Goal: Task Accomplishment & Management: Manage account settings

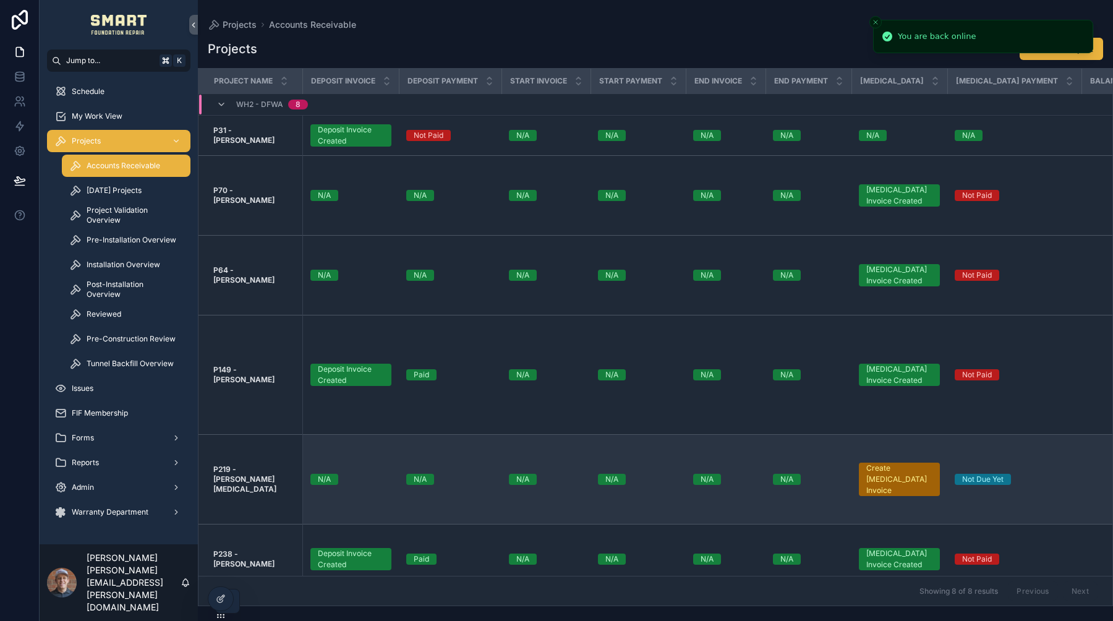
scroll to position [143, 0]
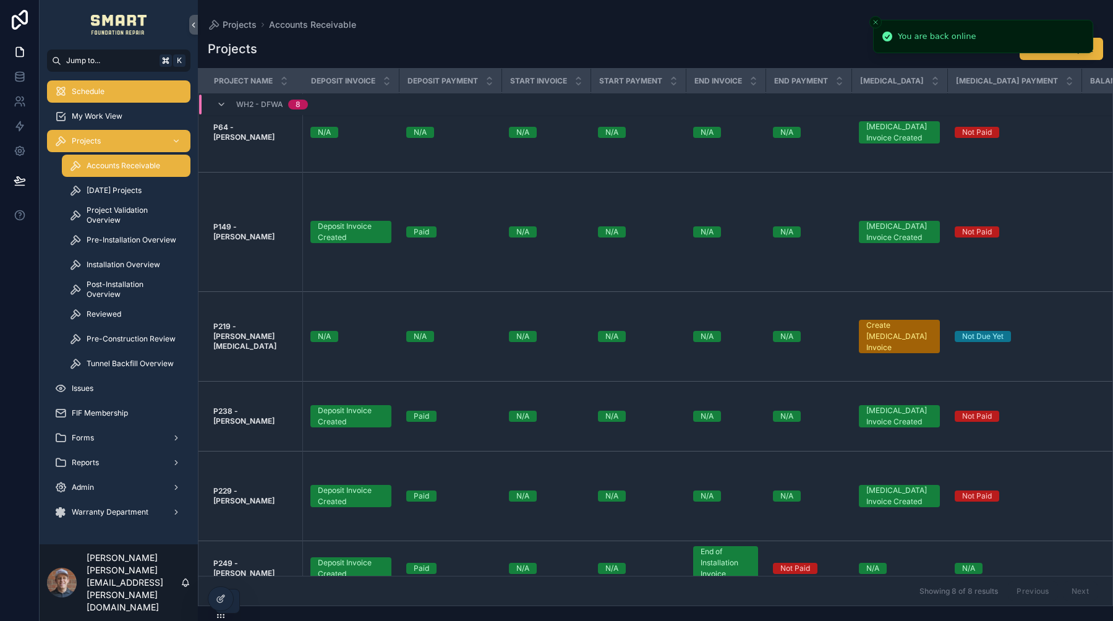
click at [103, 87] on span "Schedule" at bounding box center [88, 92] width 33 height 10
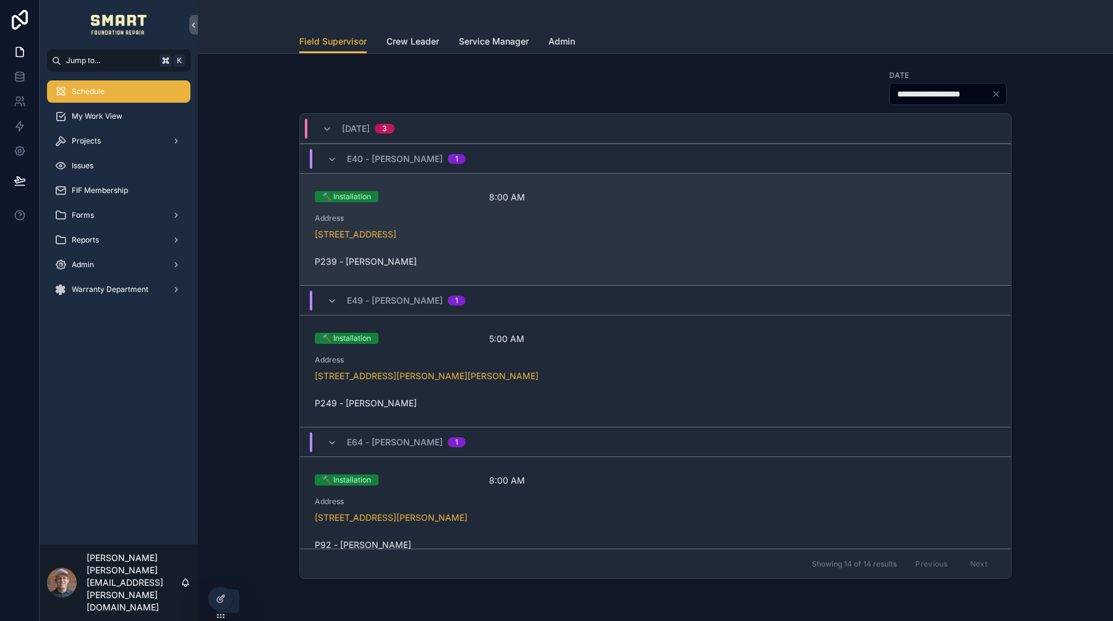
click at [444, 212] on div "🔨 Installation 8:00 AM Address 6118 Faringdon Ln, Rowlett, TX 75089 P239 - Jera…" at bounding box center [656, 229] width 682 height 77
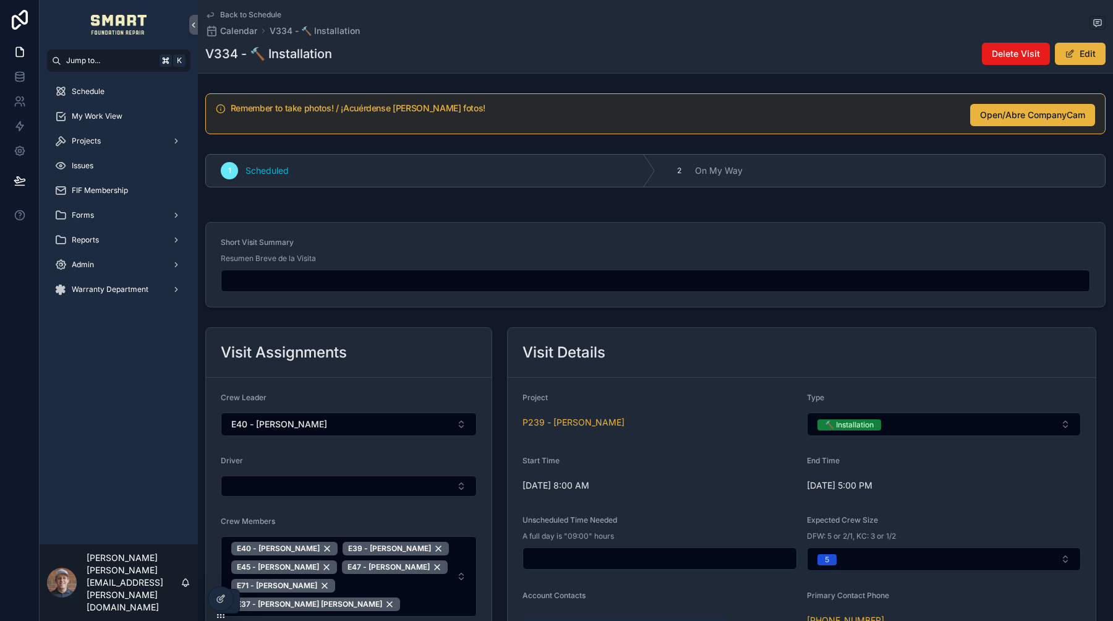
click at [213, 15] on icon "scrollable content" at bounding box center [210, 15] width 10 height 10
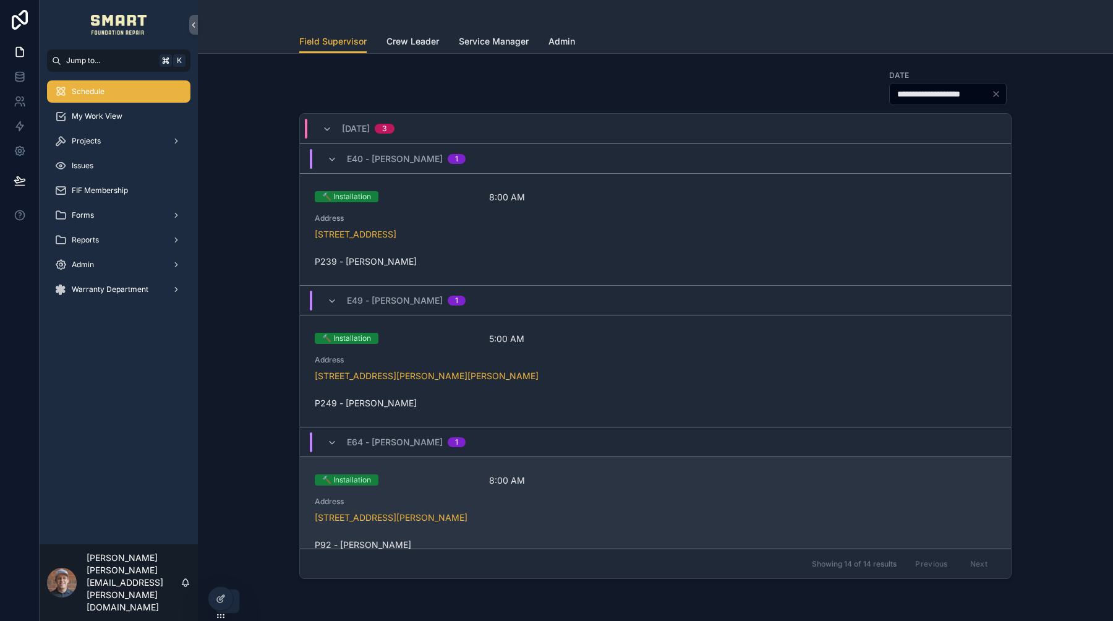
click at [429, 492] on div "🔨 Installation 8:00 AM Address 509 S Kaufman St, Seagoville, TX 75159 P92 - Ter…" at bounding box center [656, 512] width 682 height 77
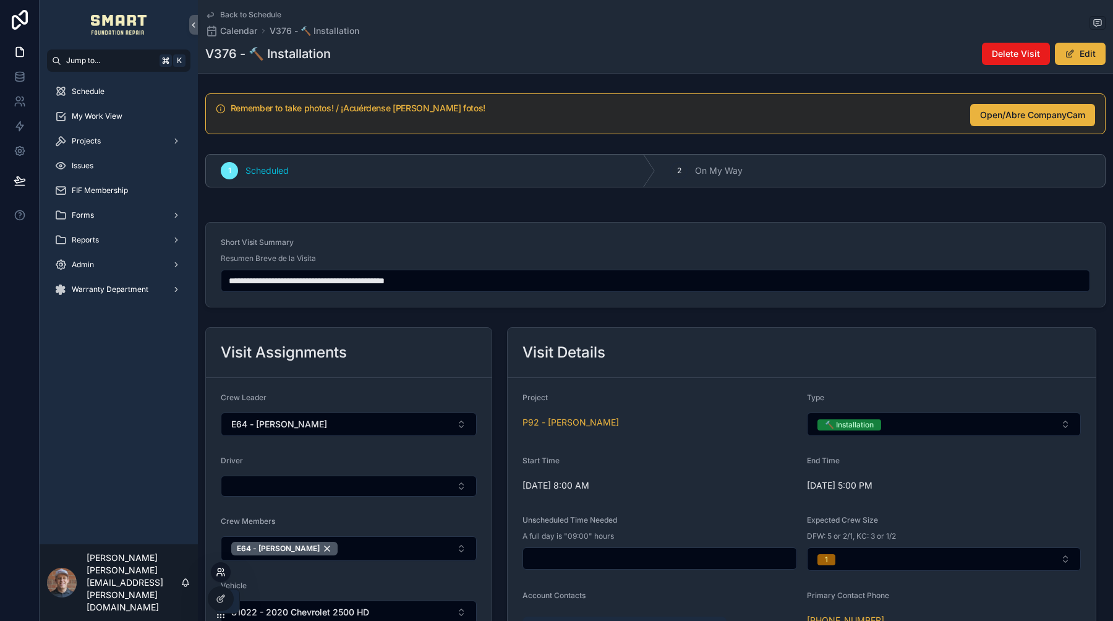
click at [225, 572] on icon at bounding box center [221, 572] width 10 height 10
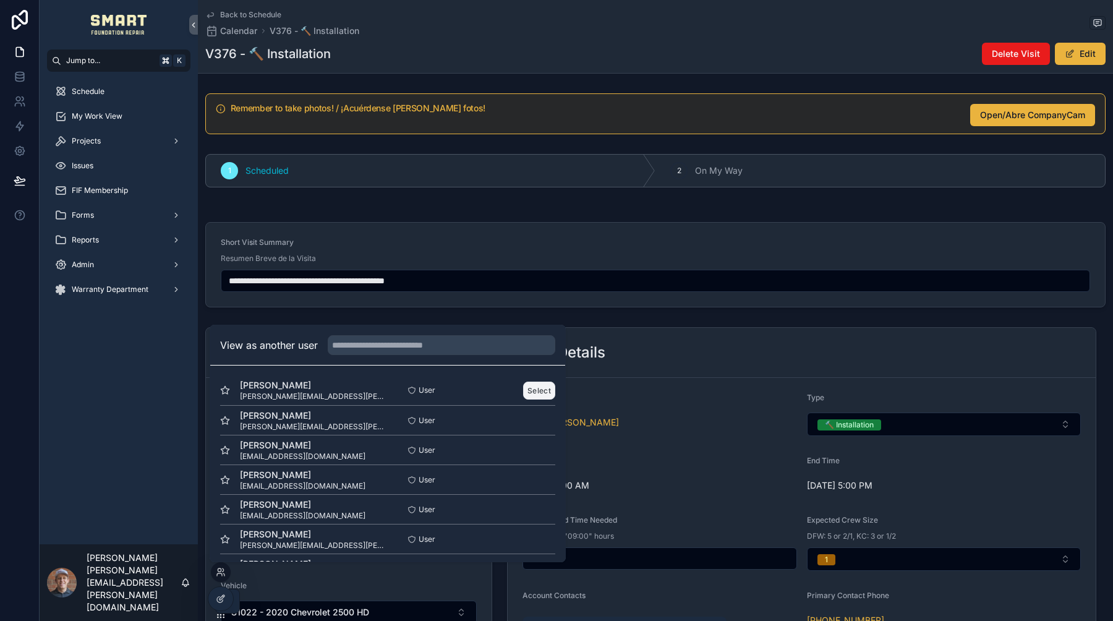
click at [536, 388] on button "Select" at bounding box center [539, 391] width 32 height 18
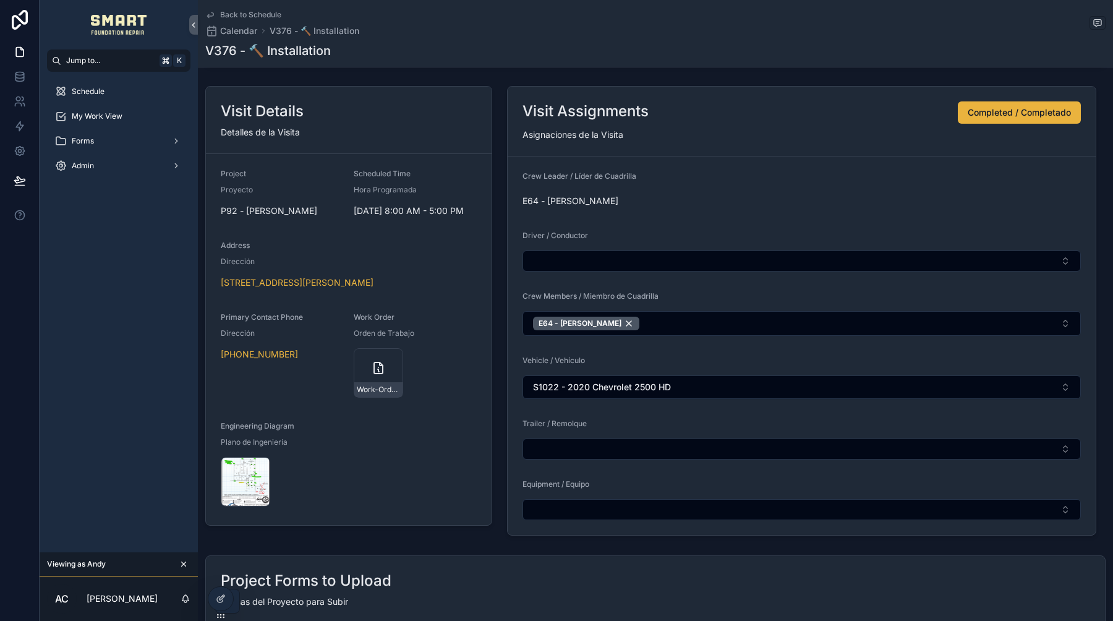
scroll to position [239, 0]
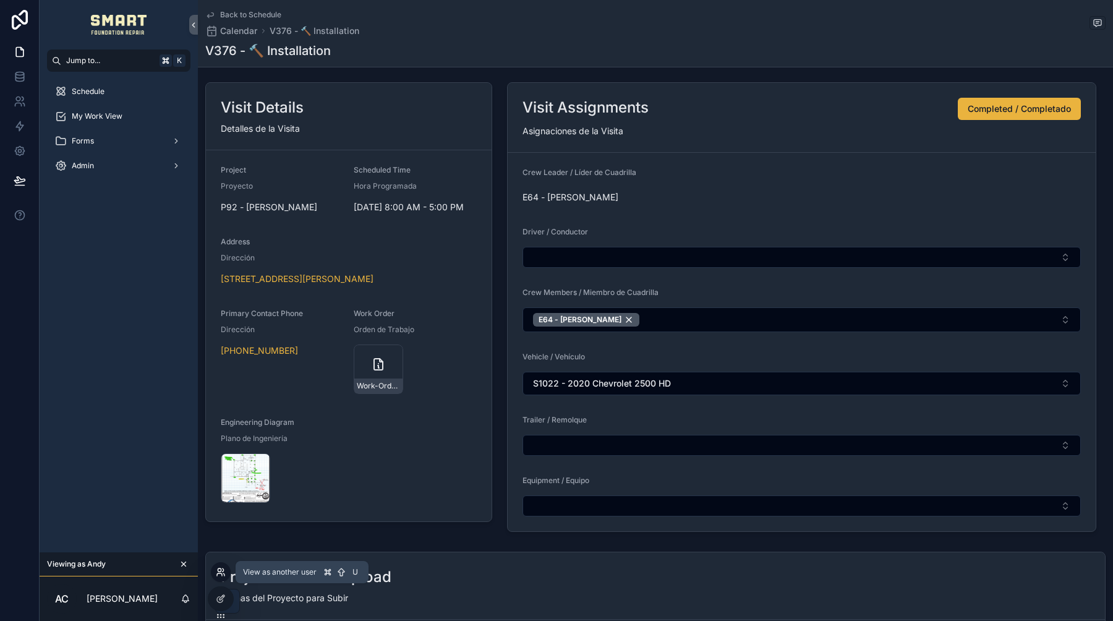
click at [220, 570] on icon at bounding box center [221, 572] width 10 height 10
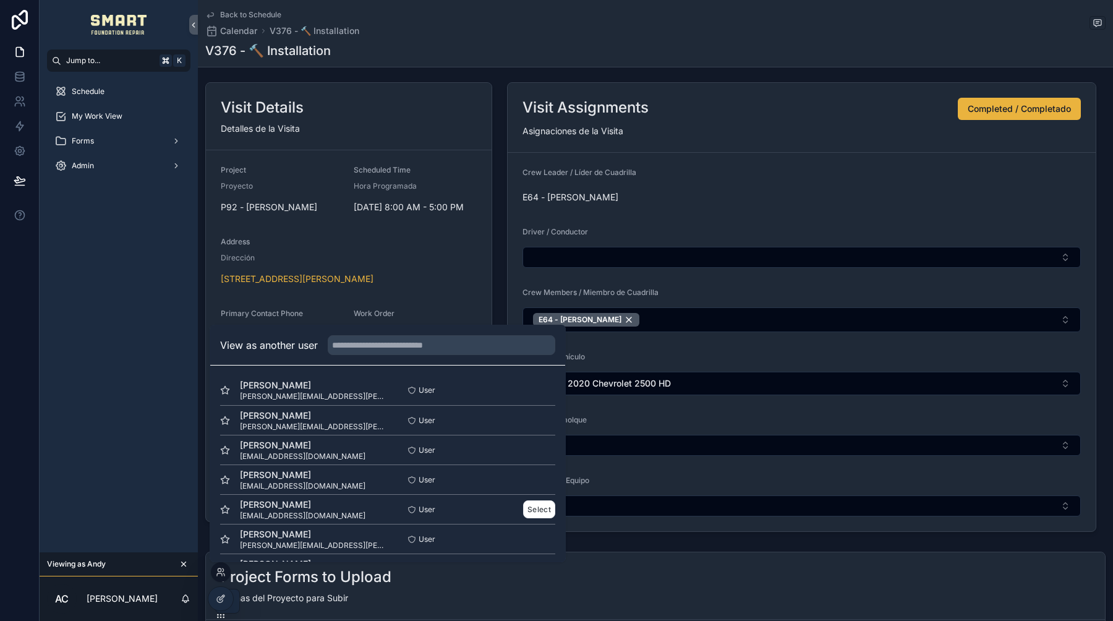
scroll to position [37, 0]
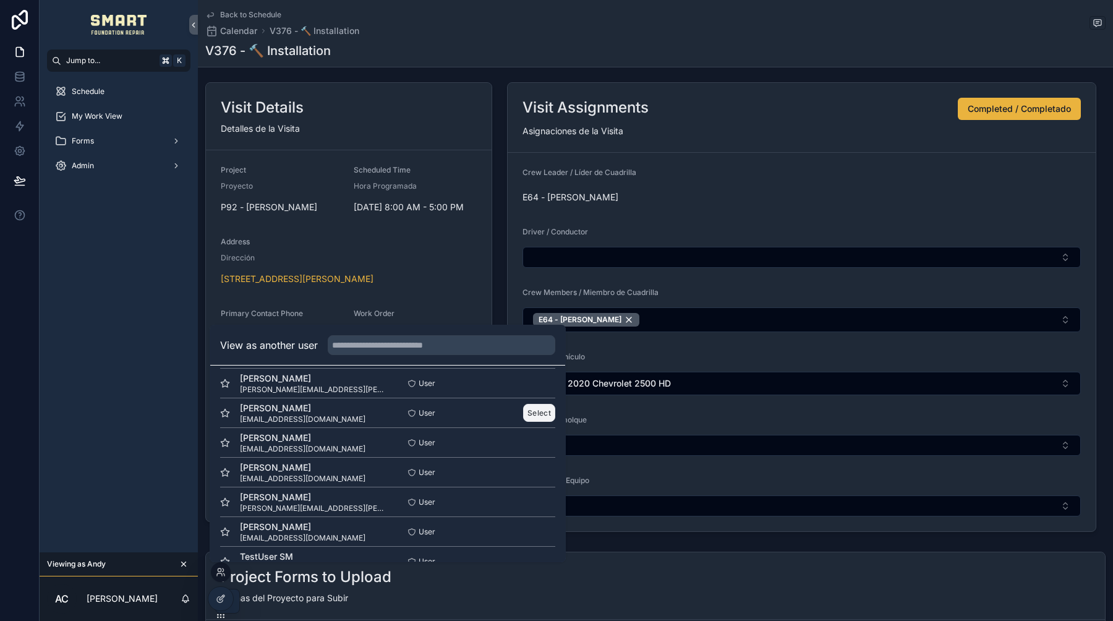
click at [536, 413] on button "Select" at bounding box center [539, 413] width 32 height 18
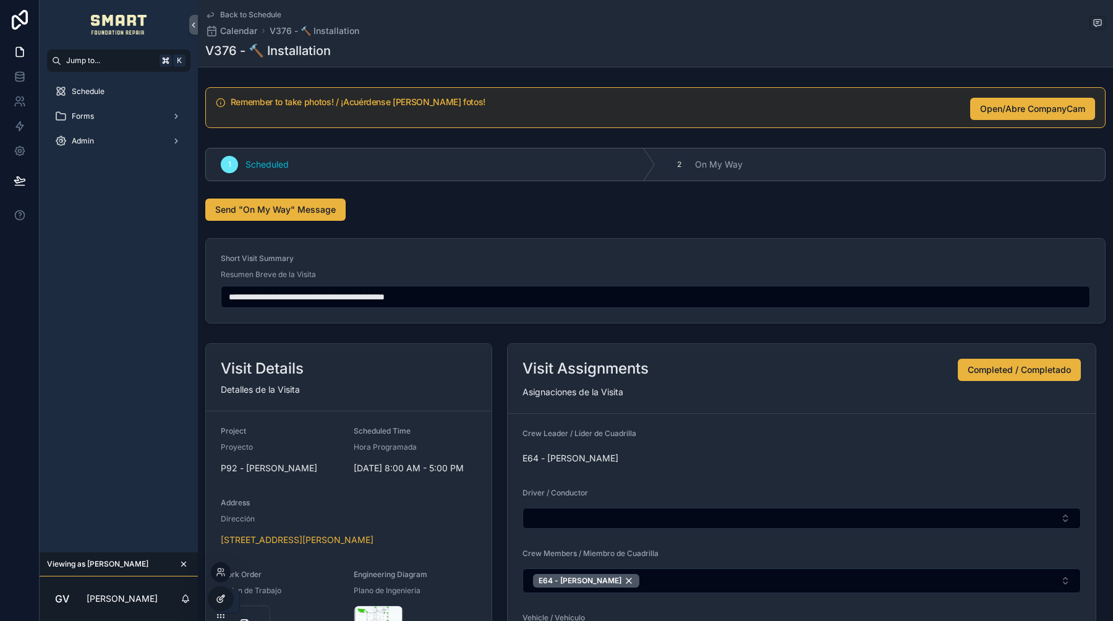
click at [221, 600] on icon at bounding box center [221, 599] width 10 height 10
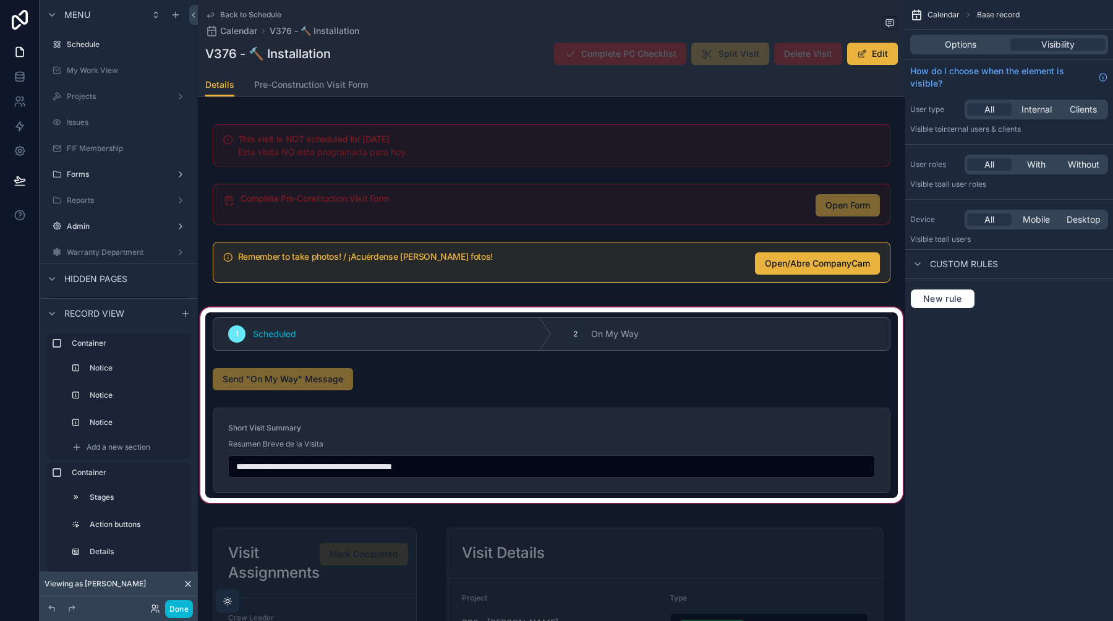
click at [424, 441] on div "scrollable content" at bounding box center [552, 405] width 708 height 200
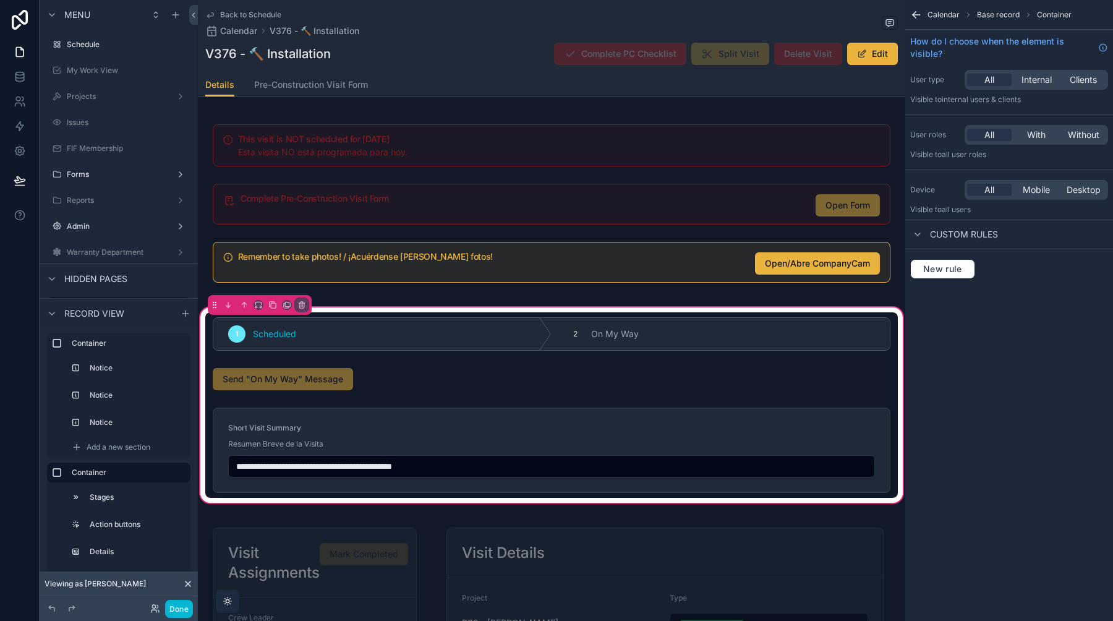
click at [424, 441] on div "scrollable content" at bounding box center [551, 450] width 693 height 95
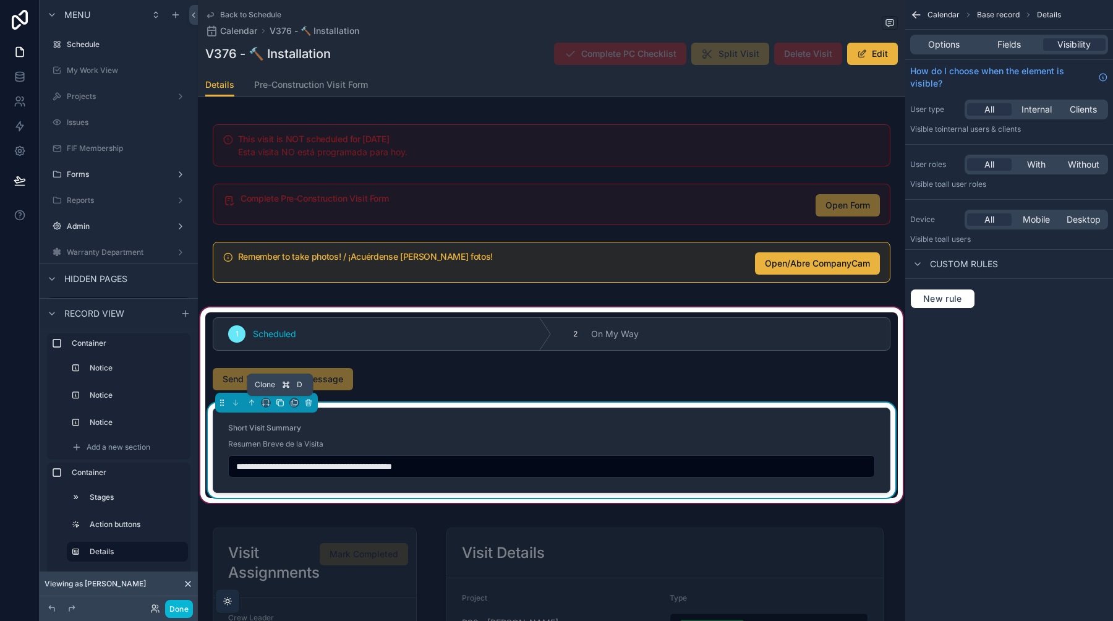
click at [280, 404] on icon "scrollable content" at bounding box center [280, 402] width 9 height 9
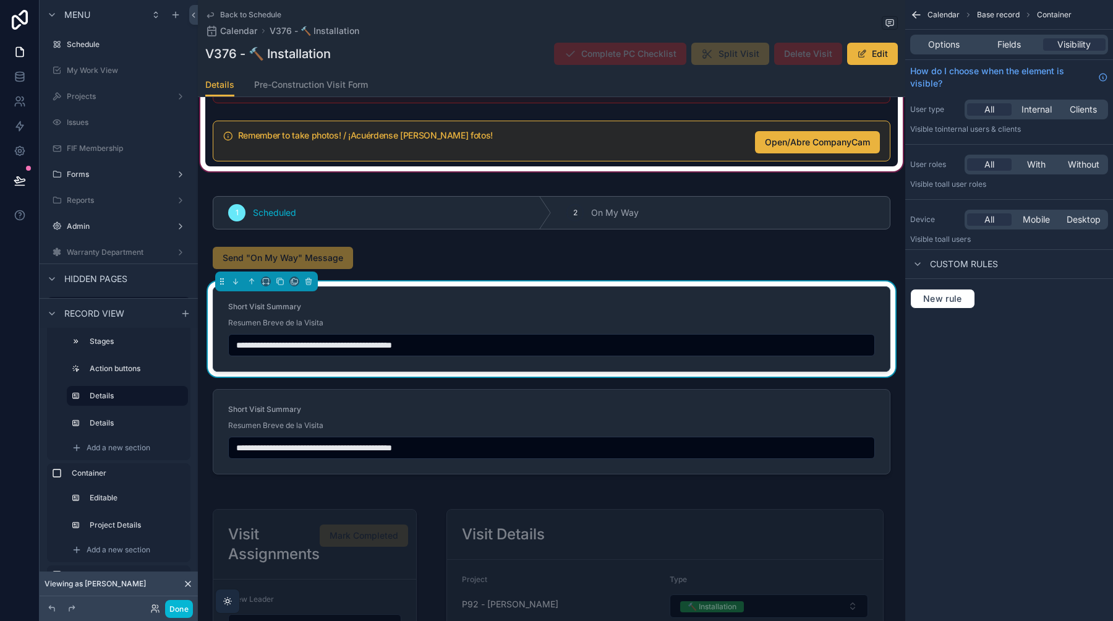
scroll to position [191, 0]
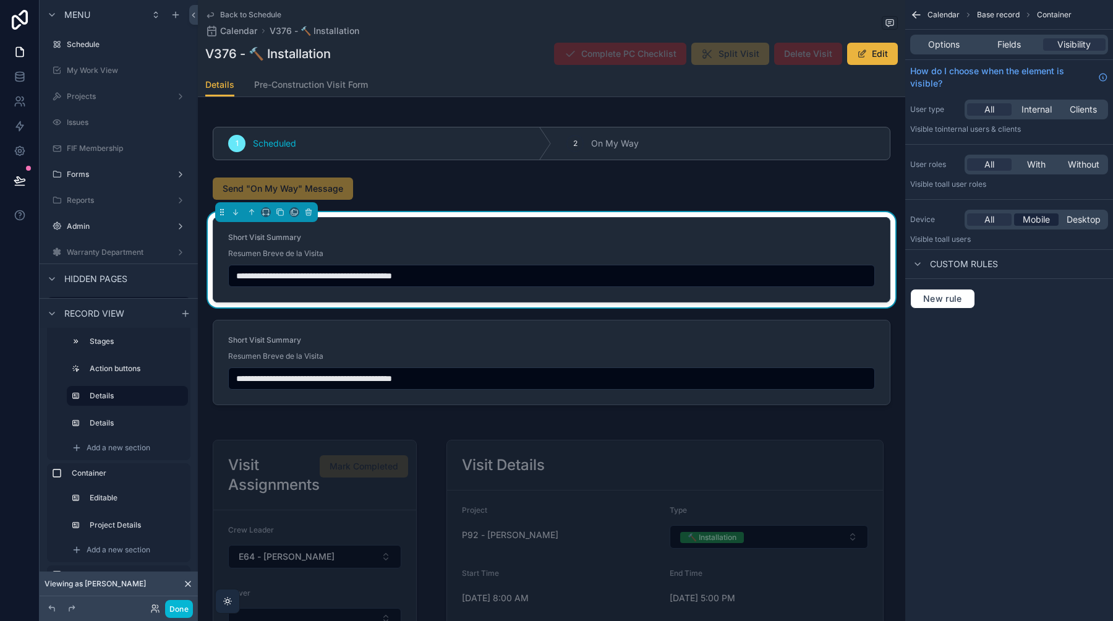
click at [1035, 220] on span "Mobile" at bounding box center [1036, 219] width 27 height 12
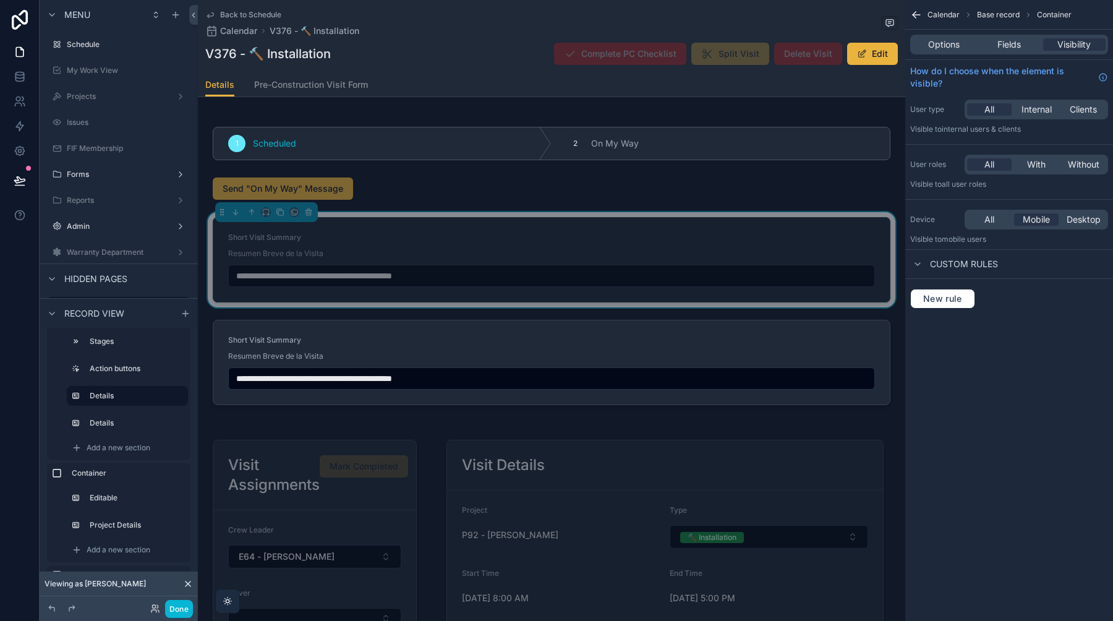
click at [1006, 52] on div "Options Fields Visibility" at bounding box center [1010, 45] width 198 height 20
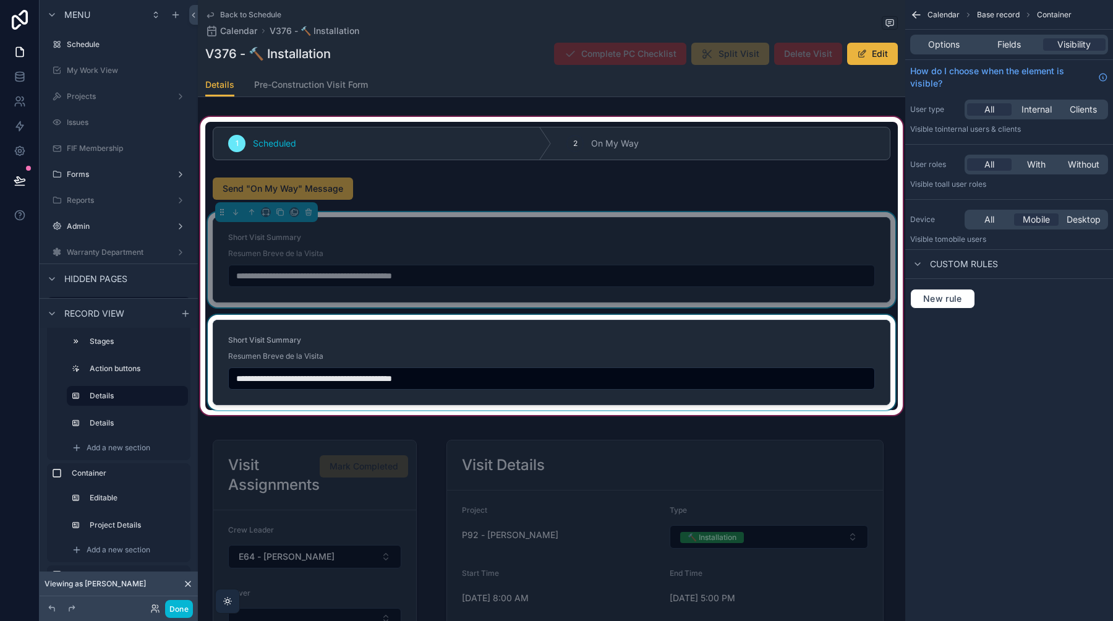
click at [691, 371] on div "scrollable content" at bounding box center [551, 362] width 693 height 95
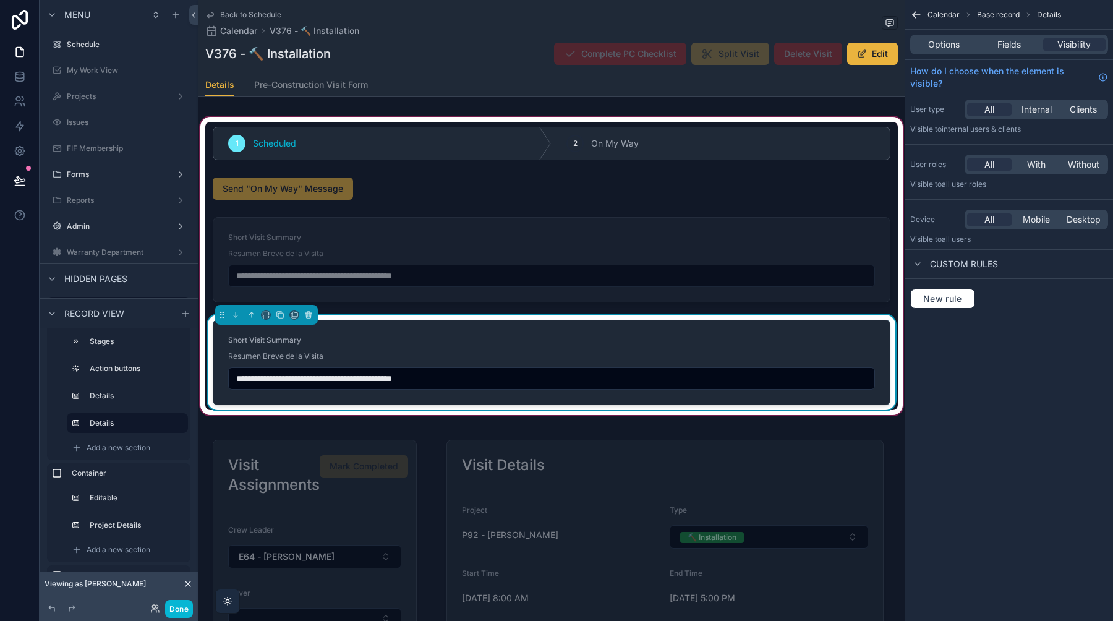
click at [1089, 230] on div "Device All Mobile Desktop Visible to all users" at bounding box center [1010, 227] width 208 height 45
click at [1090, 221] on span "Desktop" at bounding box center [1084, 219] width 34 height 12
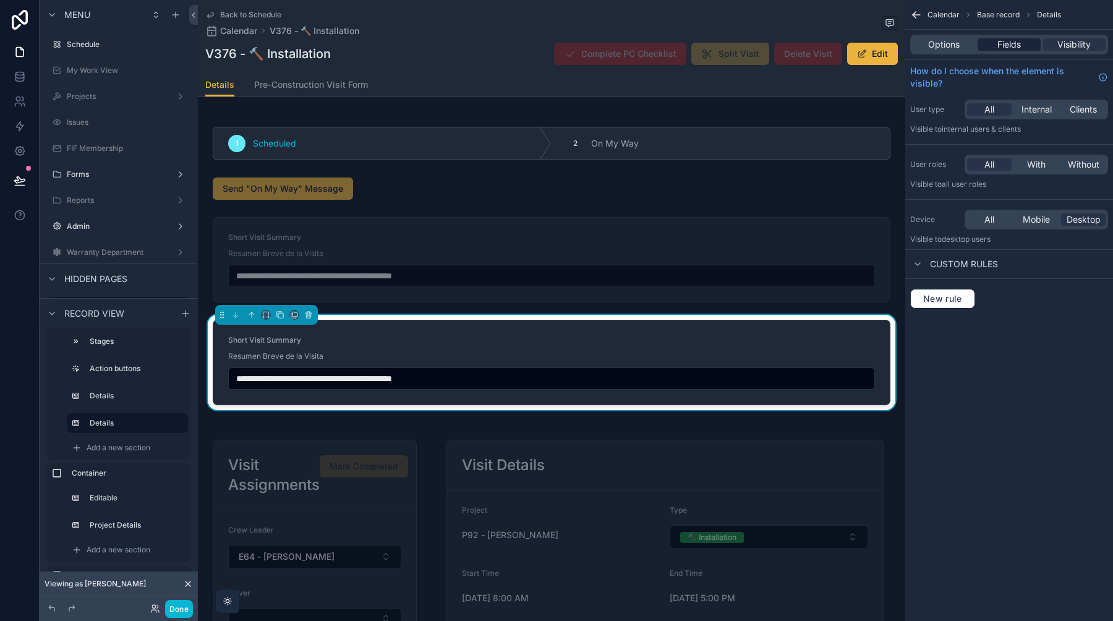
click at [1010, 44] on span "Fields" at bounding box center [1010, 44] width 24 height 12
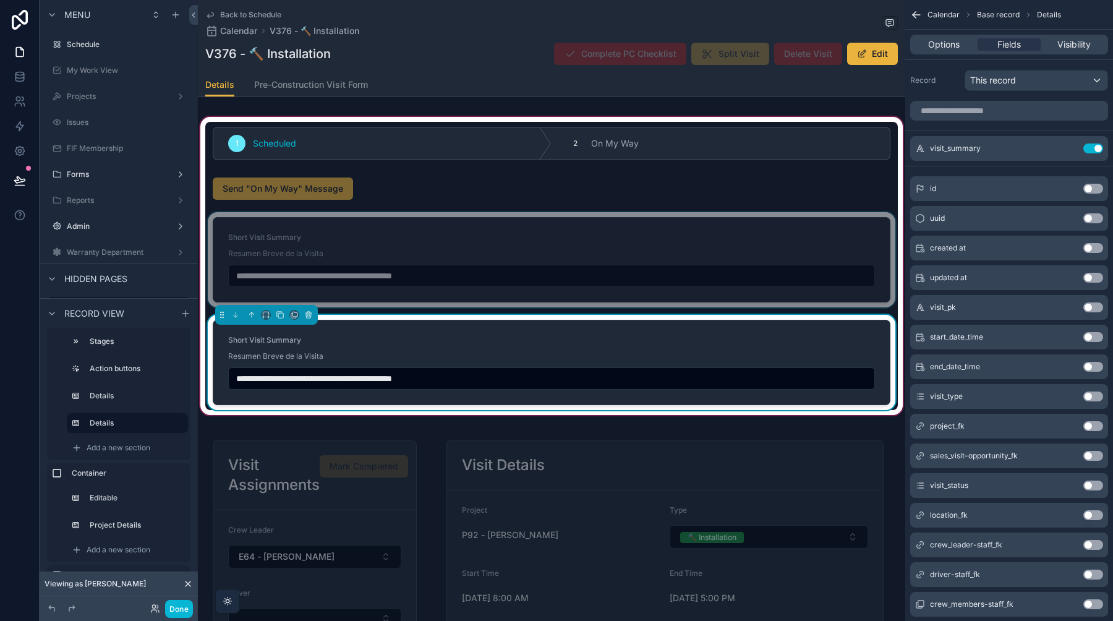
click at [709, 235] on div "scrollable content" at bounding box center [551, 259] width 693 height 95
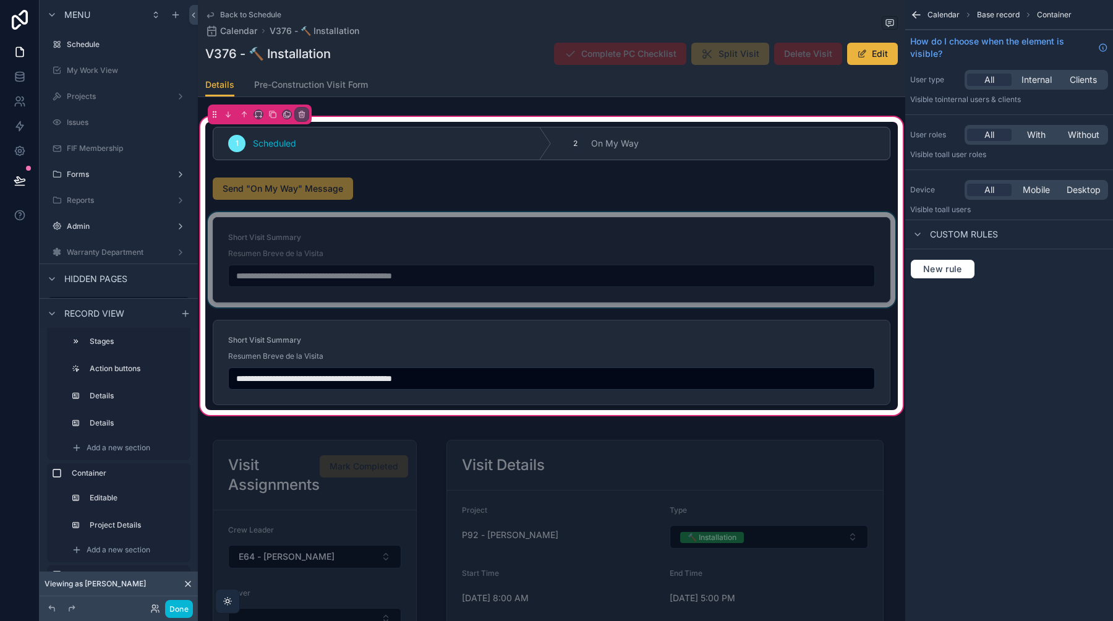
click at [709, 235] on div "scrollable content" at bounding box center [551, 259] width 693 height 95
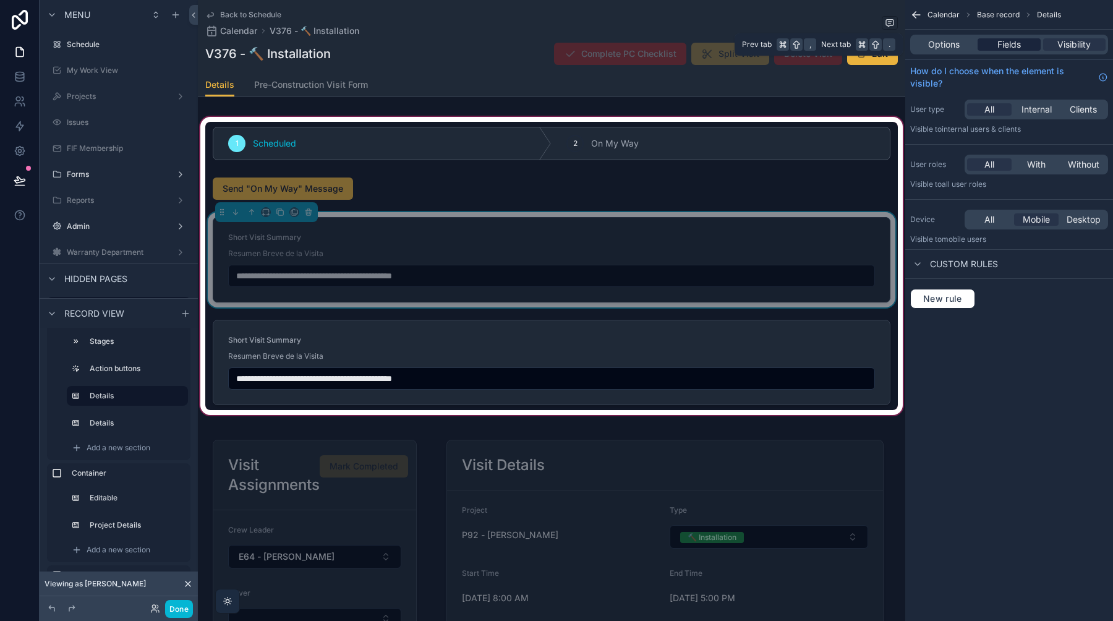
click at [1019, 46] on span "Fields" at bounding box center [1010, 44] width 24 height 12
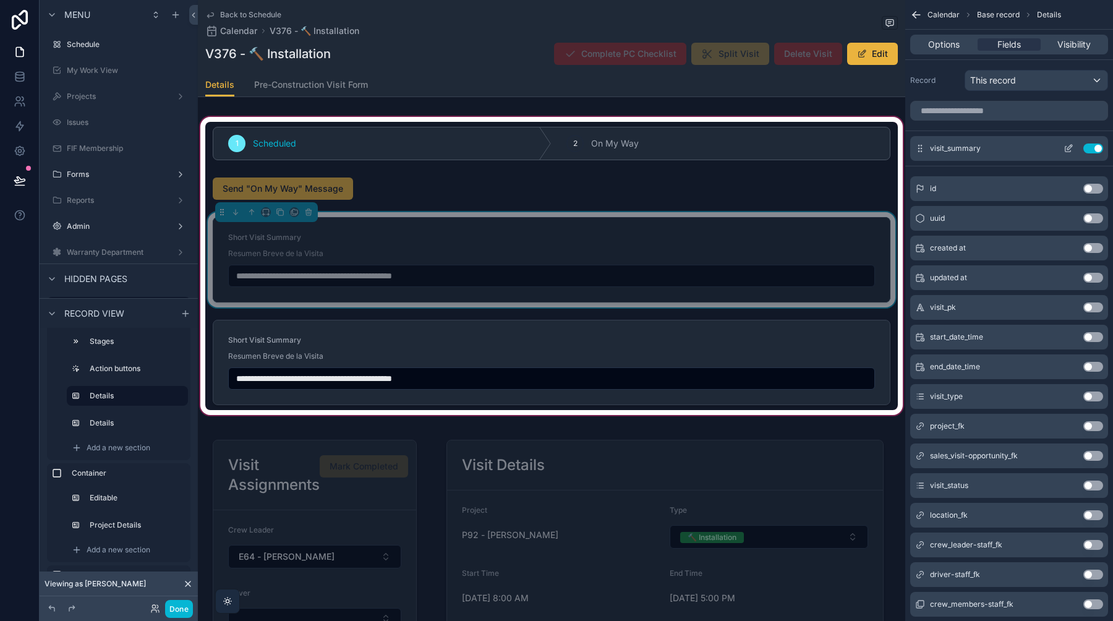
click at [1070, 147] on icon "scrollable content" at bounding box center [1069, 149] width 10 height 10
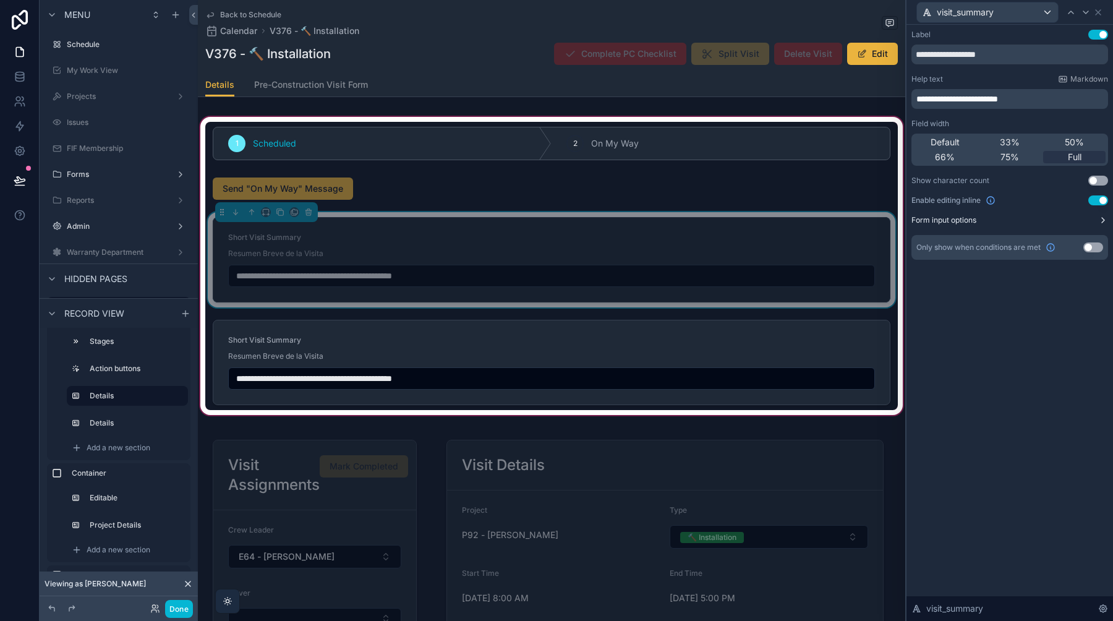
click at [1102, 221] on icon at bounding box center [1104, 220] width 10 height 10
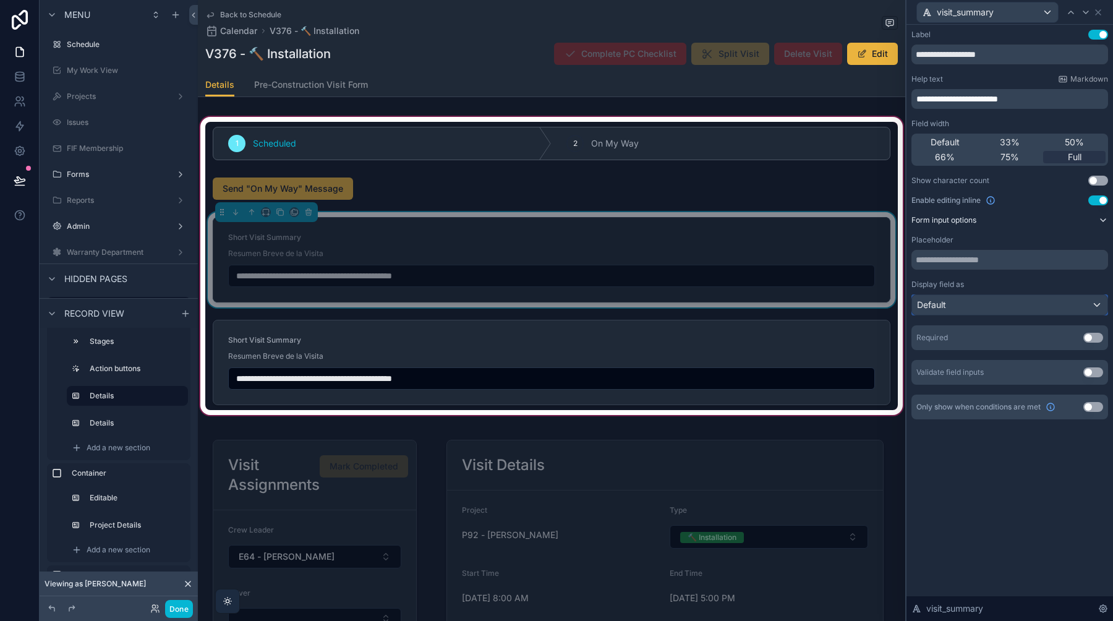
click at [1043, 301] on div "Default" at bounding box center [1009, 305] width 195 height 20
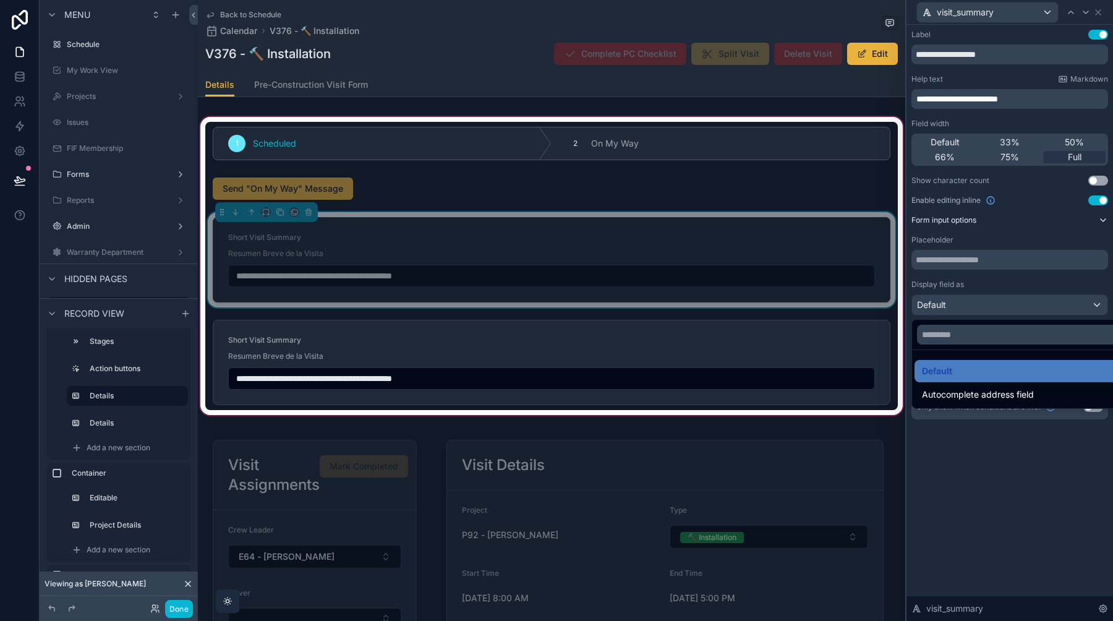
click at [1052, 278] on div at bounding box center [1010, 310] width 207 height 621
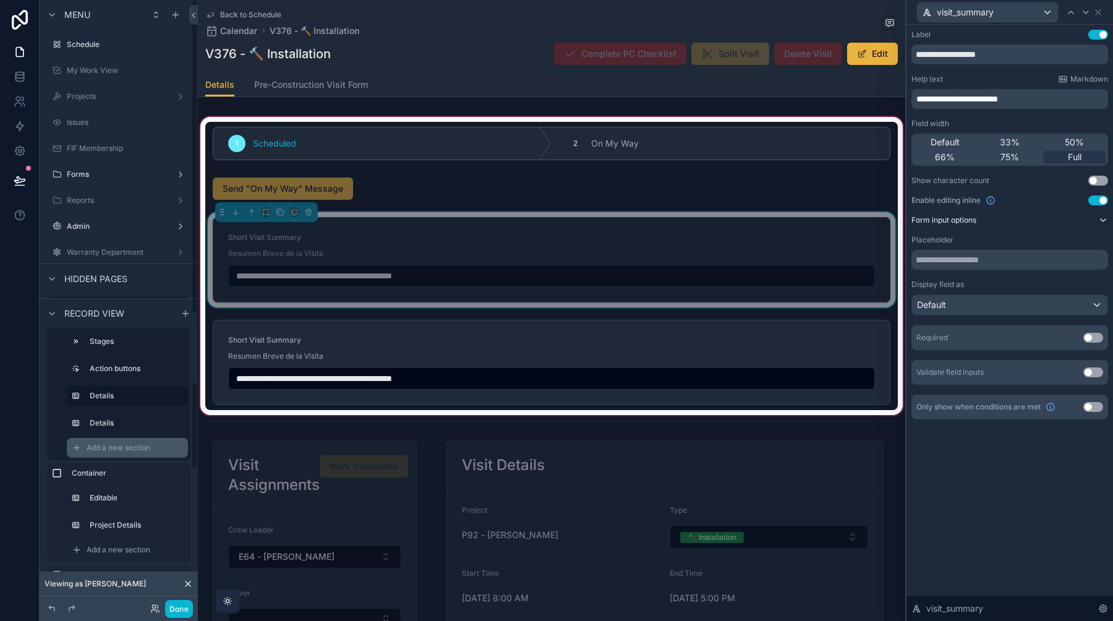
click at [131, 452] on span "Add a new section" at bounding box center [119, 448] width 64 height 10
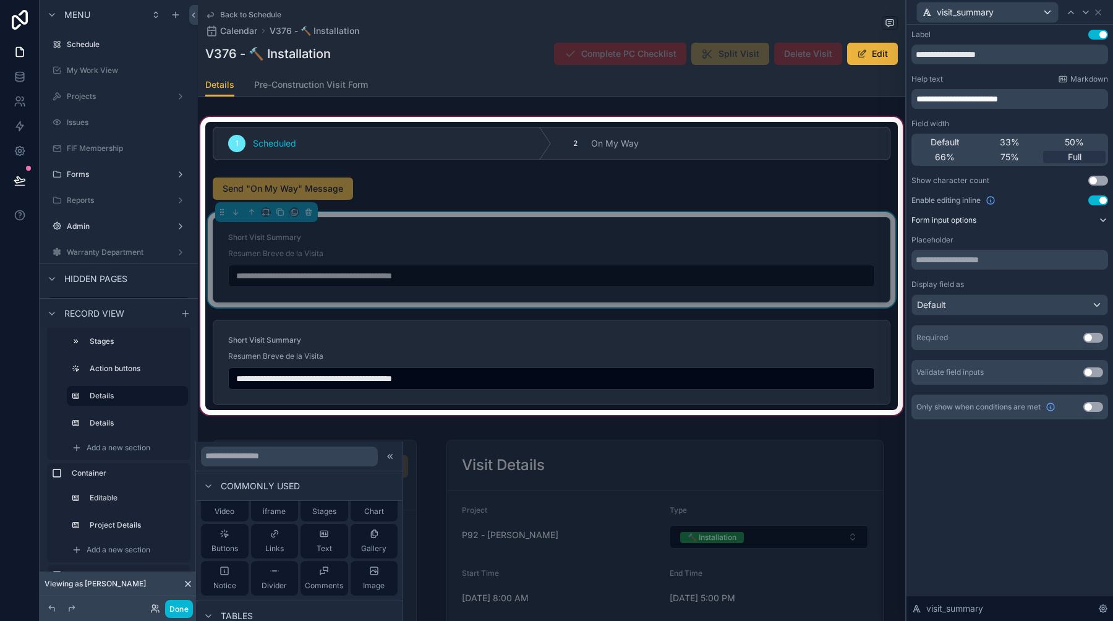
scroll to position [69, 0]
click at [331, 538] on span "Text" at bounding box center [324, 536] width 15 height 10
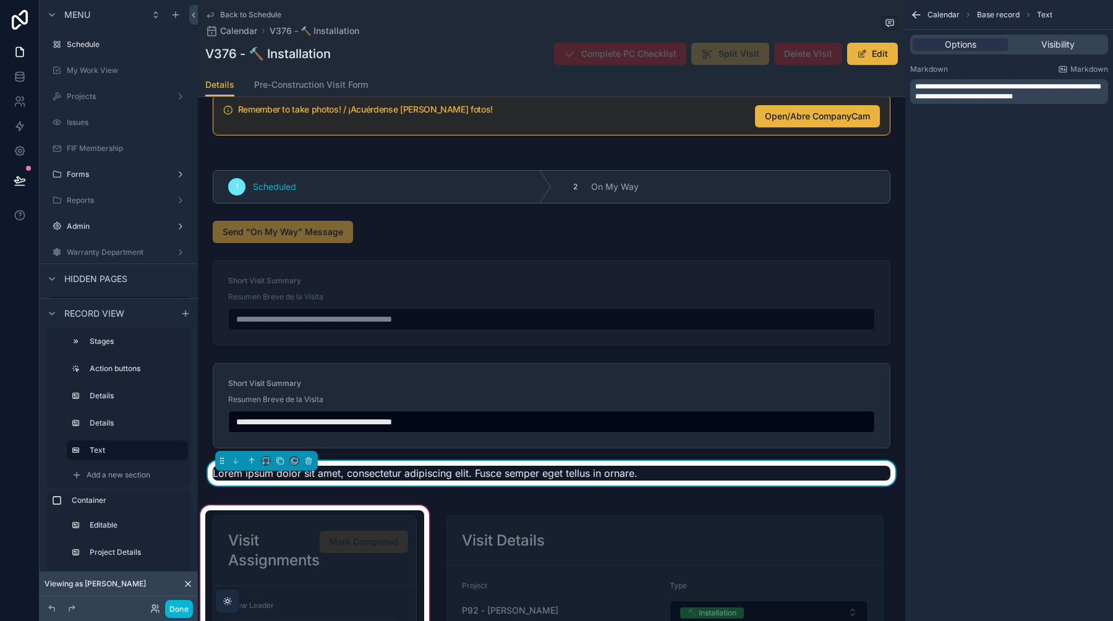
scroll to position [147, 0]
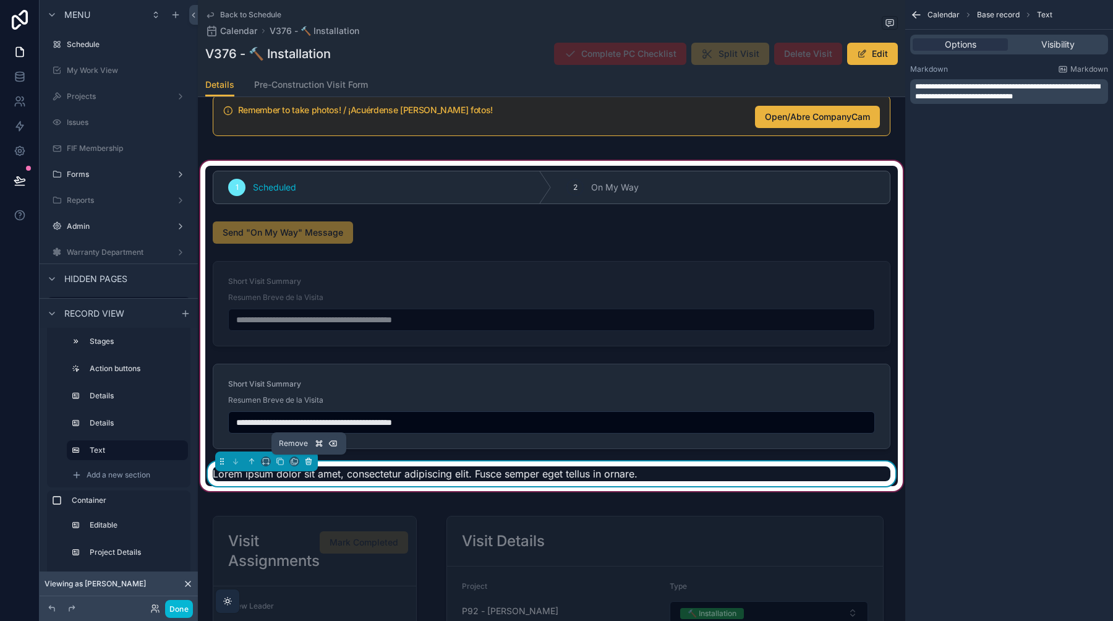
click at [308, 462] on icon "scrollable content" at bounding box center [308, 462] width 0 height 2
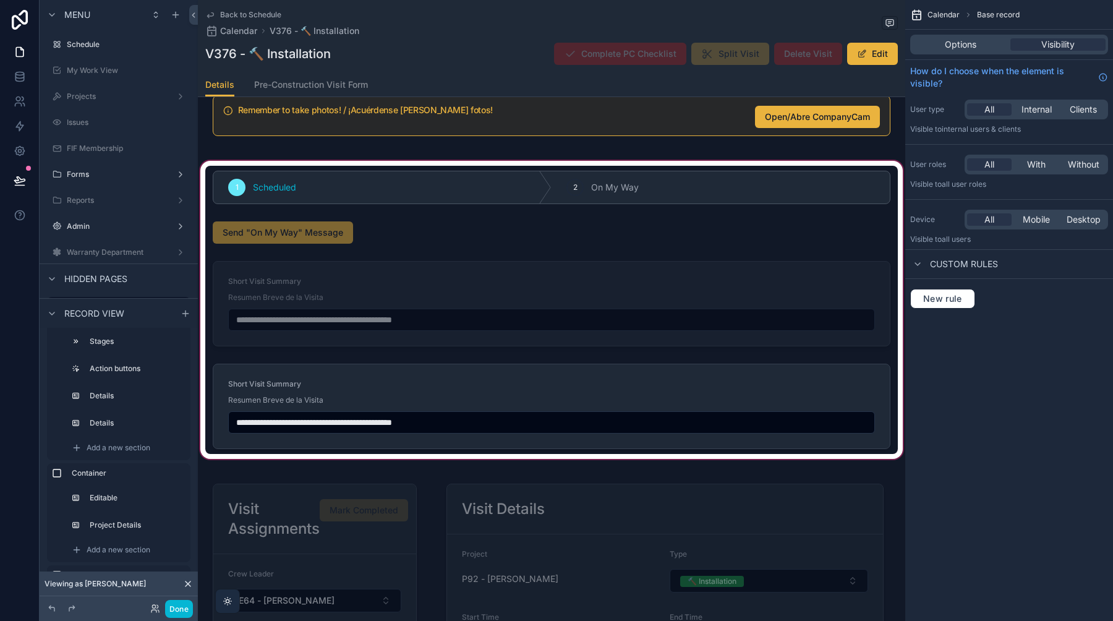
click at [364, 291] on div "scrollable content" at bounding box center [552, 309] width 708 height 303
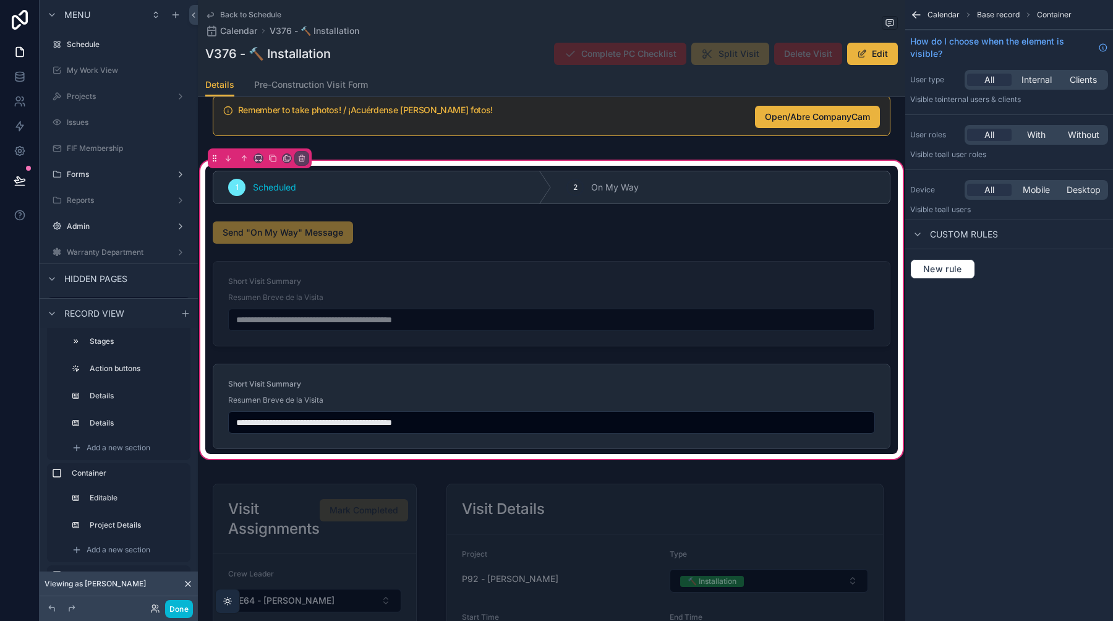
click at [364, 291] on div "scrollable content" at bounding box center [551, 303] width 693 height 95
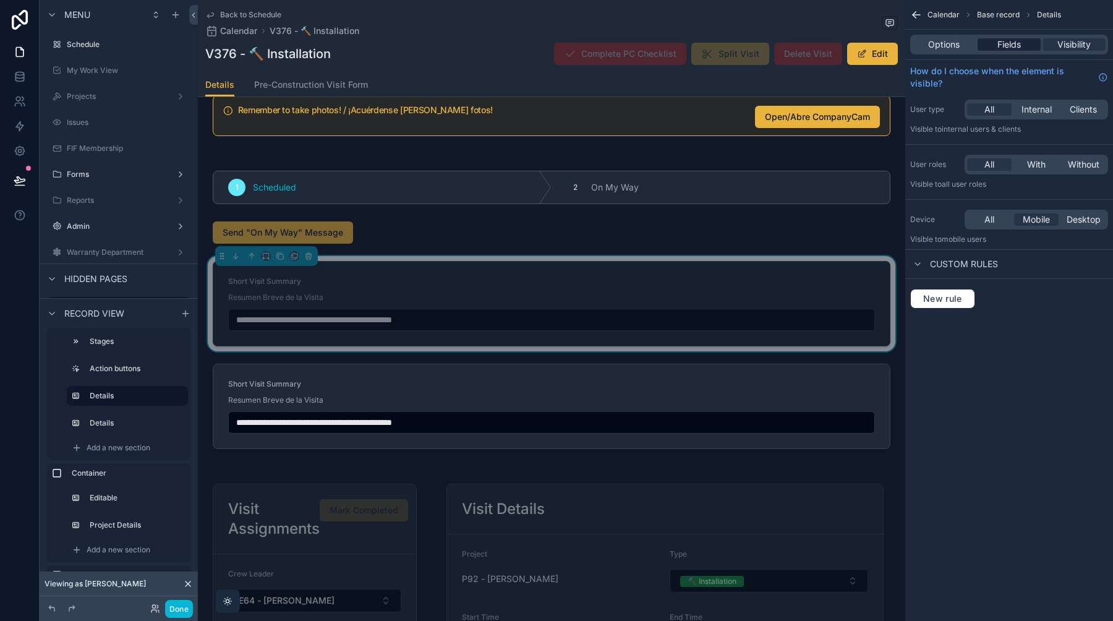
click at [1007, 38] on span "Fields" at bounding box center [1010, 44] width 24 height 12
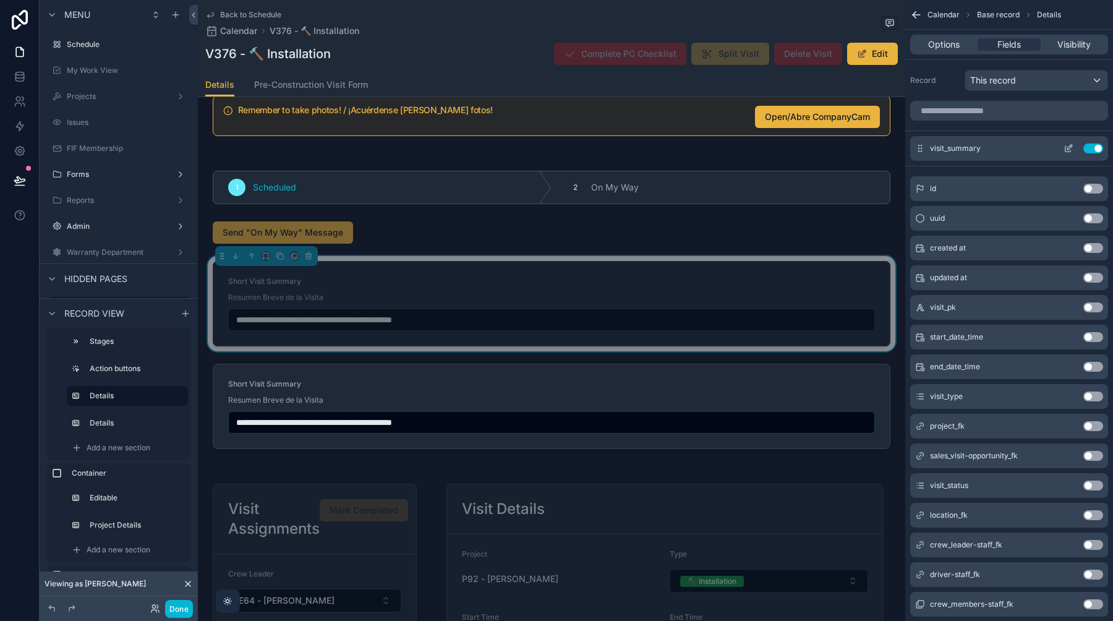
click at [1066, 151] on icon "scrollable content" at bounding box center [1069, 150] width 6 height 6
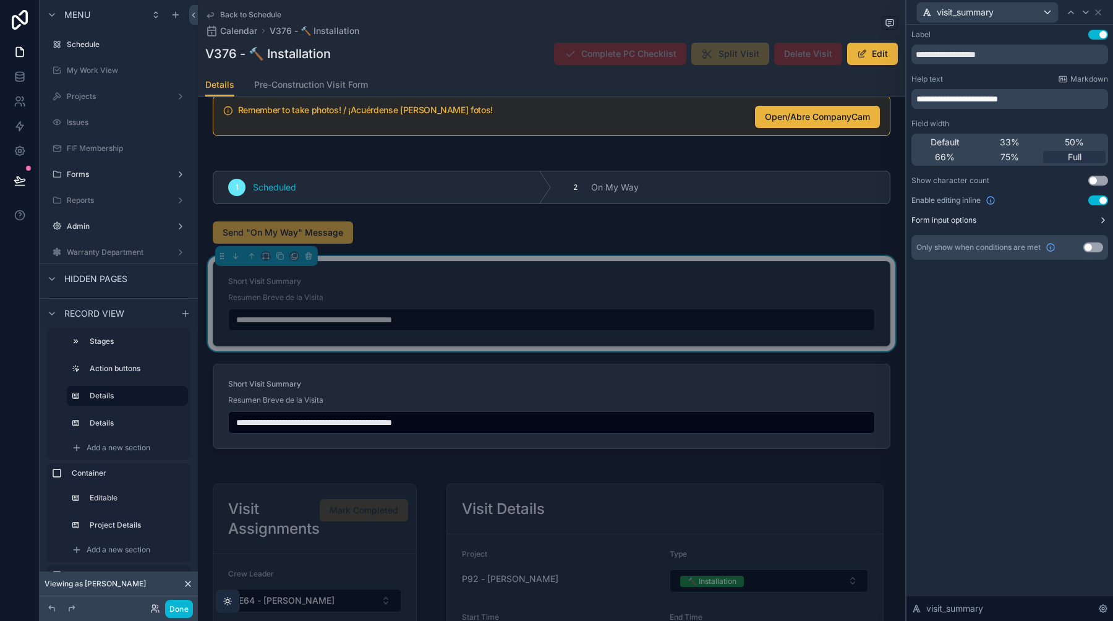
click at [1064, 221] on button "Form input options" at bounding box center [1010, 220] width 197 height 10
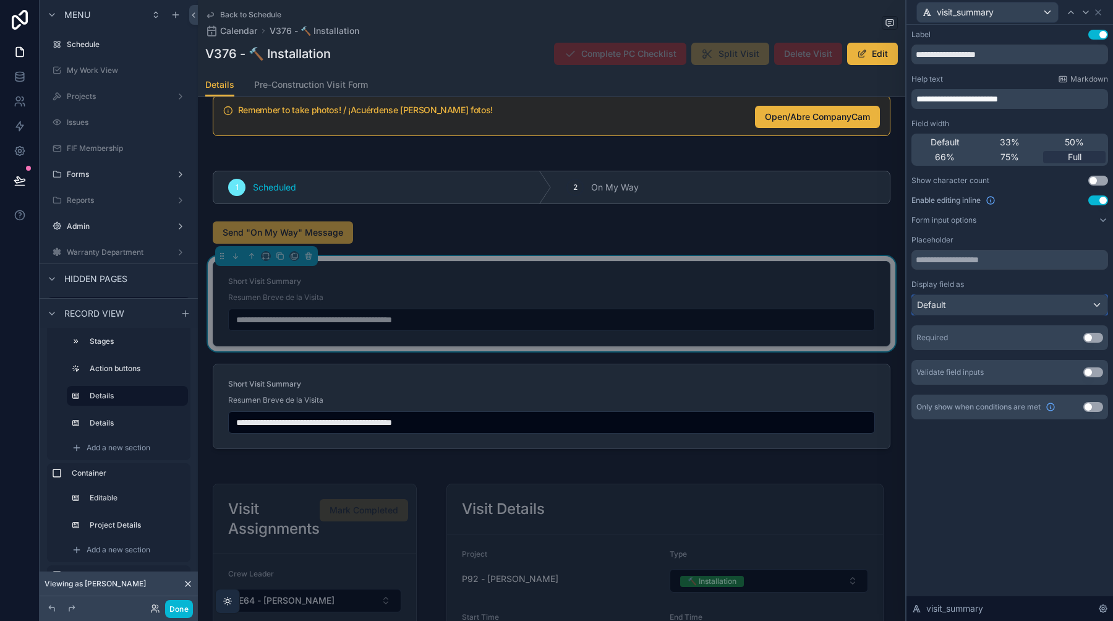
click at [1037, 304] on div "Default" at bounding box center [1009, 305] width 195 height 20
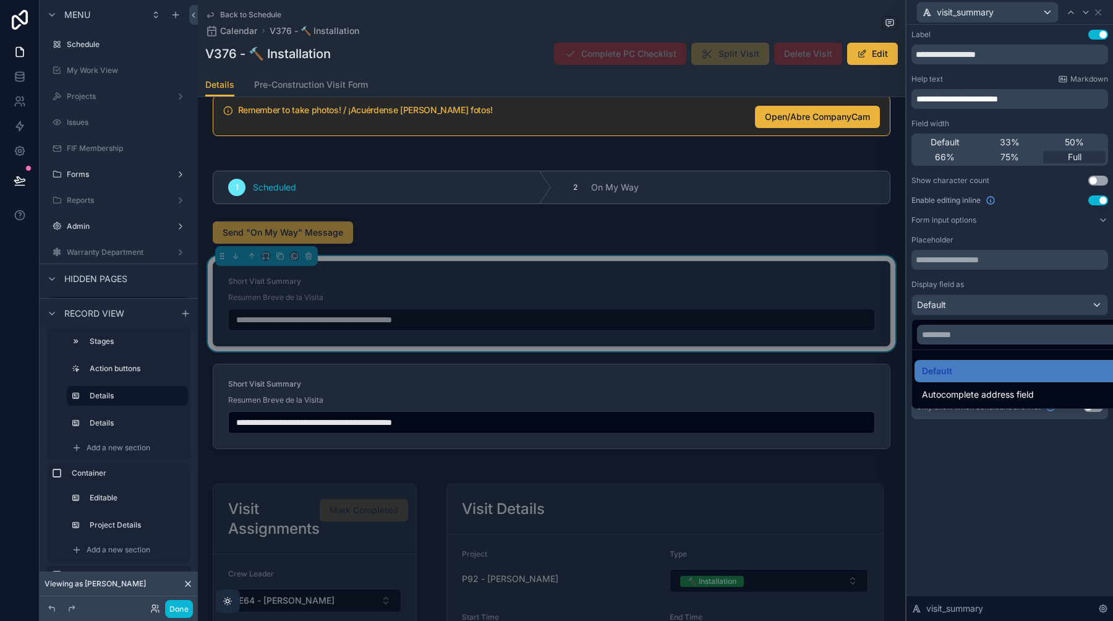
click at [1045, 279] on div at bounding box center [1010, 310] width 207 height 621
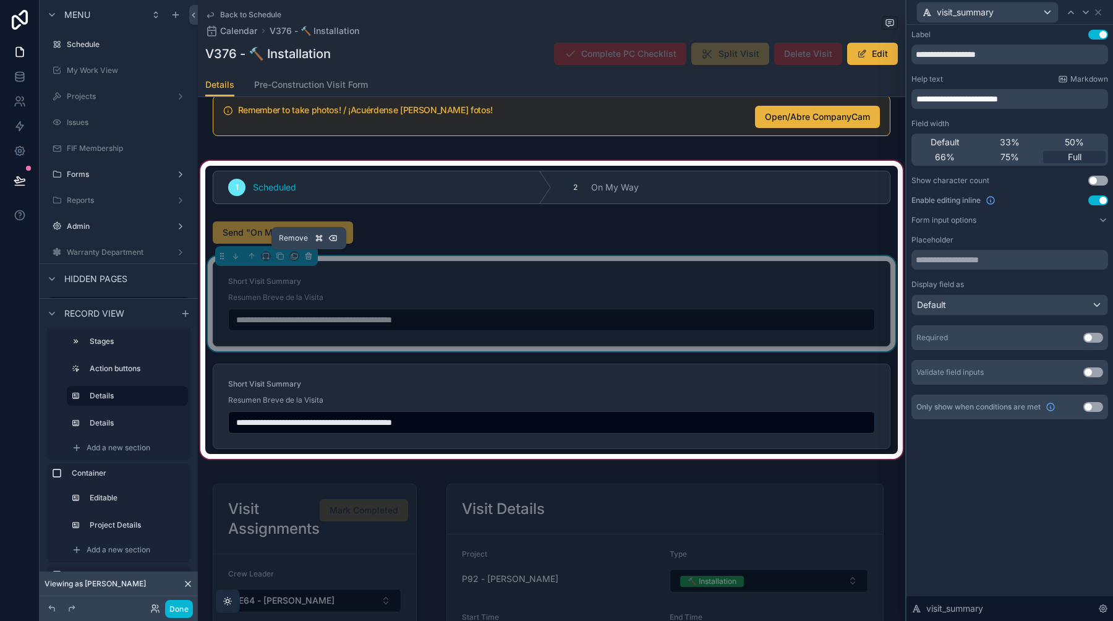
click at [310, 255] on icon "scrollable content" at bounding box center [308, 256] width 9 height 9
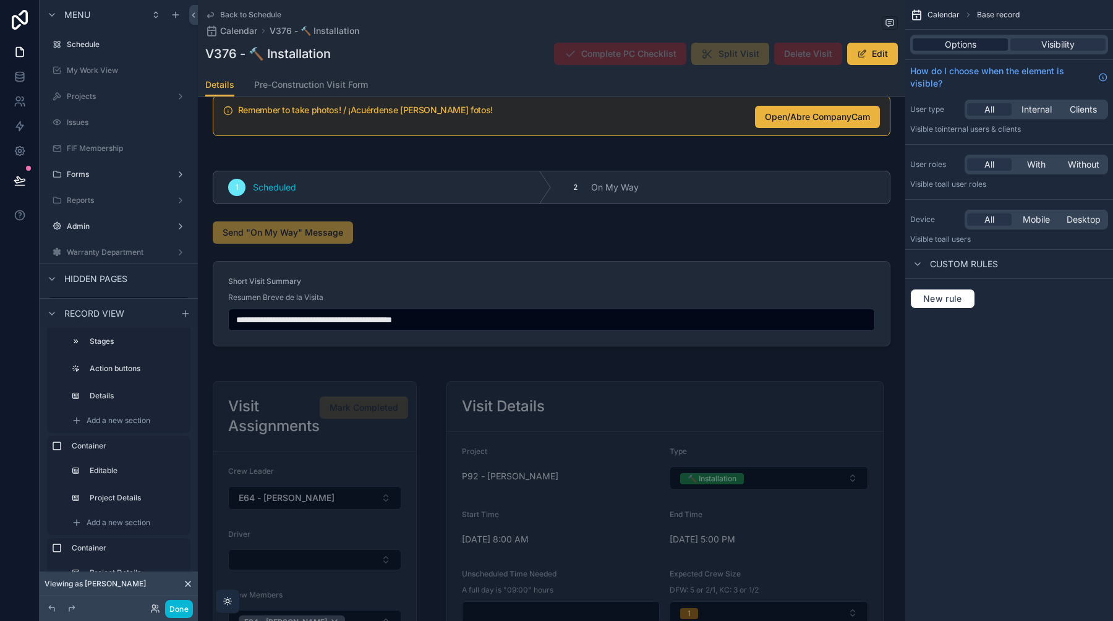
click at [959, 49] on span "Options" at bounding box center [961, 44] width 32 height 12
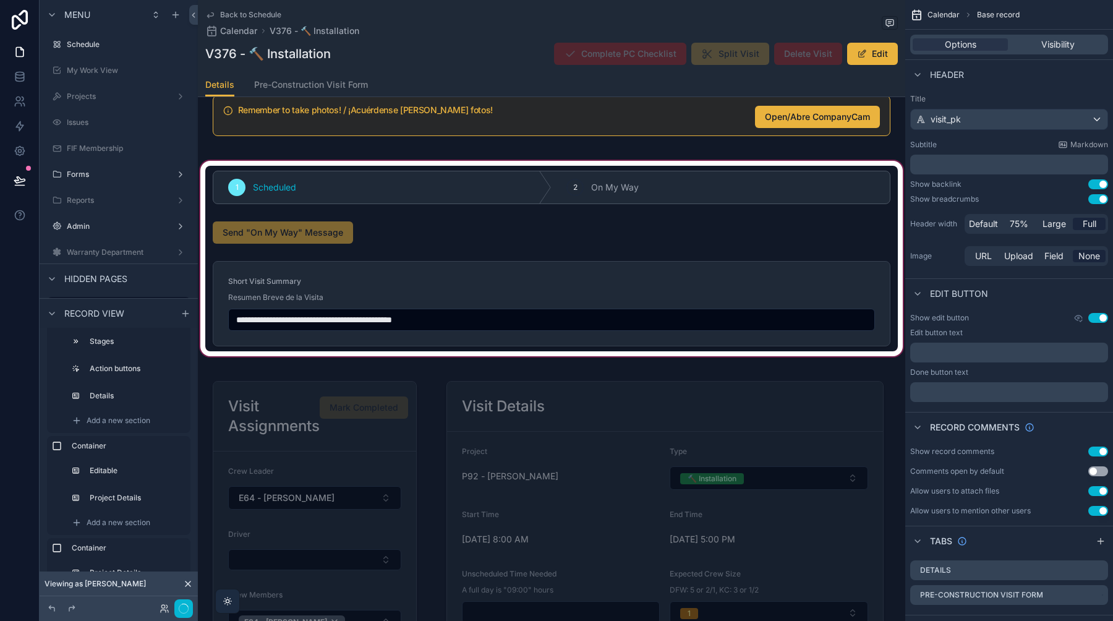
click at [765, 279] on div "scrollable content" at bounding box center [552, 258] width 708 height 200
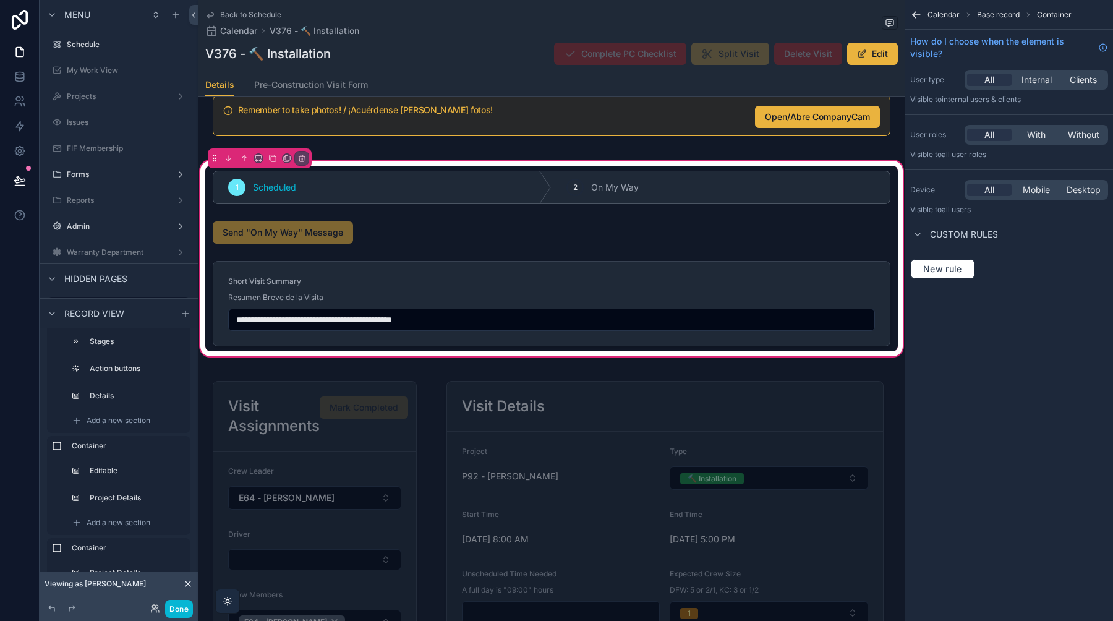
click at [765, 279] on div "scrollable content" at bounding box center [551, 303] width 693 height 95
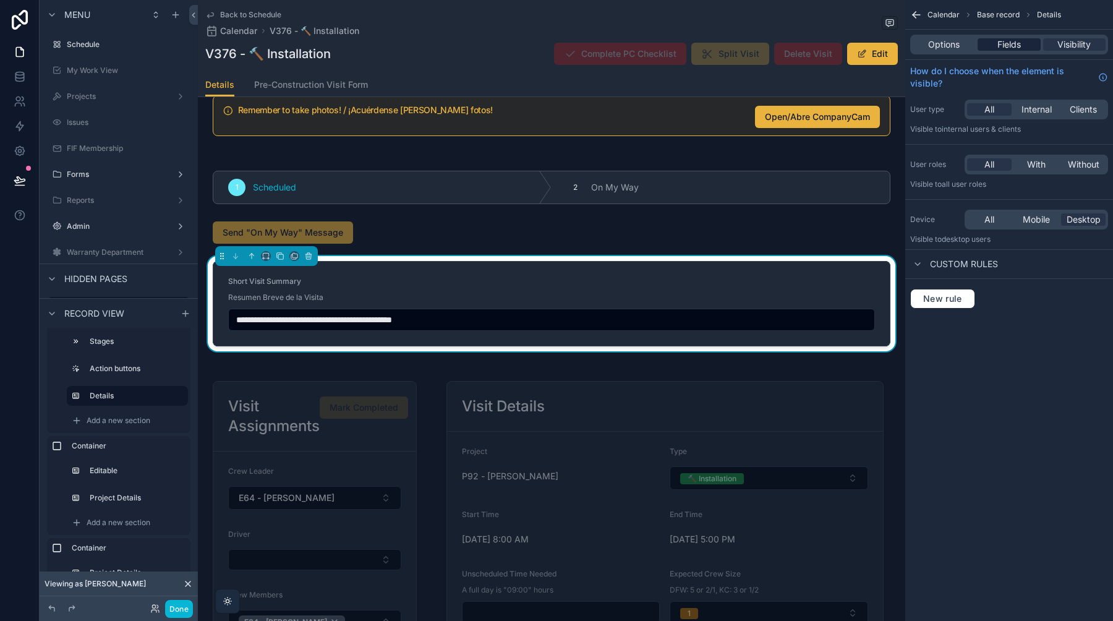
click at [1005, 46] on span "Fields" at bounding box center [1010, 44] width 24 height 12
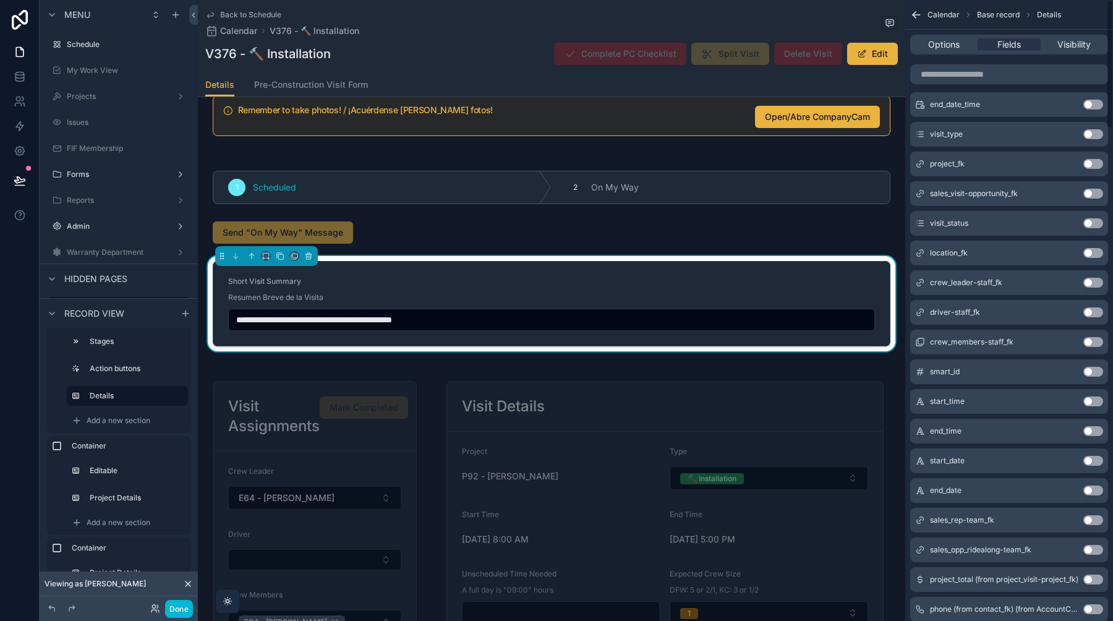
scroll to position [0, 0]
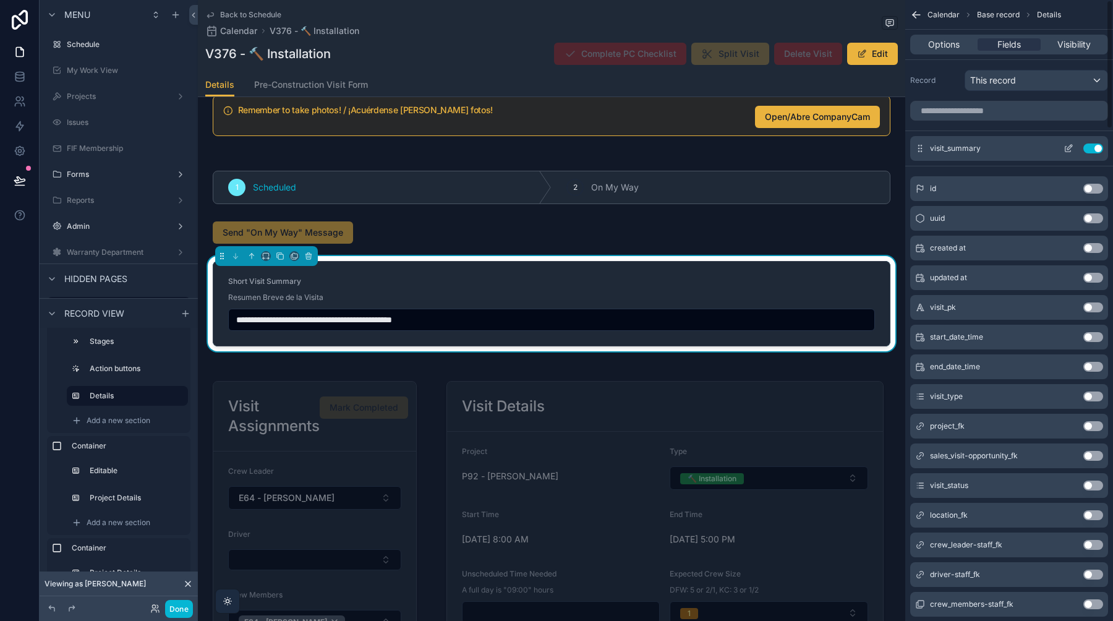
click at [1068, 149] on icon "scrollable content" at bounding box center [1070, 147] width 5 height 5
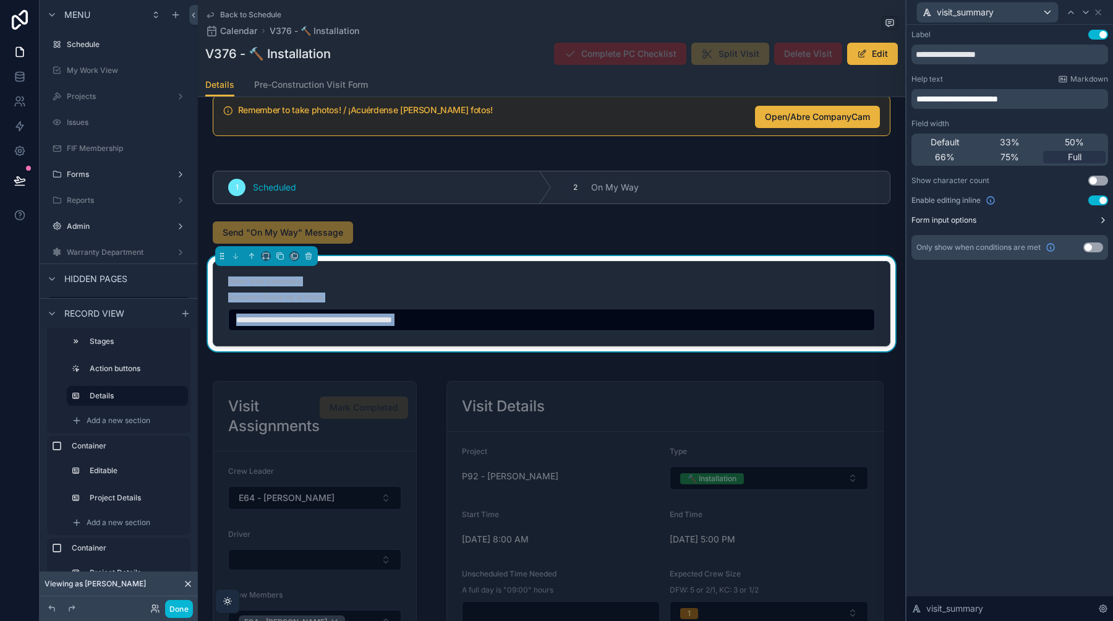
click at [1010, 217] on button "Form input options" at bounding box center [1010, 220] width 197 height 10
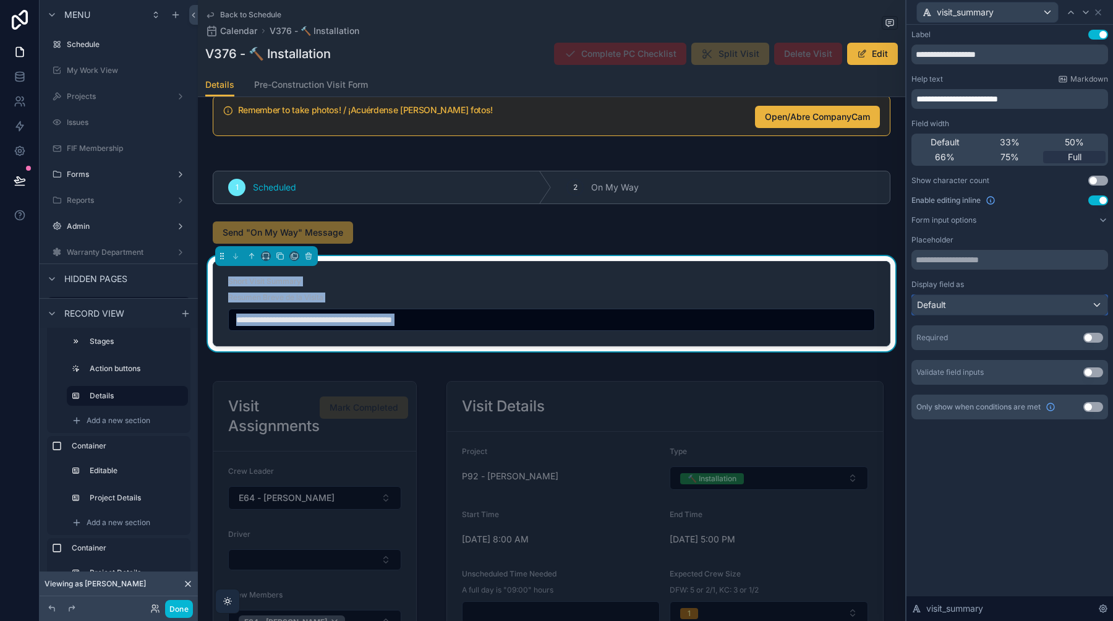
click at [996, 309] on div "Default" at bounding box center [1009, 305] width 195 height 20
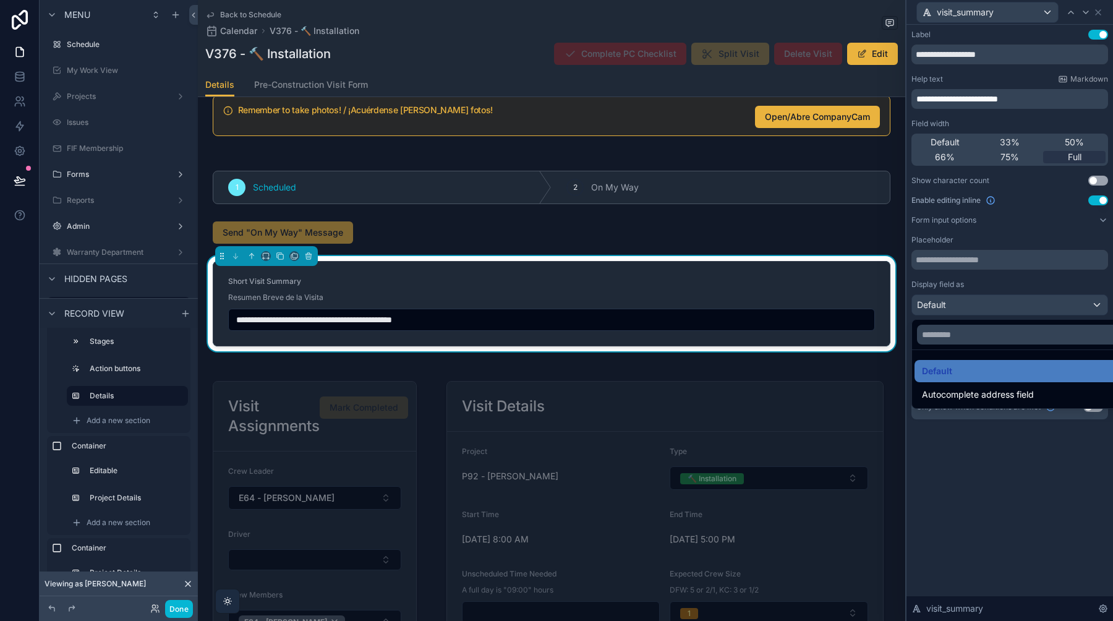
click at [1100, 14] on div at bounding box center [1010, 310] width 207 height 621
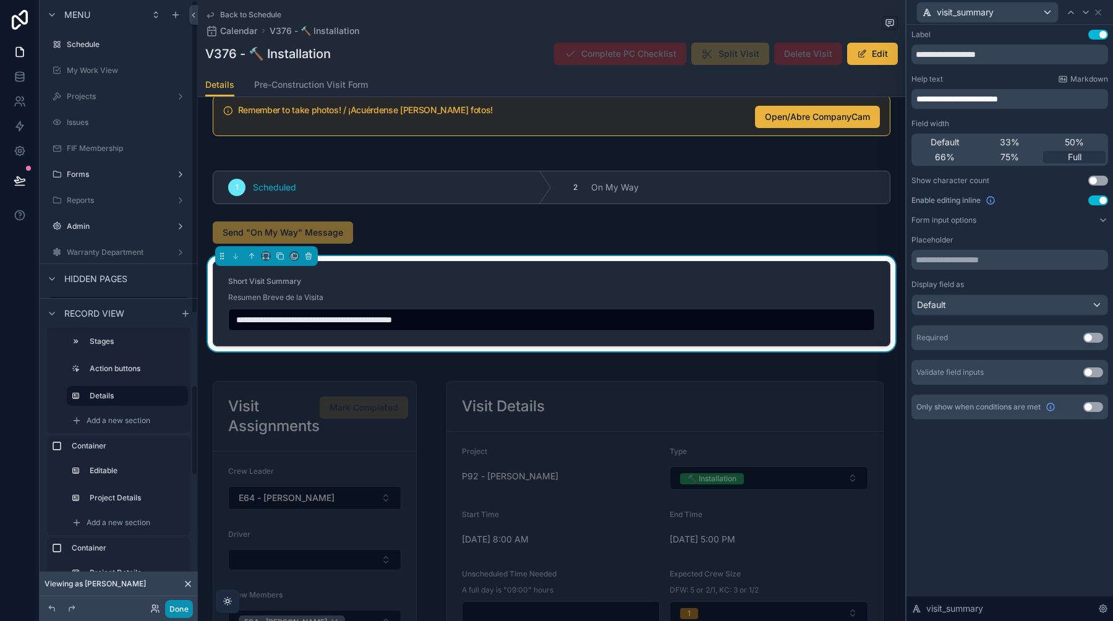
click at [180, 604] on button "Done" at bounding box center [179, 609] width 28 height 18
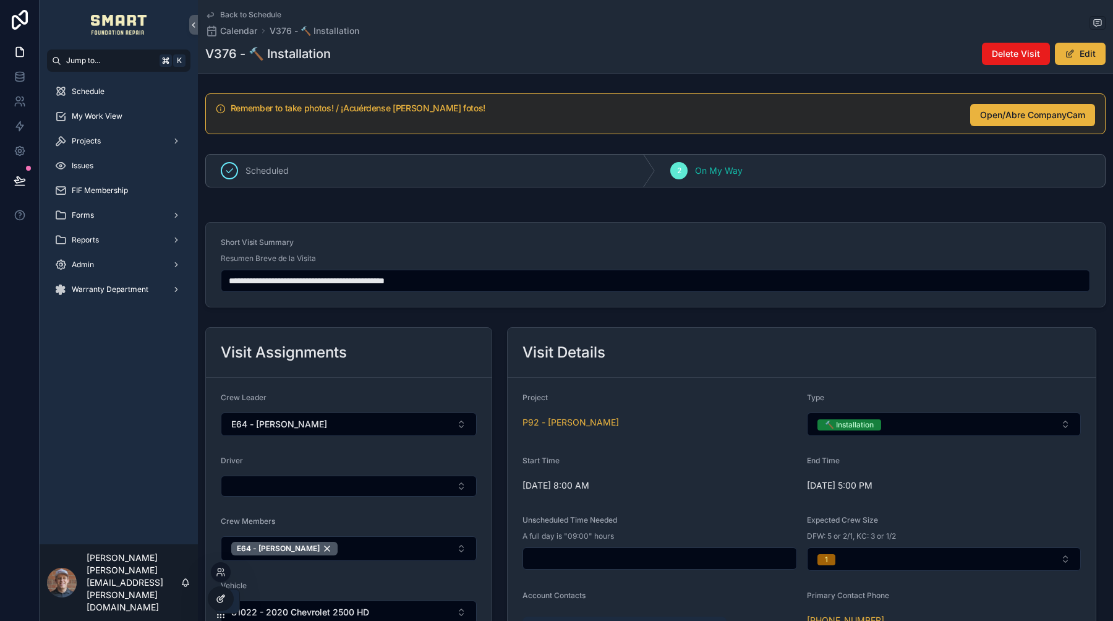
click at [225, 597] on icon at bounding box center [221, 599] width 10 height 10
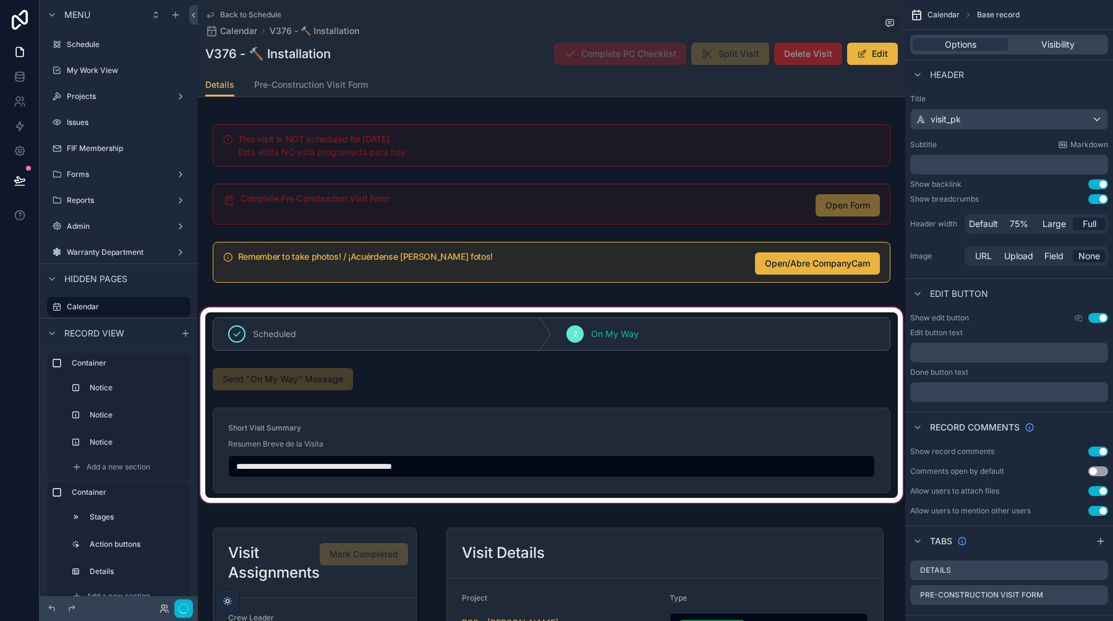
click at [385, 444] on div at bounding box center [552, 405] width 708 height 200
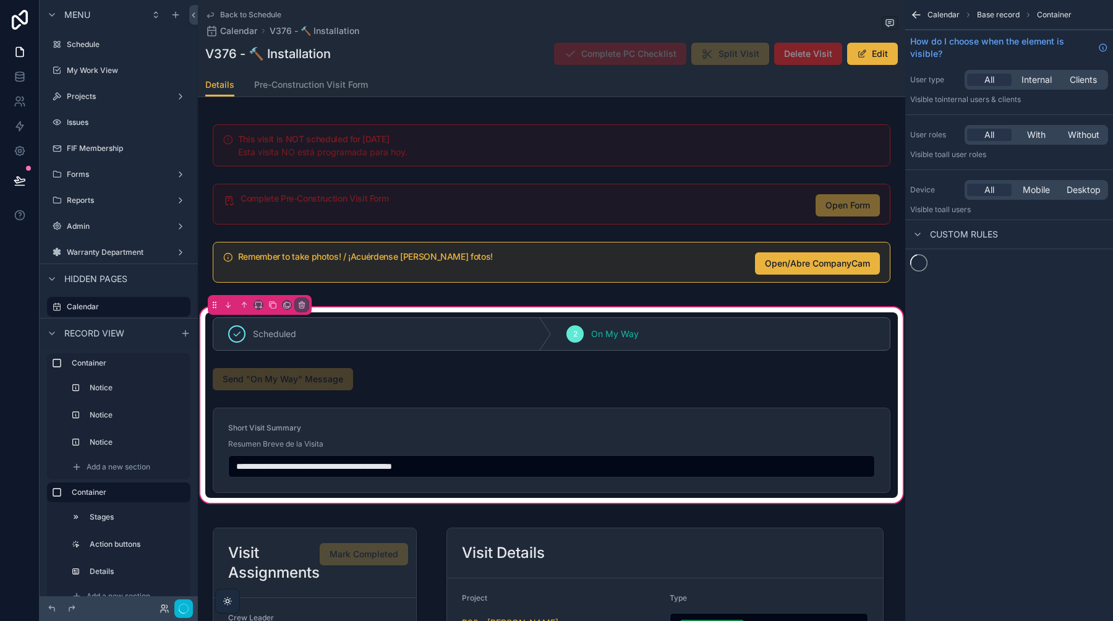
click at [385, 444] on div at bounding box center [551, 450] width 693 height 95
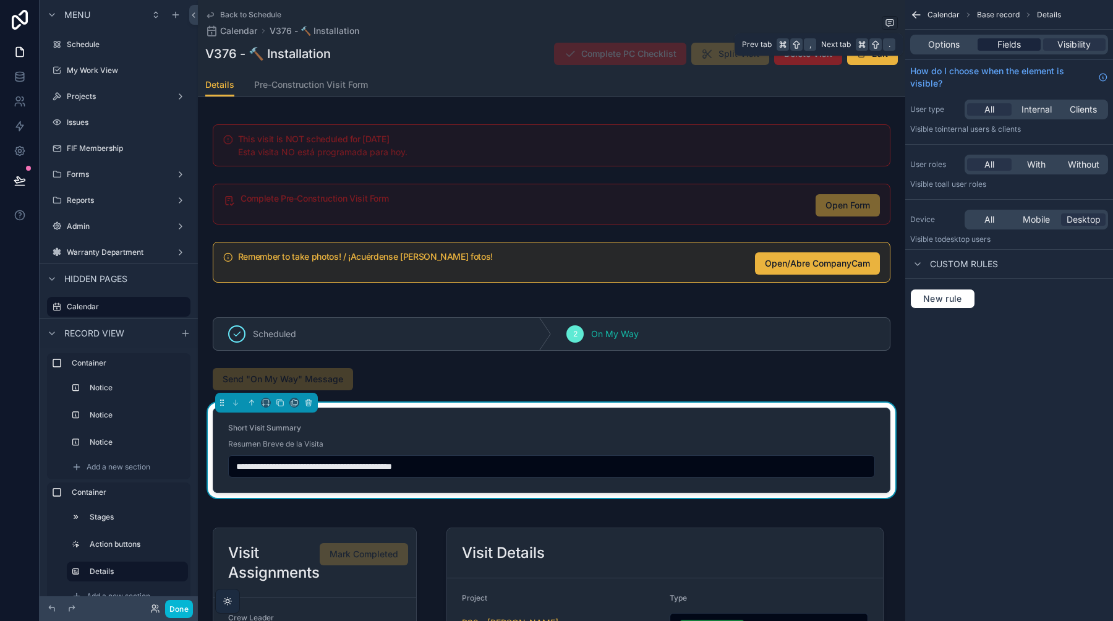
click at [1027, 44] on div "Fields" at bounding box center [1009, 44] width 62 height 12
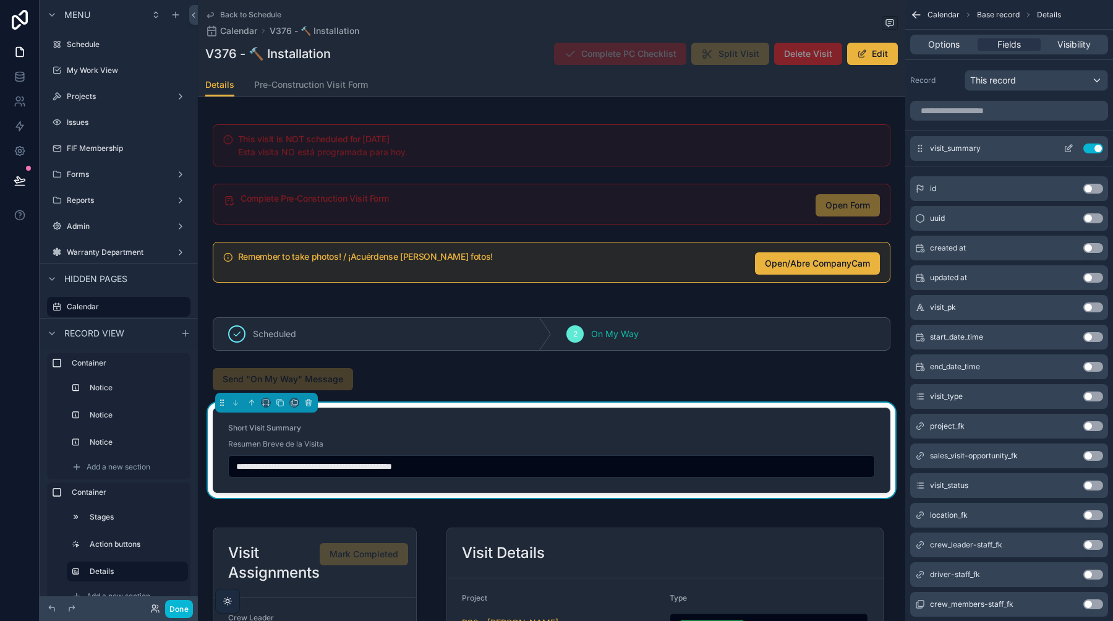
click at [1068, 149] on icon "scrollable content" at bounding box center [1070, 147] width 5 height 5
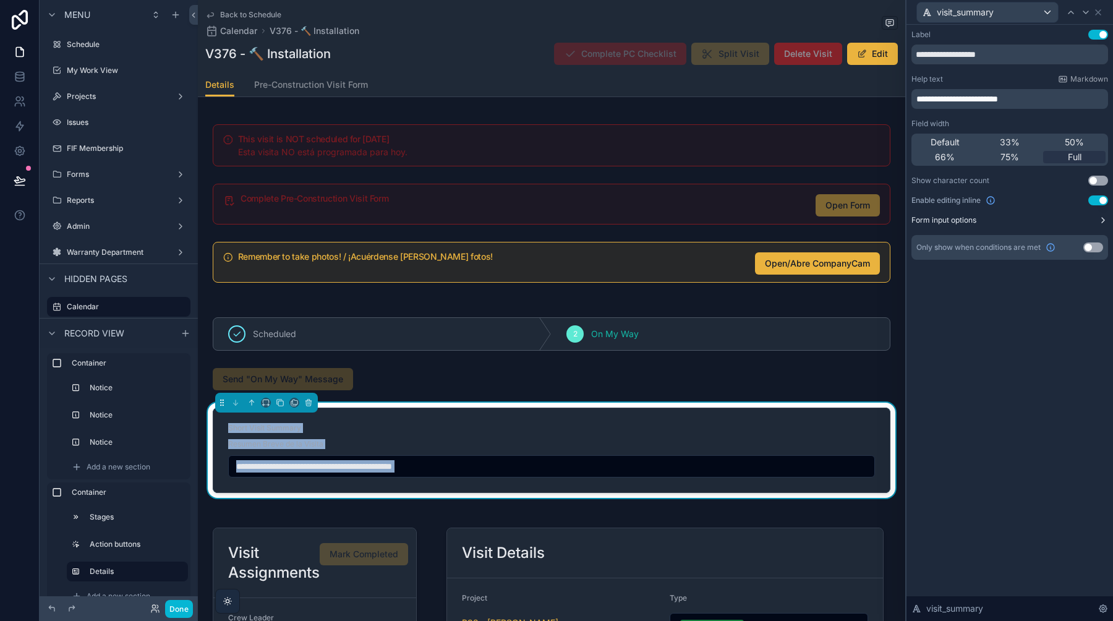
click at [1040, 219] on button "Form input options" at bounding box center [1010, 220] width 197 height 10
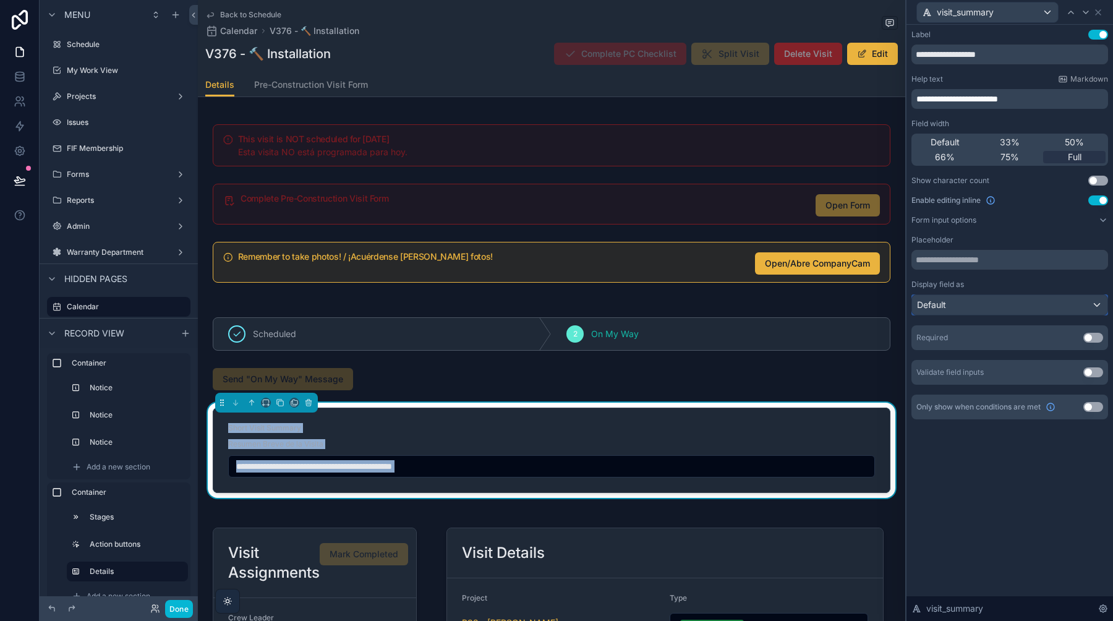
click at [1017, 304] on div "Default" at bounding box center [1009, 305] width 195 height 20
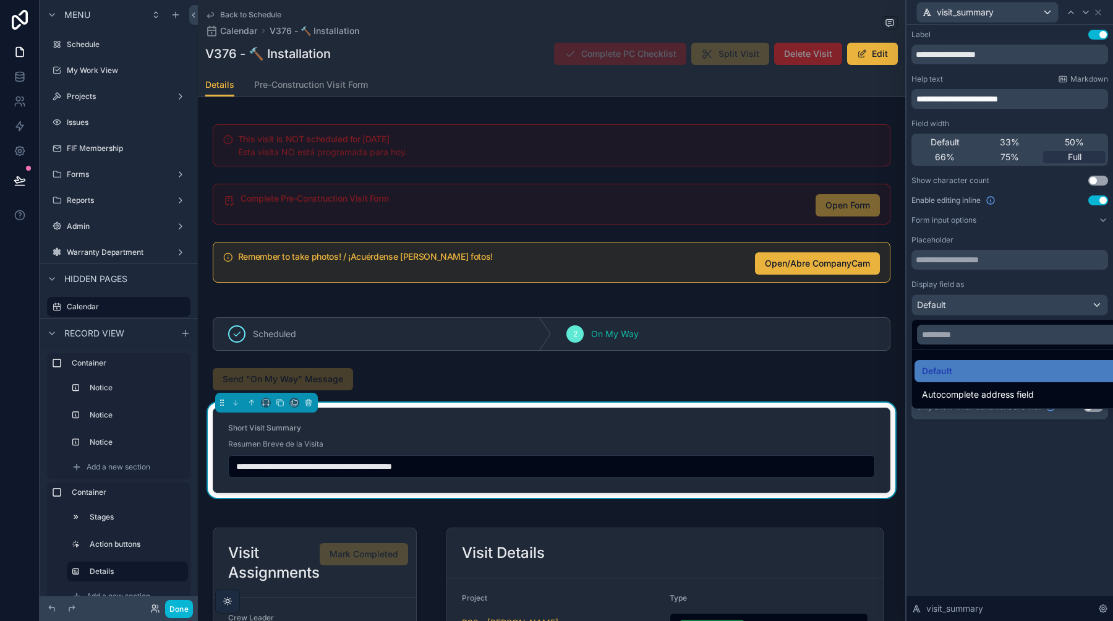
click at [1101, 17] on div at bounding box center [1010, 310] width 207 height 621
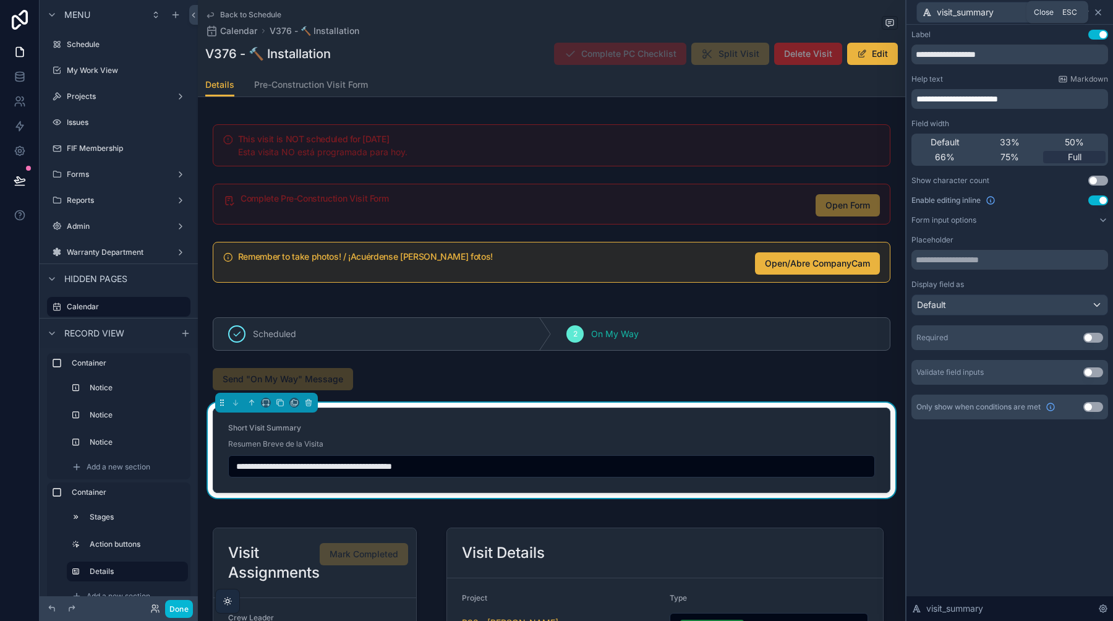
click at [1099, 12] on icon at bounding box center [1098, 12] width 5 height 5
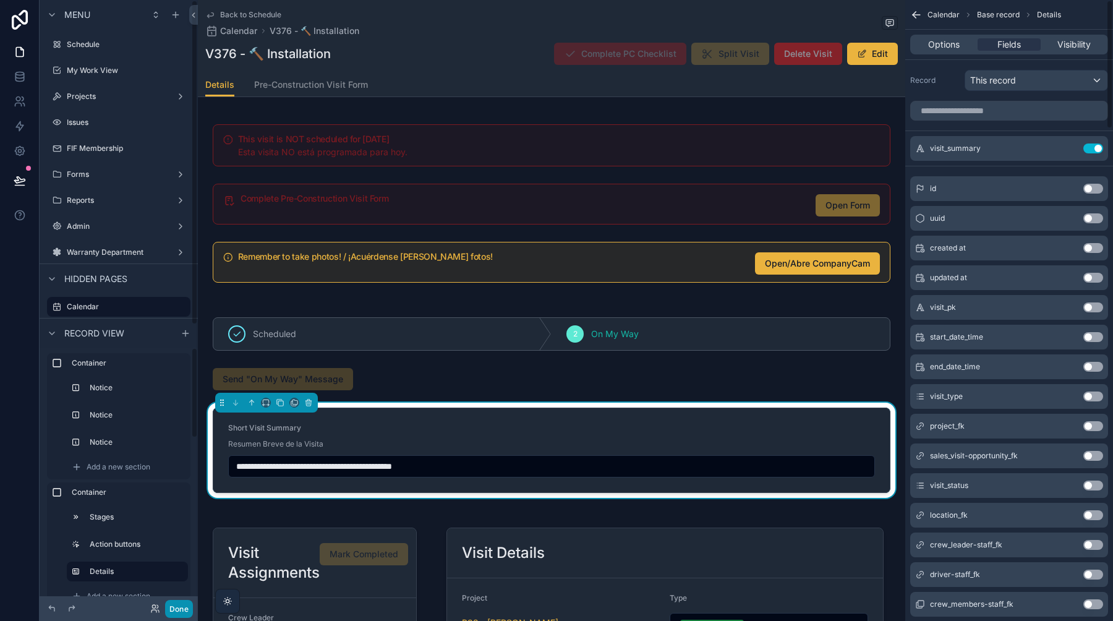
click at [177, 611] on button "Done" at bounding box center [179, 609] width 28 height 18
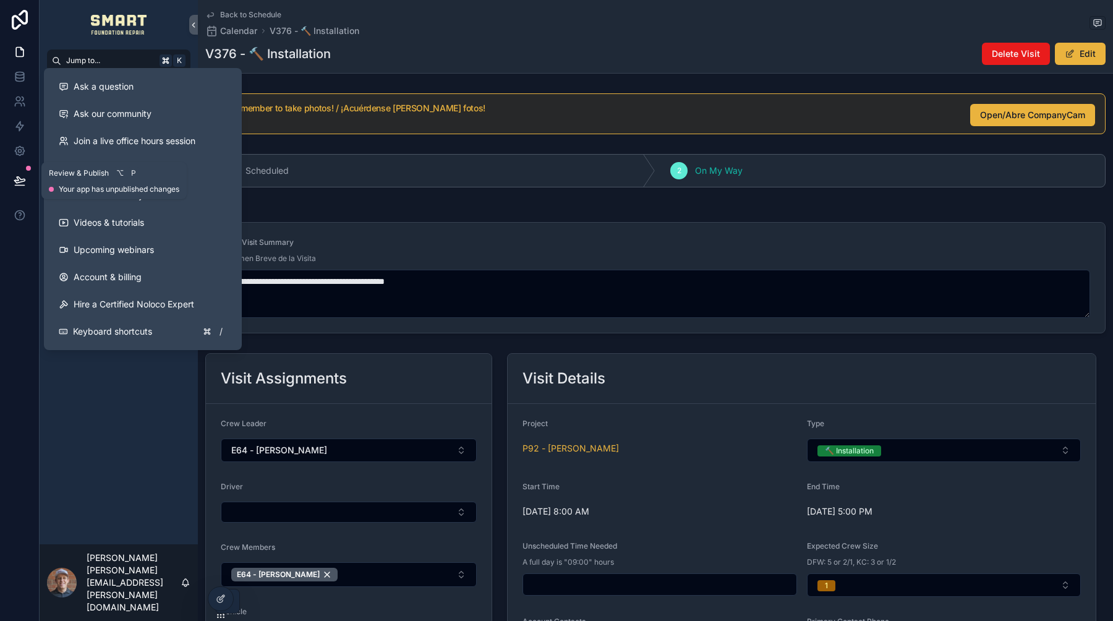
click at [24, 180] on icon at bounding box center [19, 180] width 11 height 6
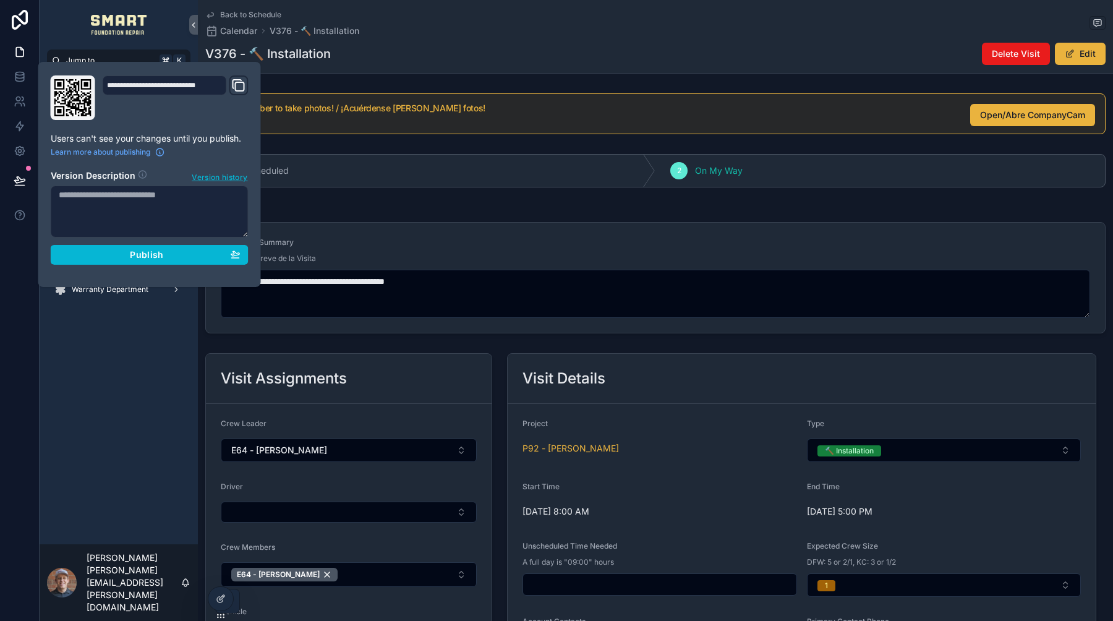
click at [145, 241] on section "Version Description Version history Publish" at bounding box center [150, 213] width 198 height 103
click at [145, 249] on span "Publish" at bounding box center [146, 254] width 33 height 11
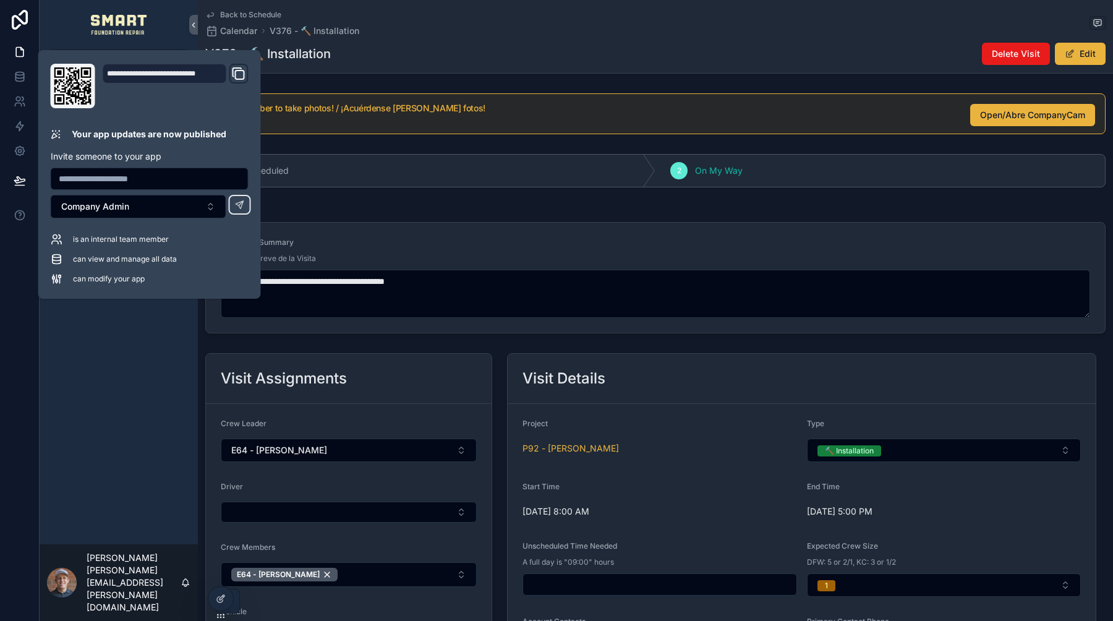
click at [533, 38] on div "Back to Schedule Calendar V376 - 🔨 Installation V376 - 🔨 Installation Delete Vi…" at bounding box center [655, 36] width 901 height 73
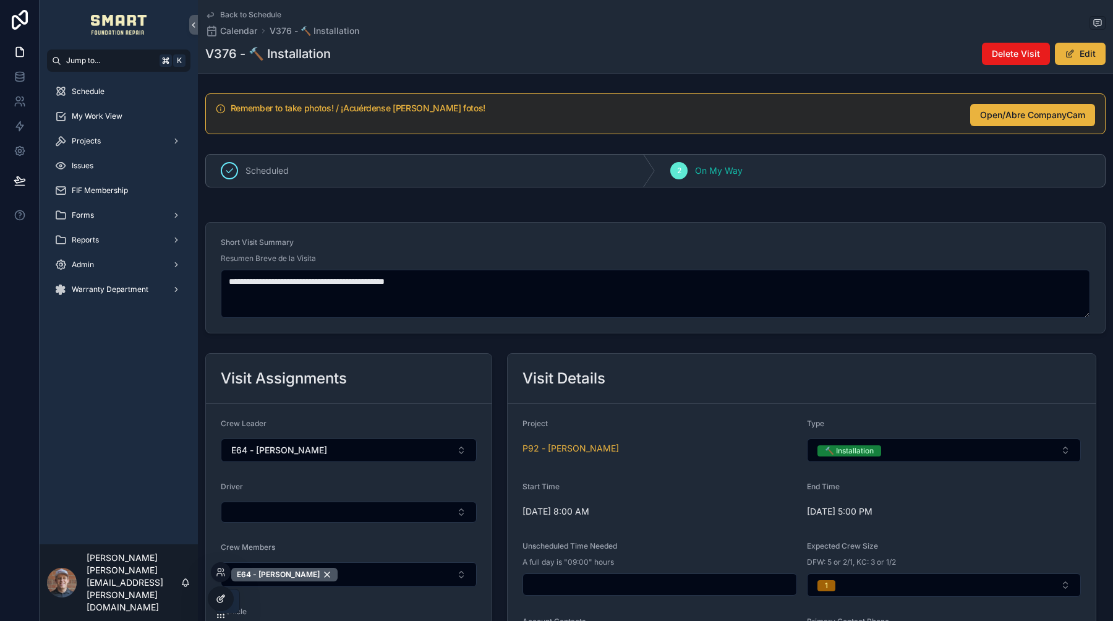
click at [223, 590] on div at bounding box center [220, 599] width 25 height 24
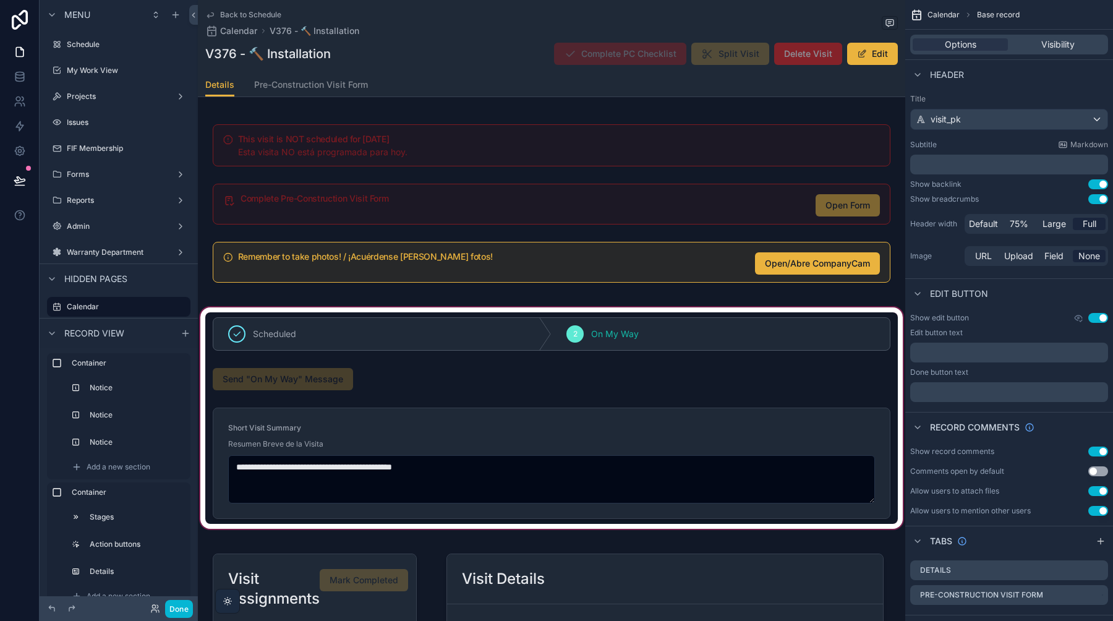
click at [597, 419] on div at bounding box center [552, 418] width 708 height 226
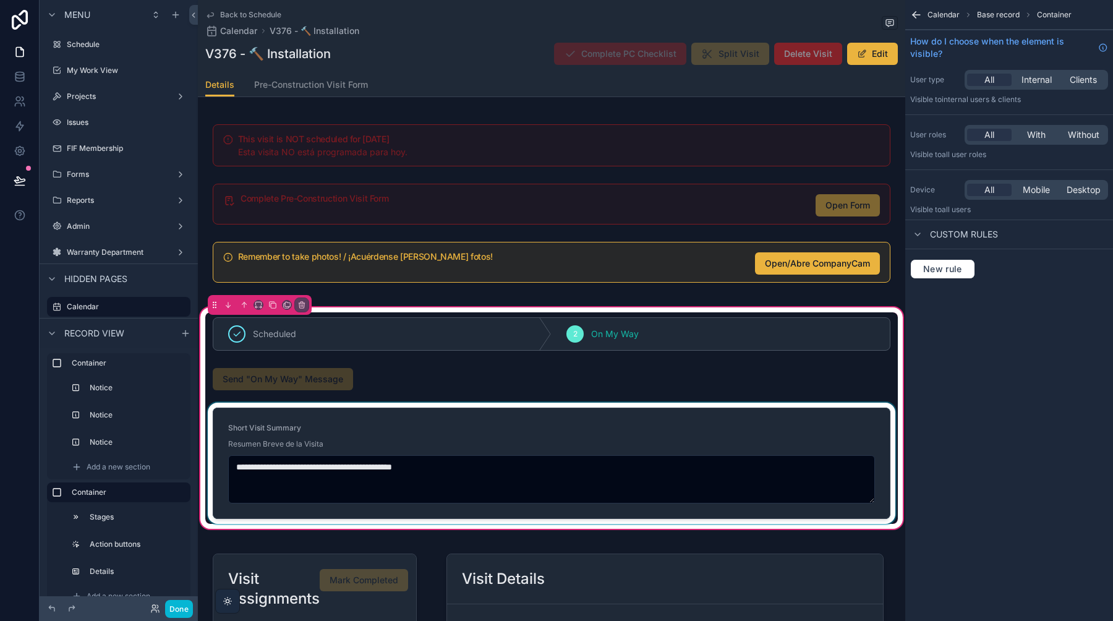
click at [591, 432] on div at bounding box center [551, 463] width 693 height 121
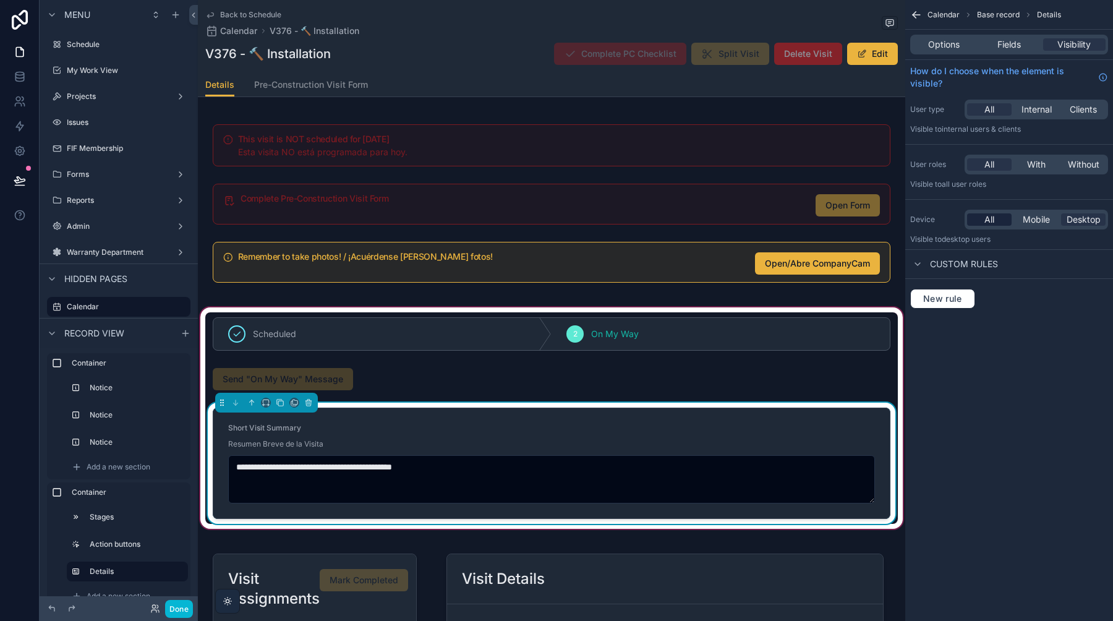
click at [987, 220] on span "All" at bounding box center [990, 219] width 10 height 12
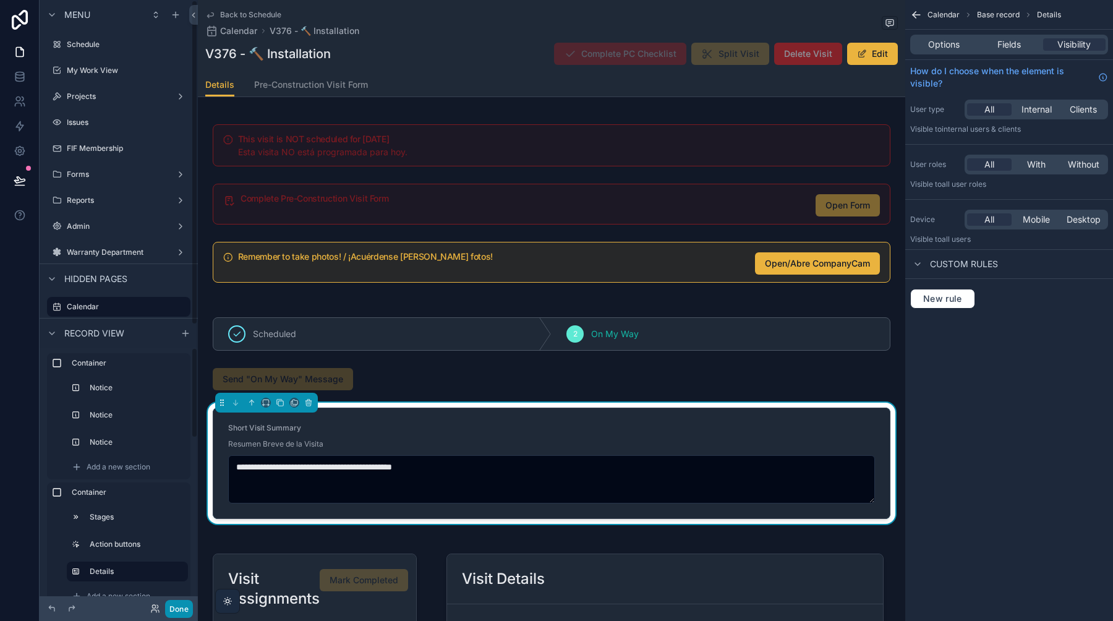
click at [174, 607] on button "Done" at bounding box center [179, 609] width 28 height 18
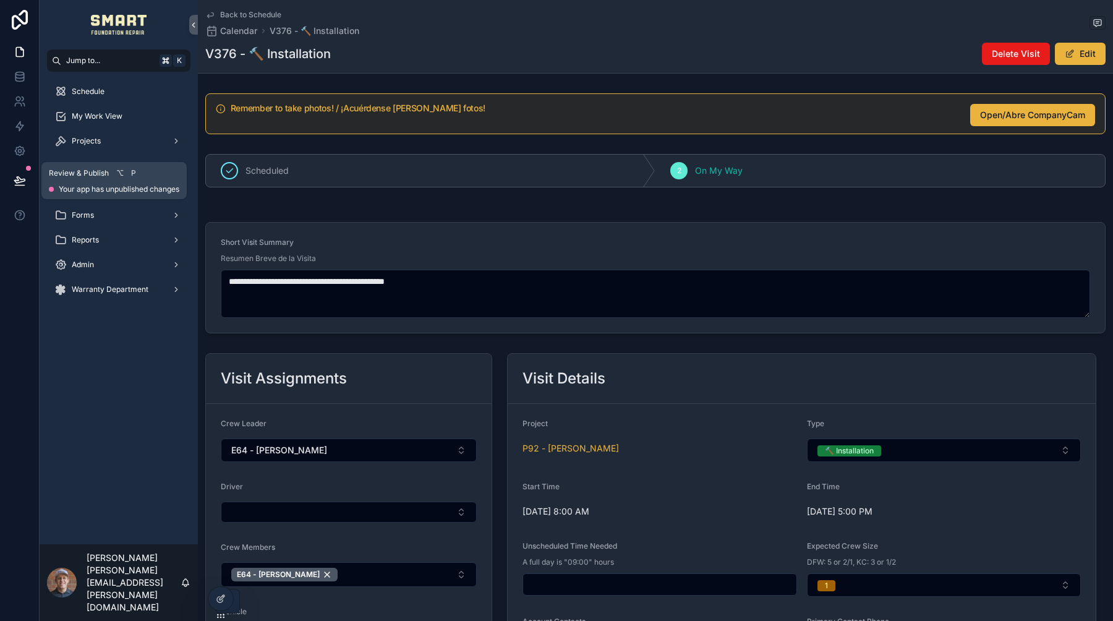
click at [24, 173] on button at bounding box center [19, 180] width 27 height 35
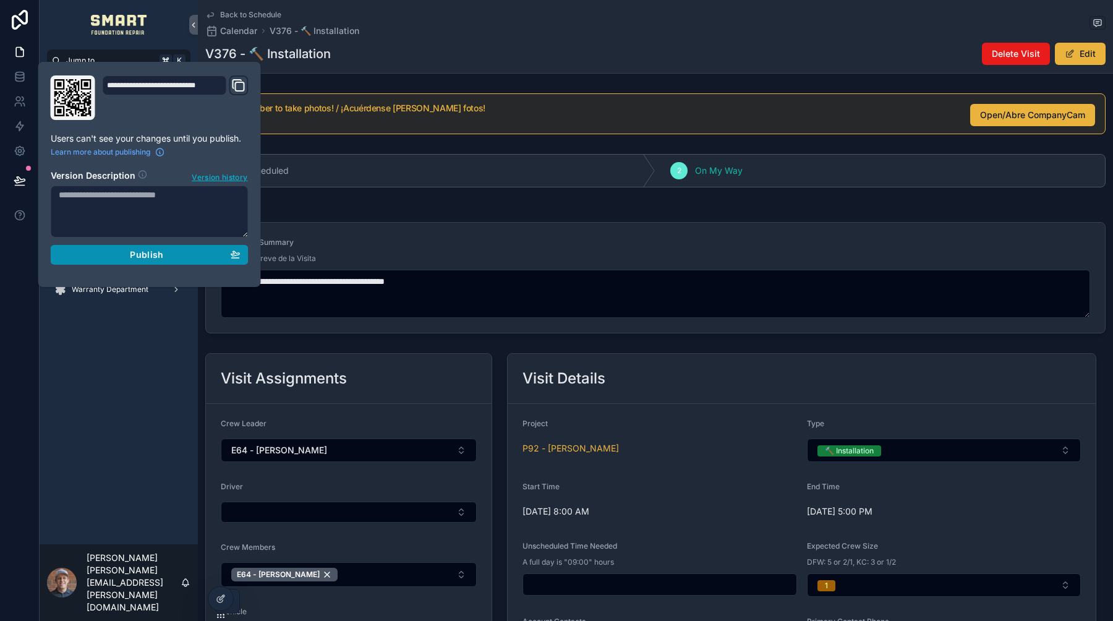
click at [197, 257] on div "Publish" at bounding box center [150, 254] width 182 height 11
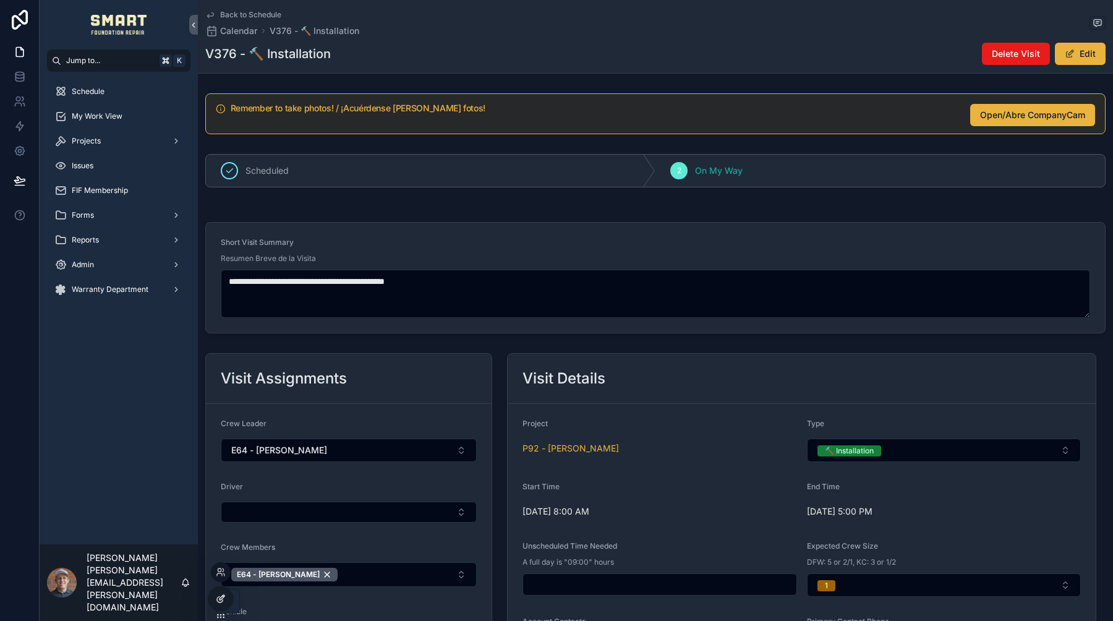
click at [218, 596] on icon at bounding box center [221, 599] width 10 height 10
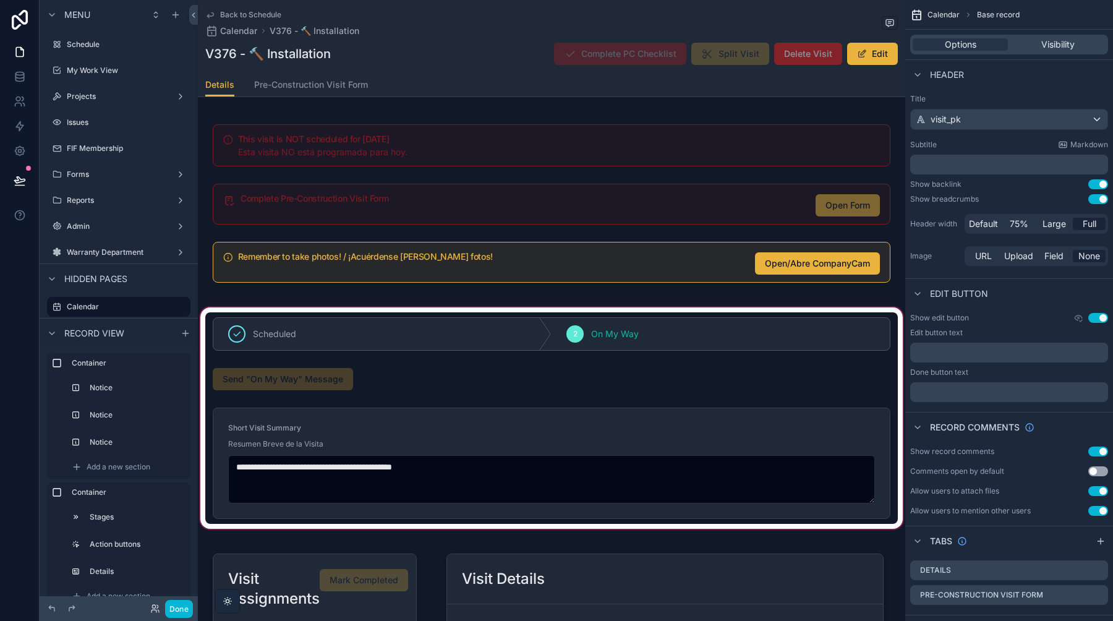
click at [556, 429] on div at bounding box center [552, 418] width 708 height 226
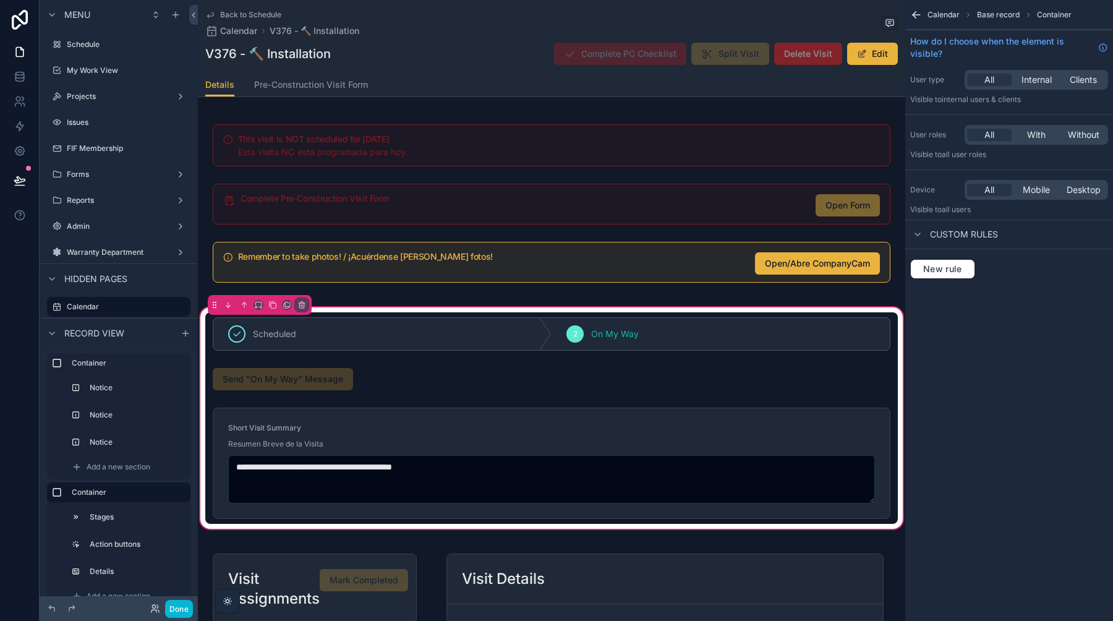
click at [556, 429] on div at bounding box center [551, 463] width 693 height 121
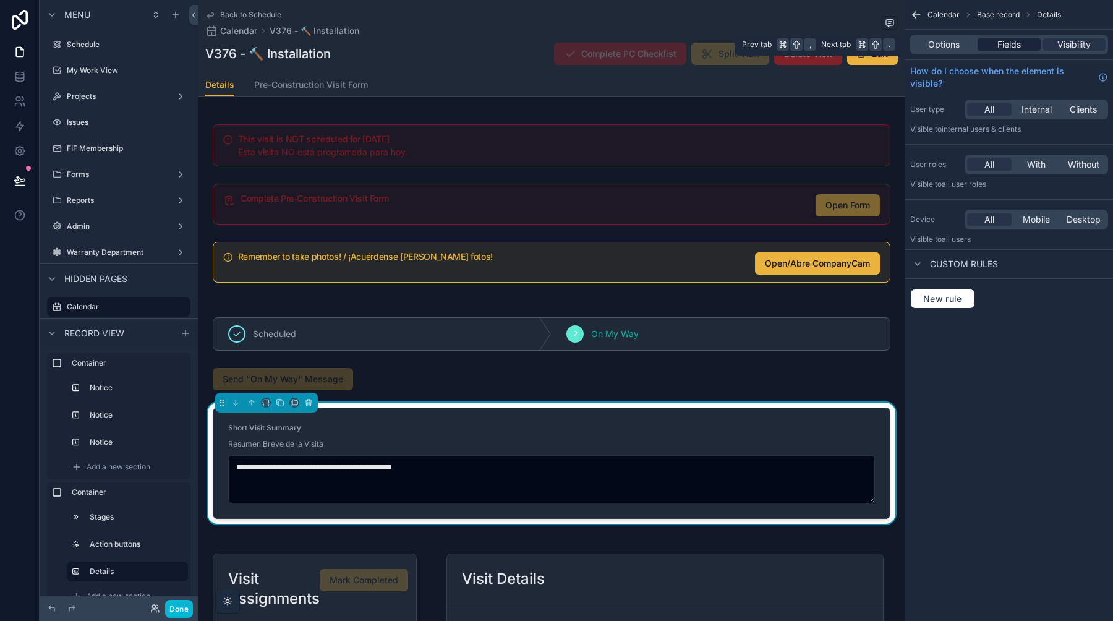
click at [1011, 44] on span "Fields" at bounding box center [1010, 44] width 24 height 12
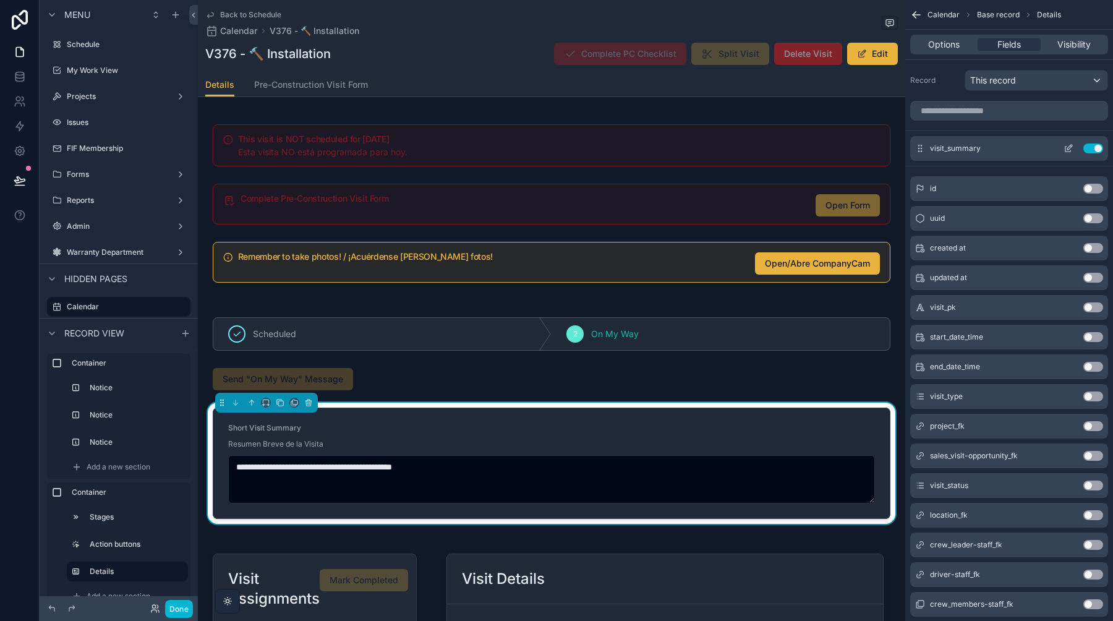
click at [1066, 147] on icon "scrollable content" at bounding box center [1069, 149] width 10 height 10
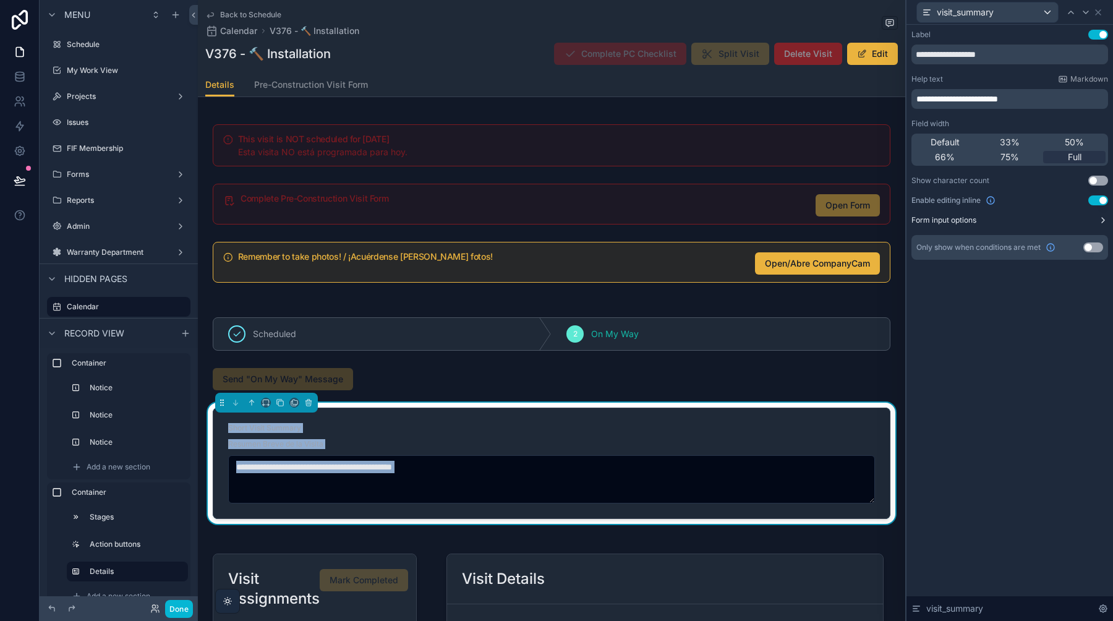
click at [1091, 220] on button "Form input options" at bounding box center [1010, 220] width 197 height 10
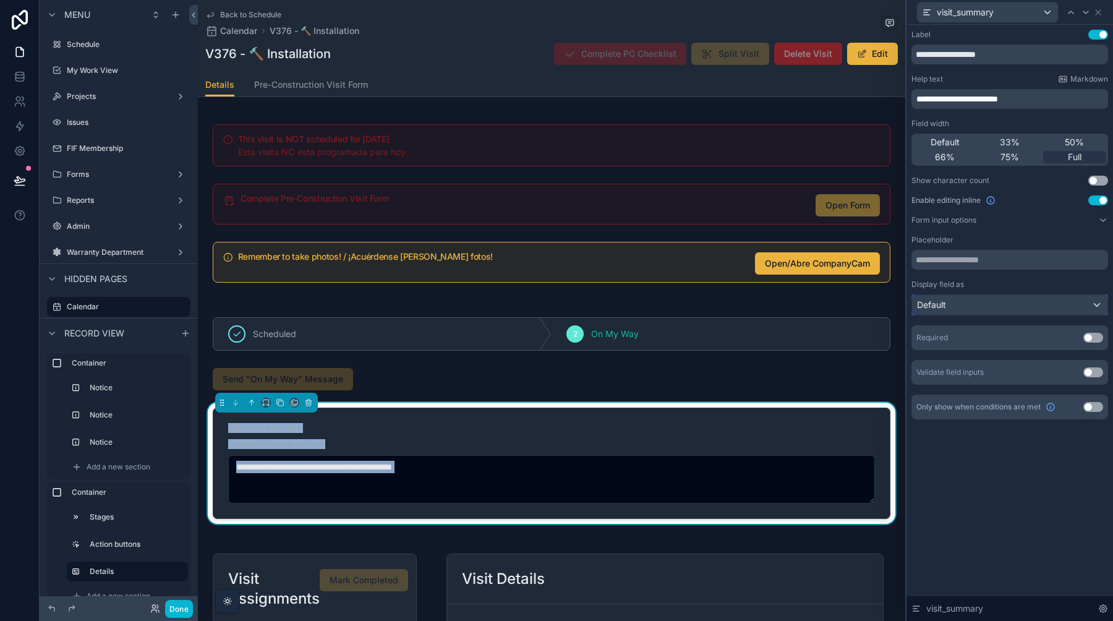
click at [1019, 301] on div "Default" at bounding box center [1009, 305] width 195 height 20
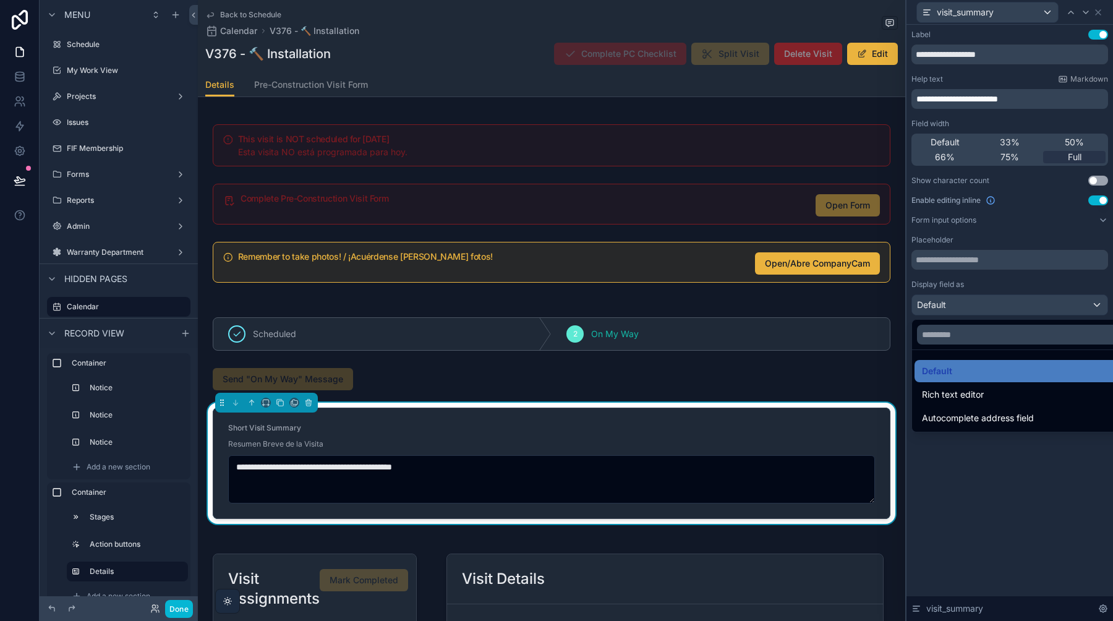
click at [1068, 277] on div at bounding box center [1010, 310] width 207 height 621
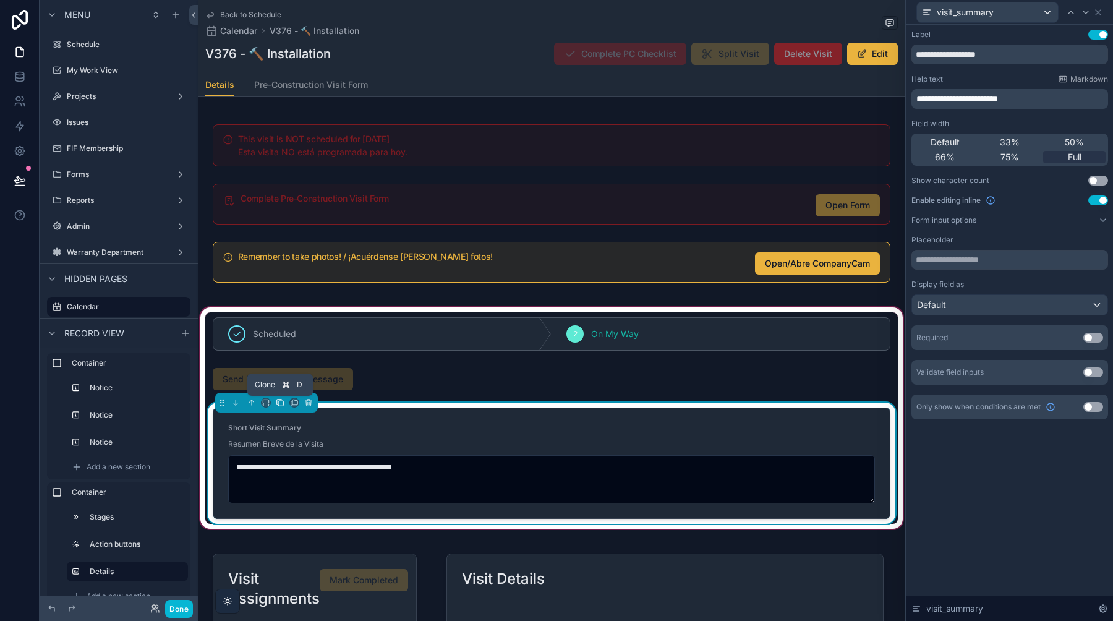
click at [280, 401] on icon at bounding box center [280, 402] width 9 height 9
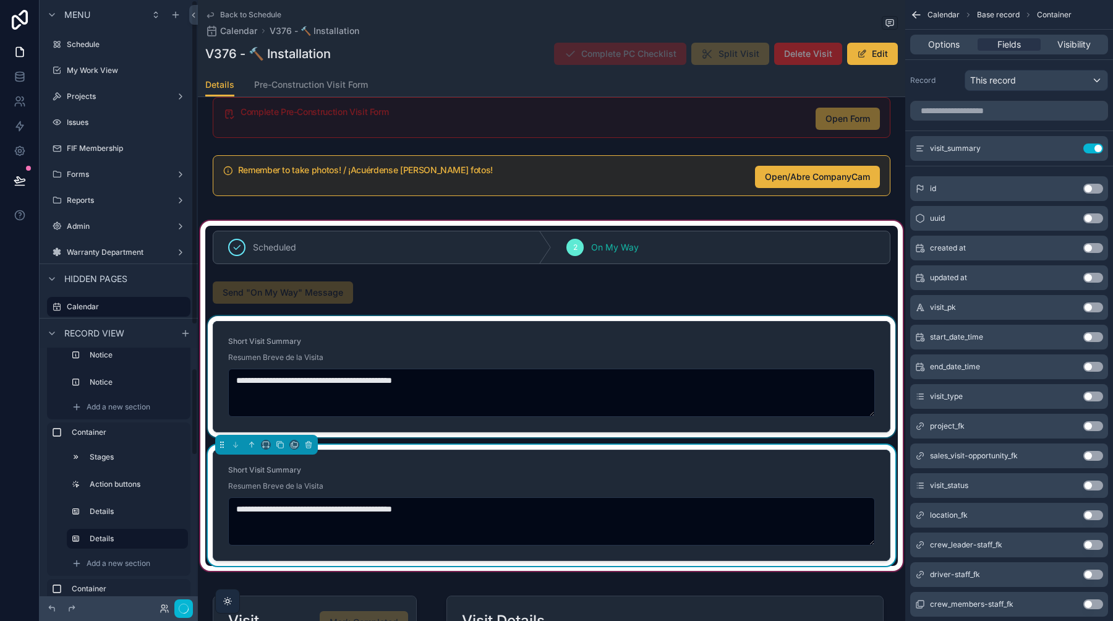
scroll to position [88, 0]
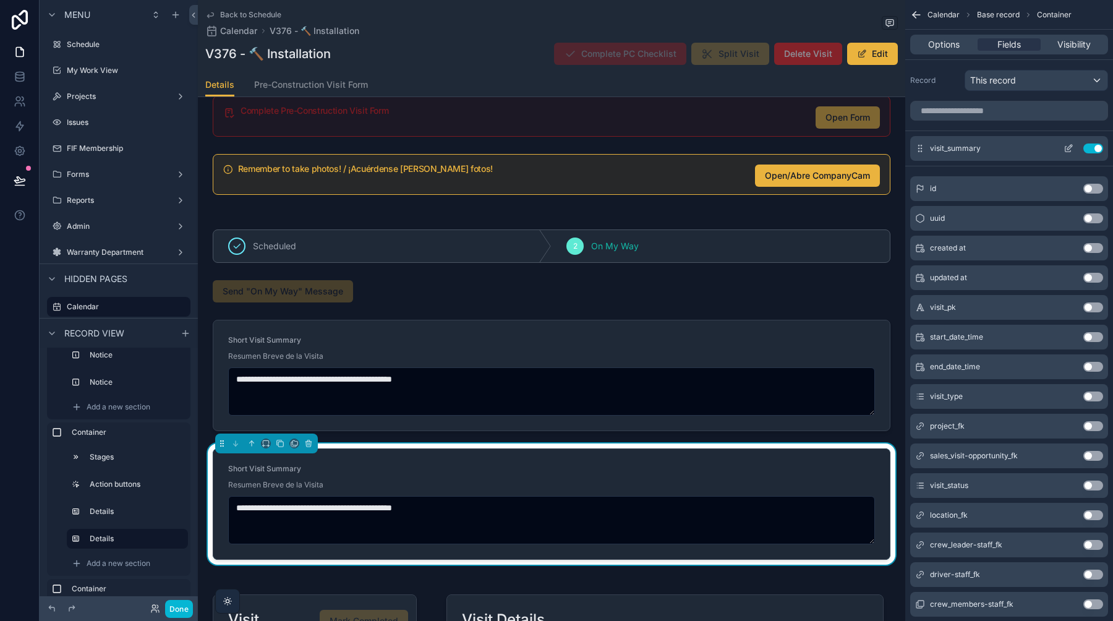
click at [1069, 148] on icon "scrollable content" at bounding box center [1069, 149] width 10 height 10
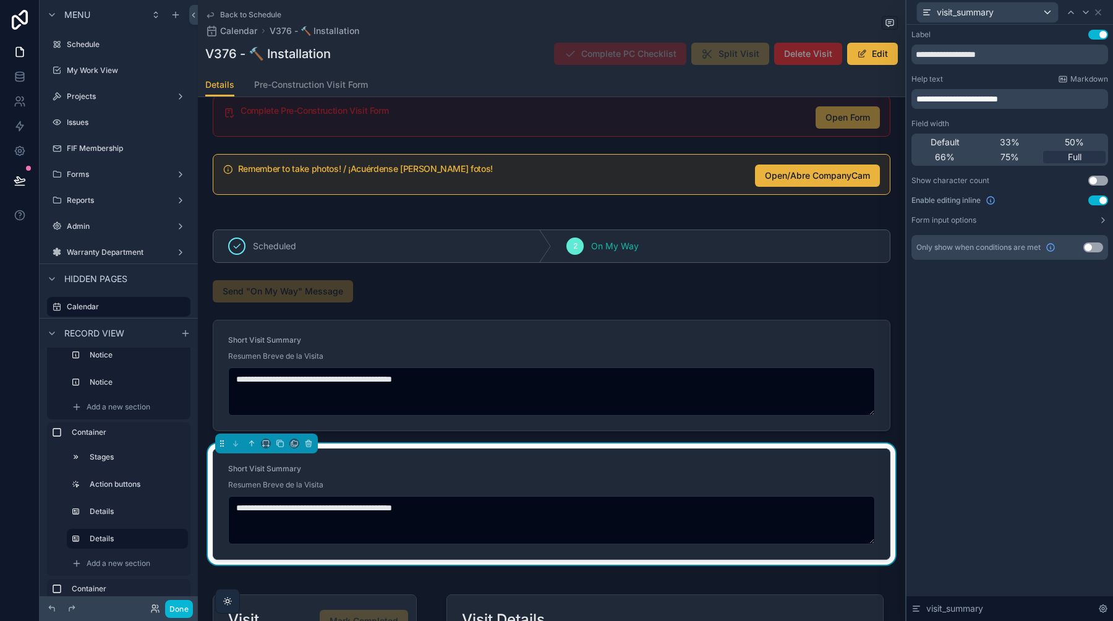
click at [1101, 202] on button "Use setting" at bounding box center [1099, 200] width 20 height 10
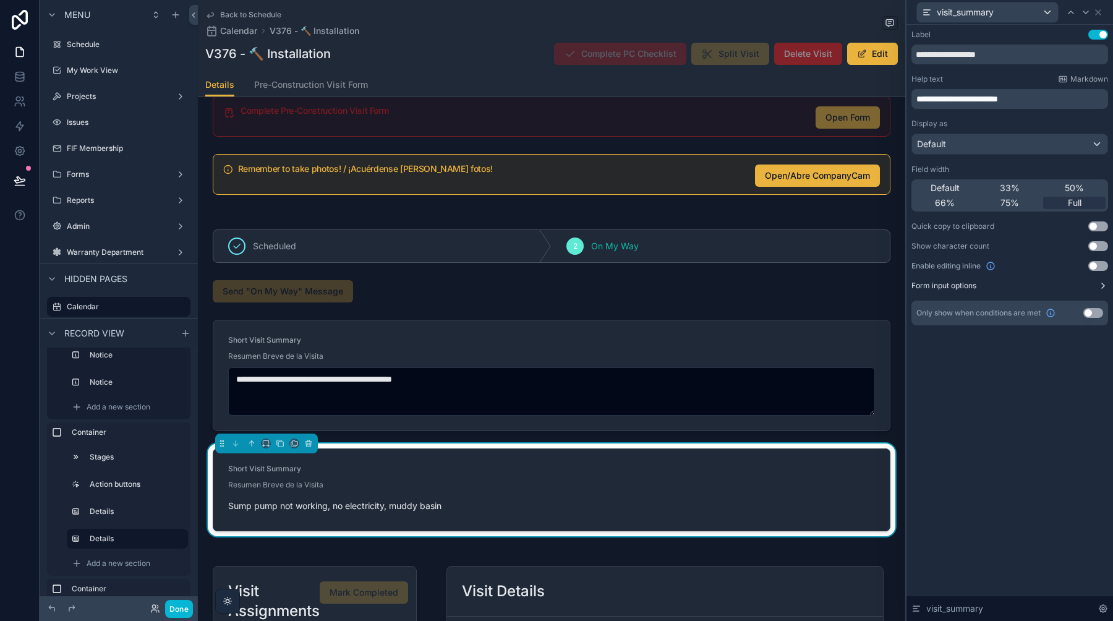
click at [1094, 286] on button "Form input options" at bounding box center [1010, 286] width 197 height 10
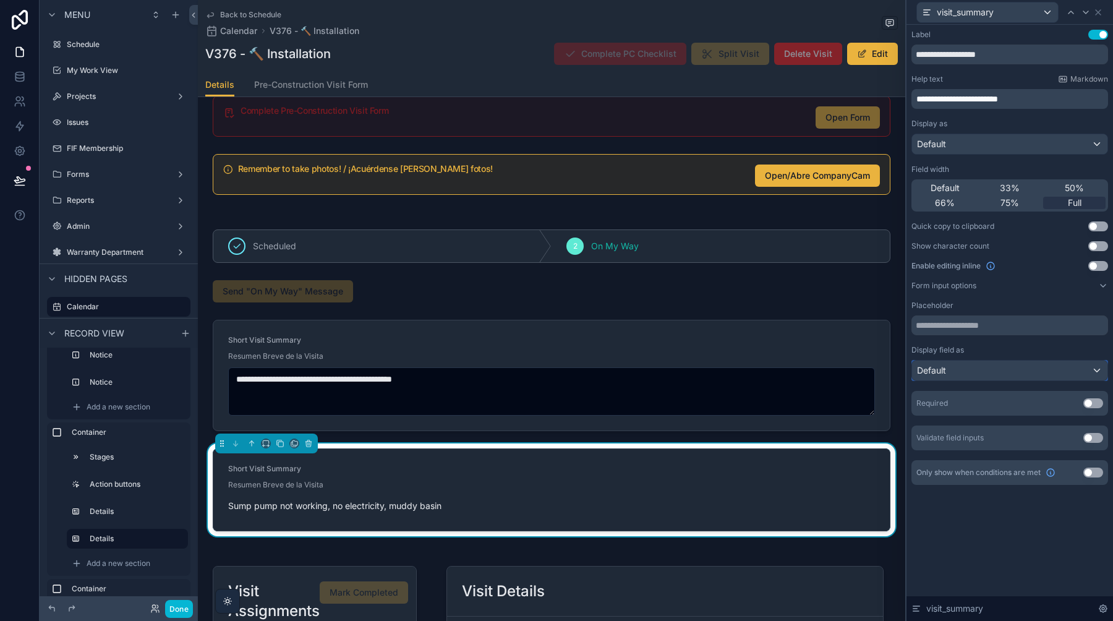
click at [1055, 375] on div "Default" at bounding box center [1009, 371] width 195 height 20
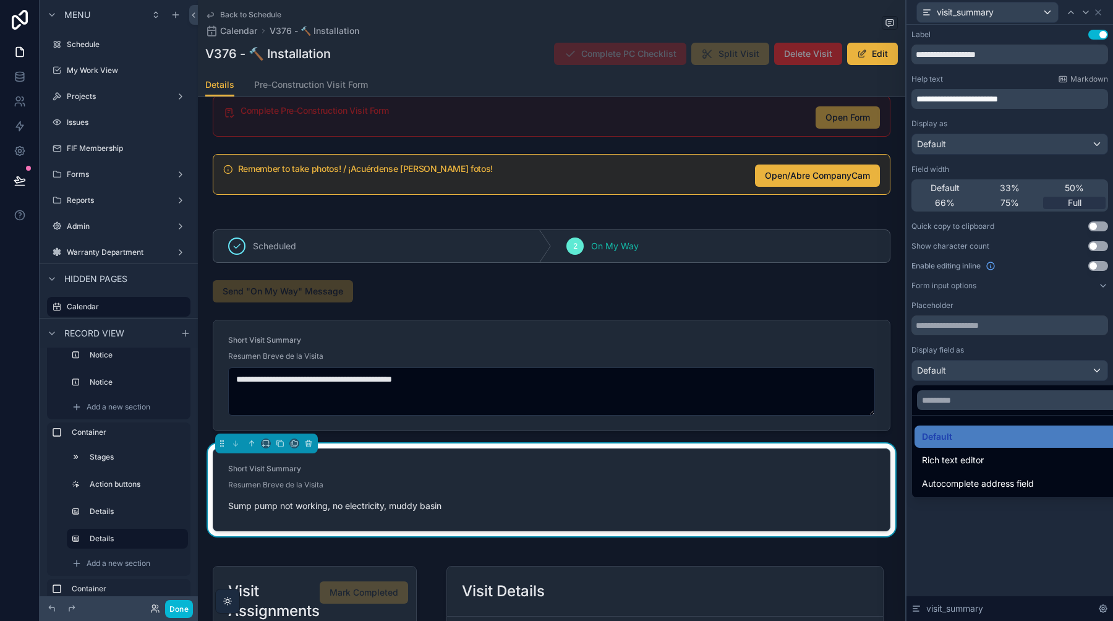
click at [1055, 375] on div at bounding box center [1010, 310] width 207 height 621
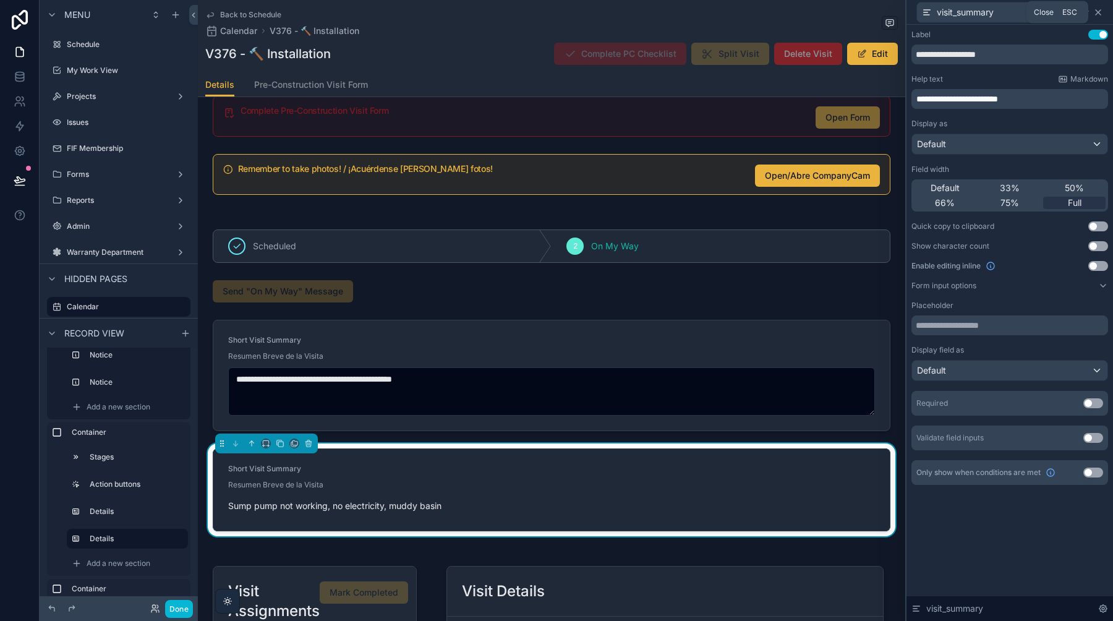
click at [1099, 12] on icon at bounding box center [1098, 12] width 5 height 5
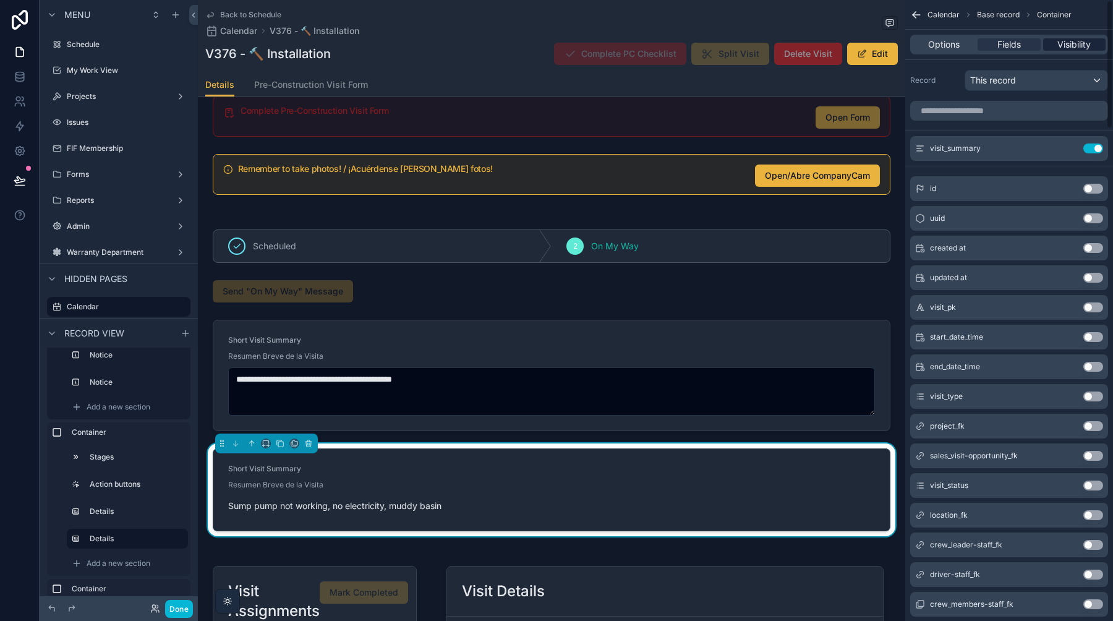
click at [1081, 44] on span "Visibility" at bounding box center [1074, 44] width 33 height 12
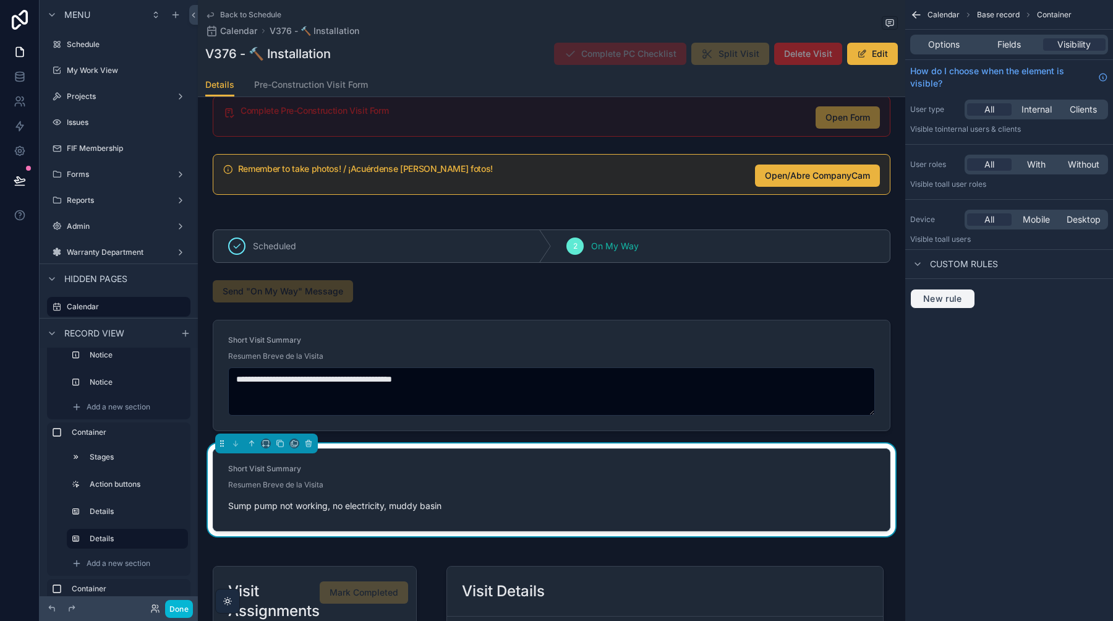
click at [945, 304] on button "New rule" at bounding box center [943, 299] width 65 height 20
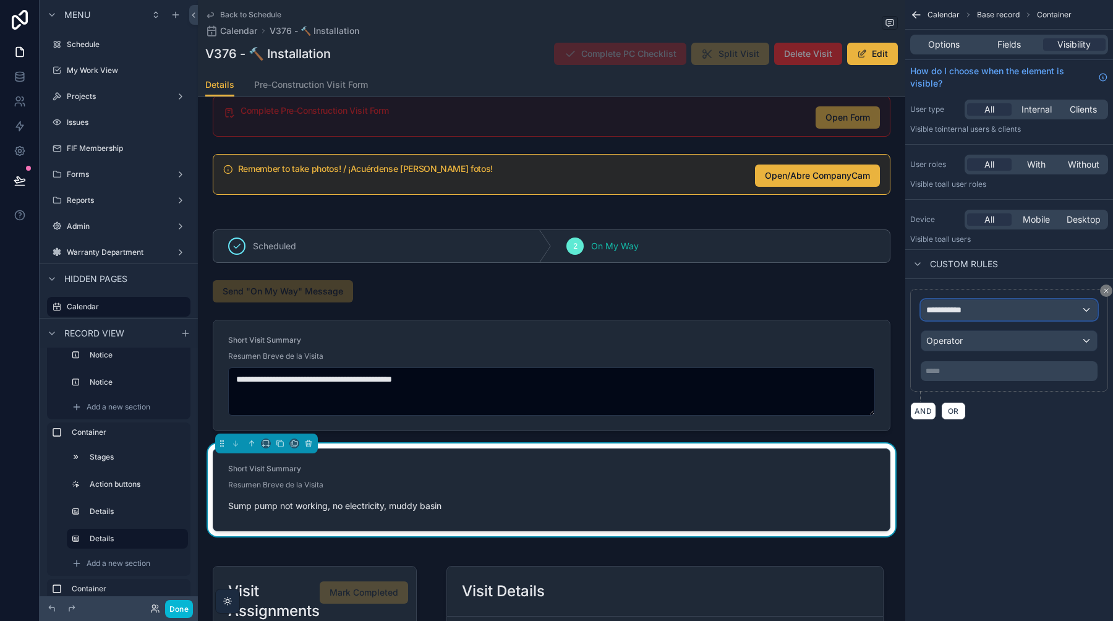
click at [945, 304] on span "**********" at bounding box center [950, 310] width 46 height 12
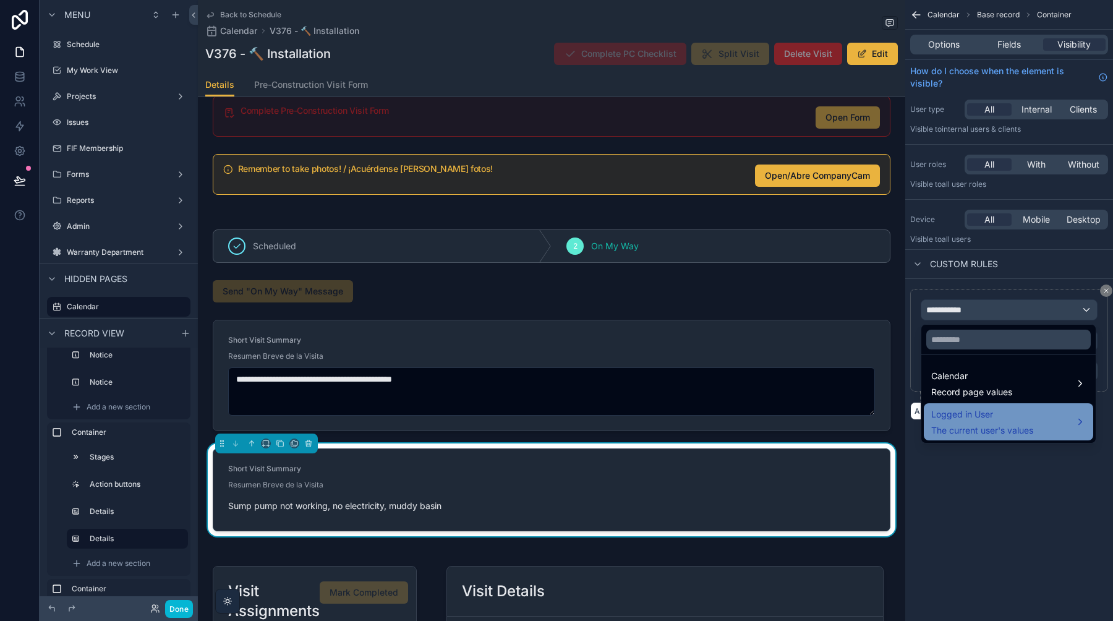
click at [965, 422] on div "Logged in User The current user's values" at bounding box center [983, 422] width 102 height 30
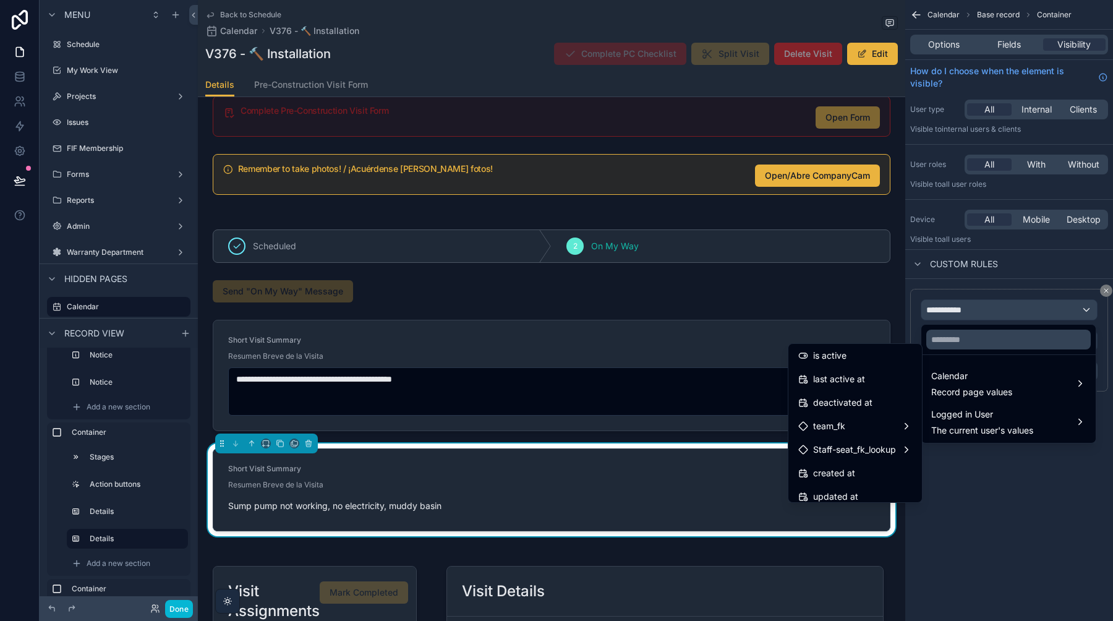
scroll to position [218, 0]
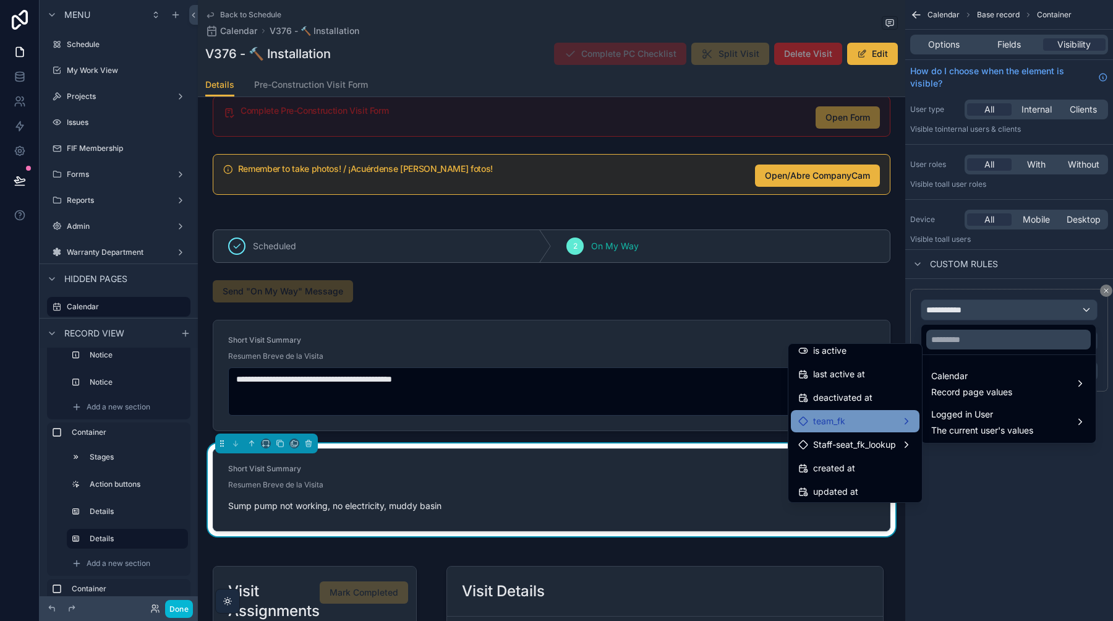
click at [883, 419] on div "team_fk" at bounding box center [856, 421] width 114 height 15
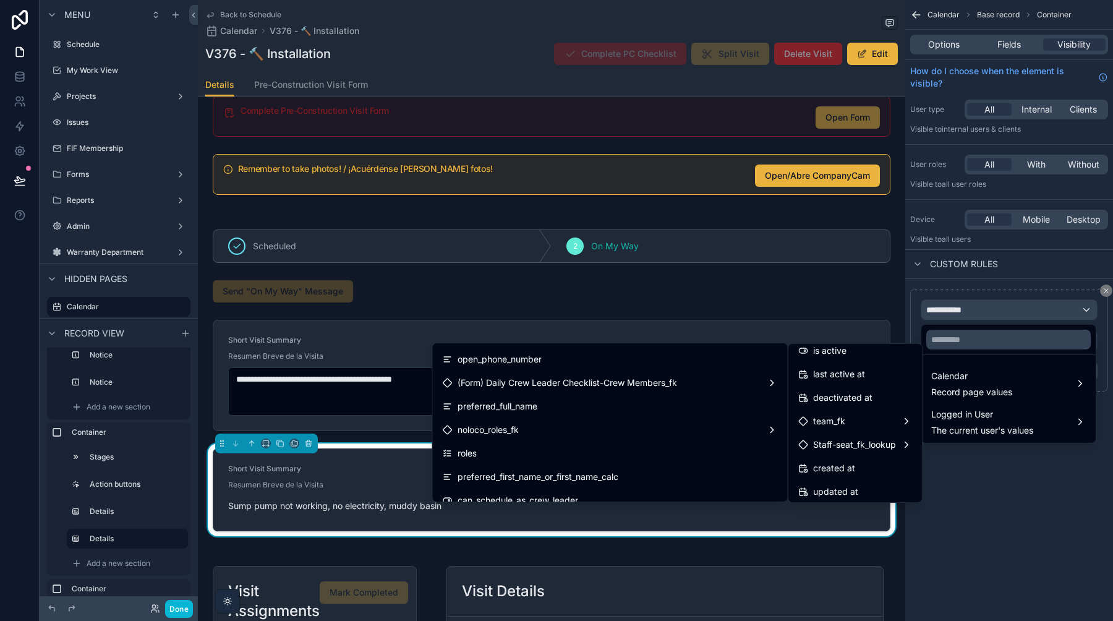
scroll to position [844, 0]
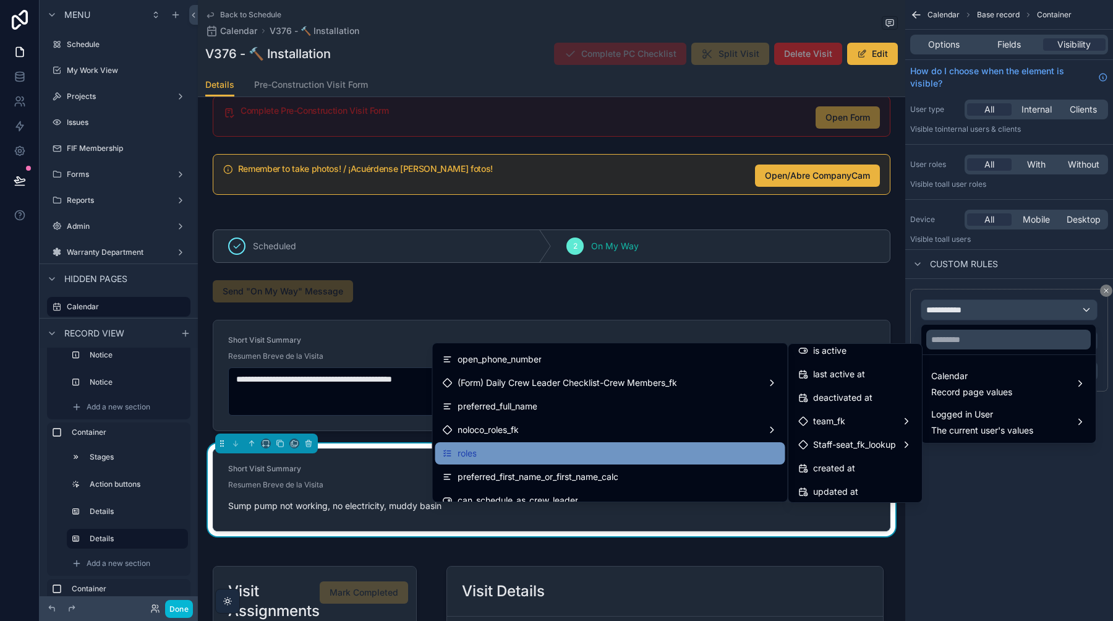
click at [601, 460] on div "roles" at bounding box center [610, 453] width 335 height 15
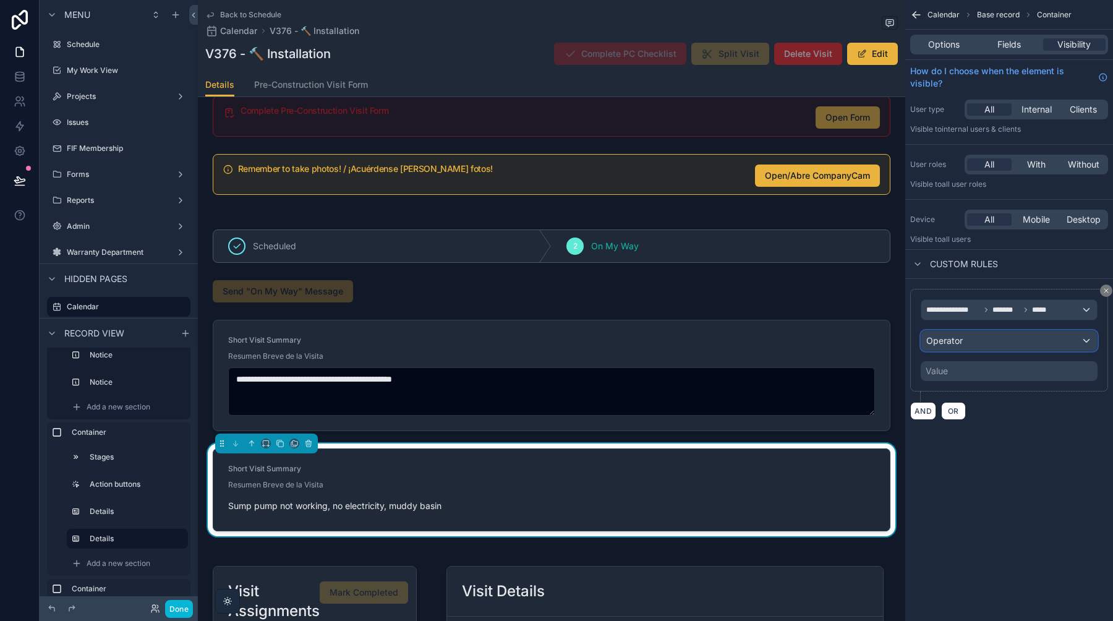
click at [969, 343] on div "Operator" at bounding box center [1010, 341] width 176 height 20
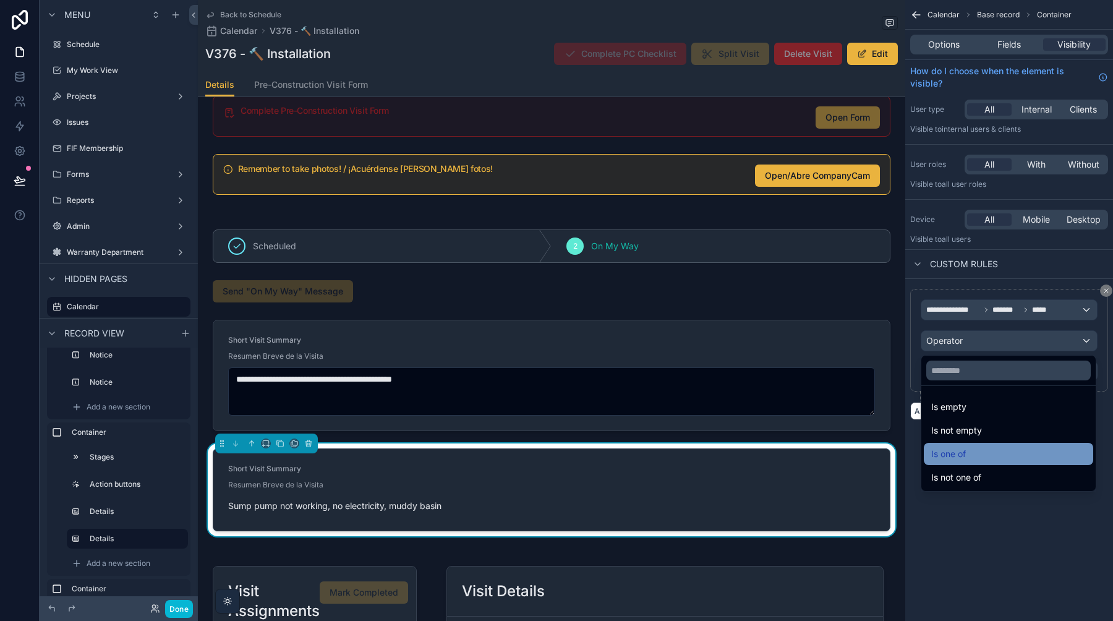
click at [959, 457] on span "Is one of" at bounding box center [949, 454] width 35 height 15
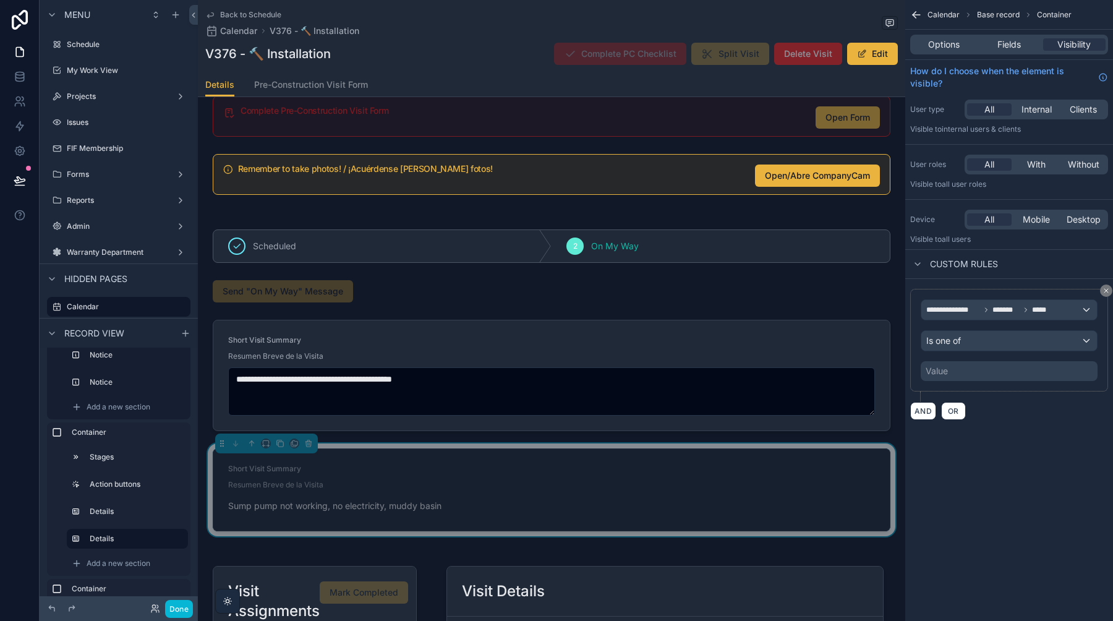
click at [965, 370] on div "Value" at bounding box center [1009, 371] width 177 height 20
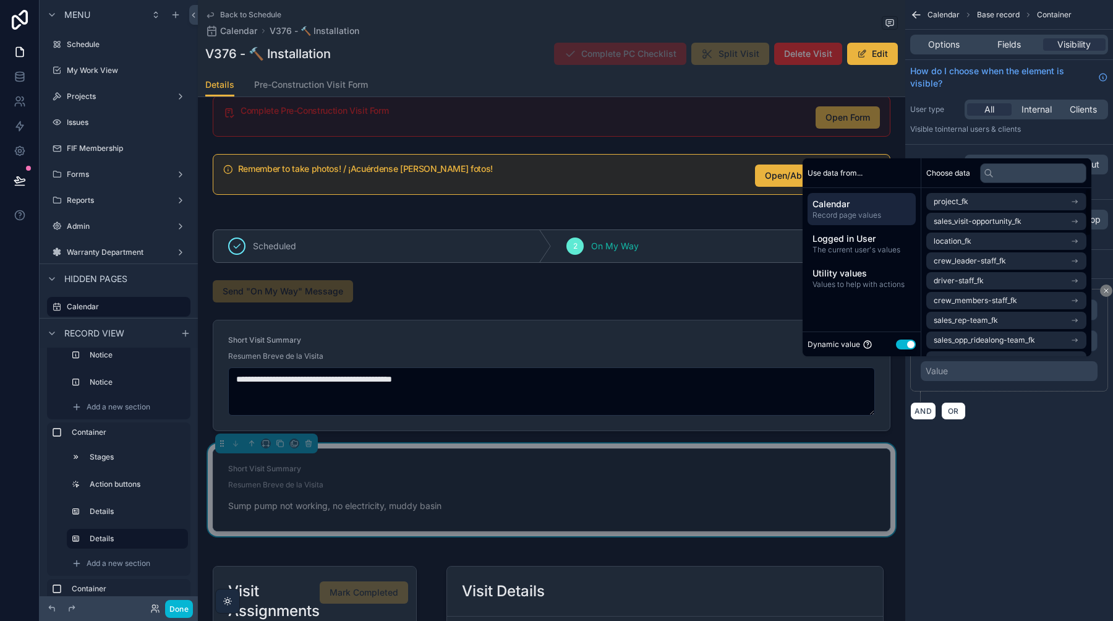
click at [903, 346] on button "Use setting" at bounding box center [906, 345] width 20 height 10
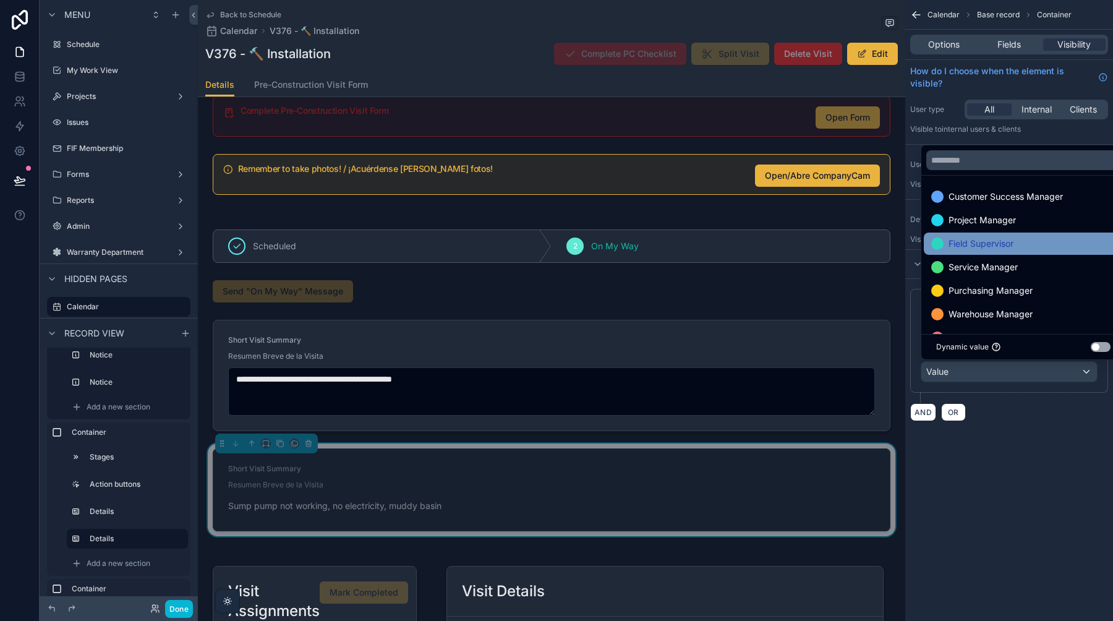
click at [978, 238] on span "Field Supervisor" at bounding box center [981, 243] width 65 height 15
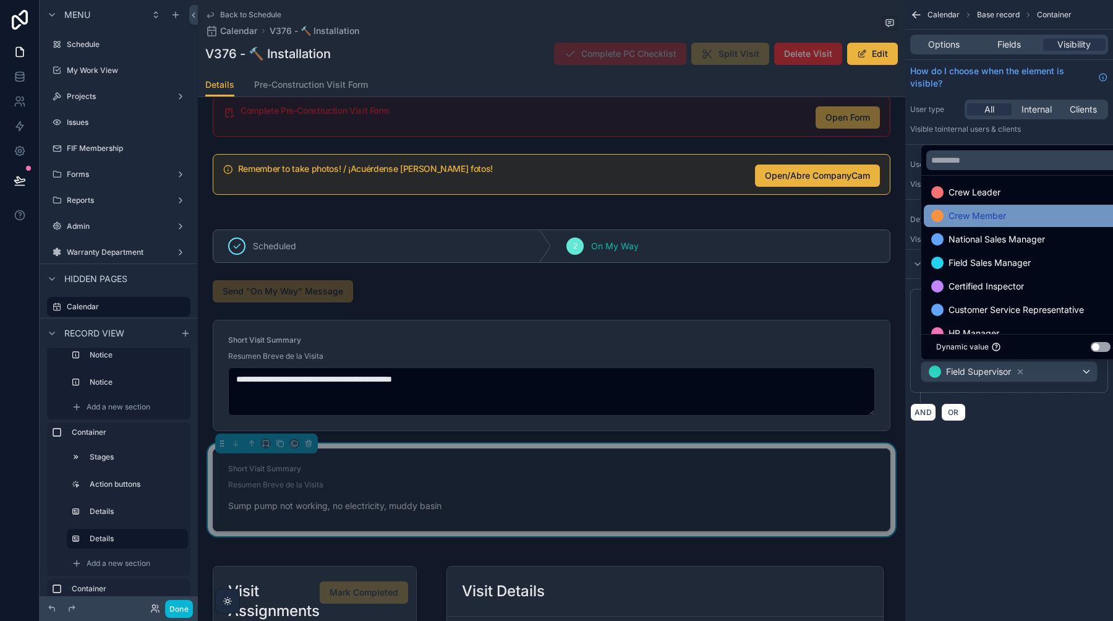
scroll to position [113, 0]
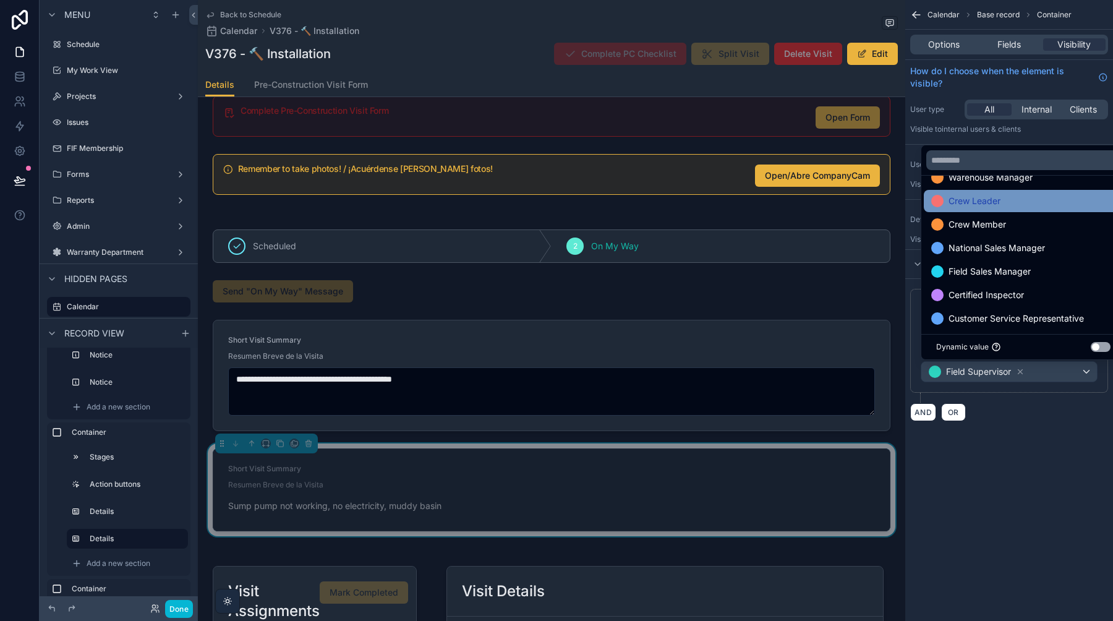
click at [974, 201] on span "Crew Leader" at bounding box center [975, 201] width 52 height 15
click at [973, 196] on span "Crew Member" at bounding box center [978, 201] width 58 height 15
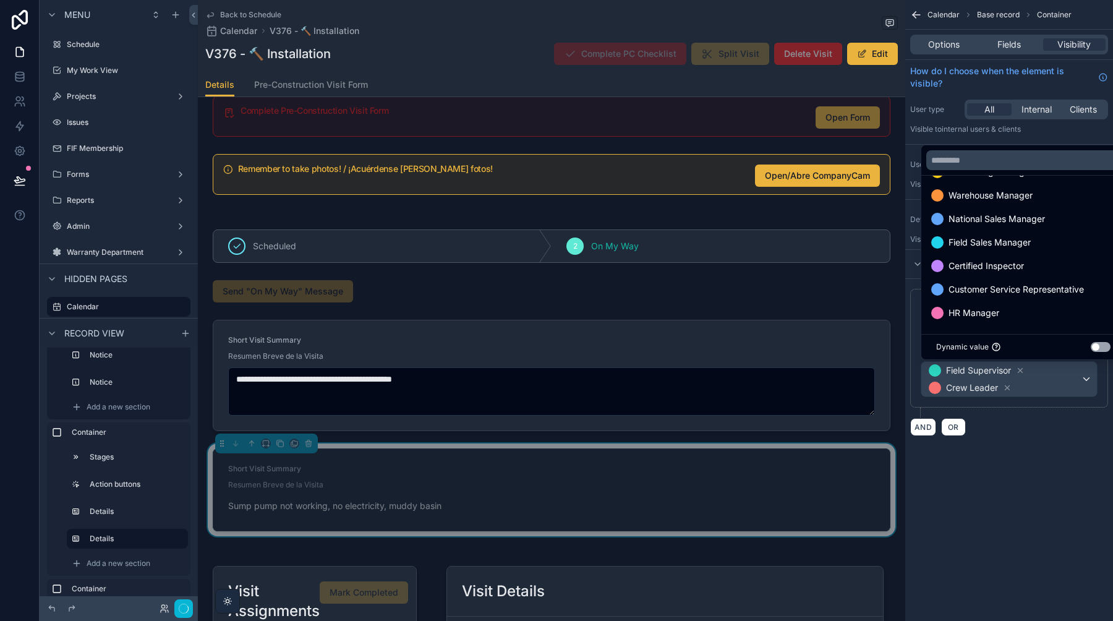
scroll to position [95, 0]
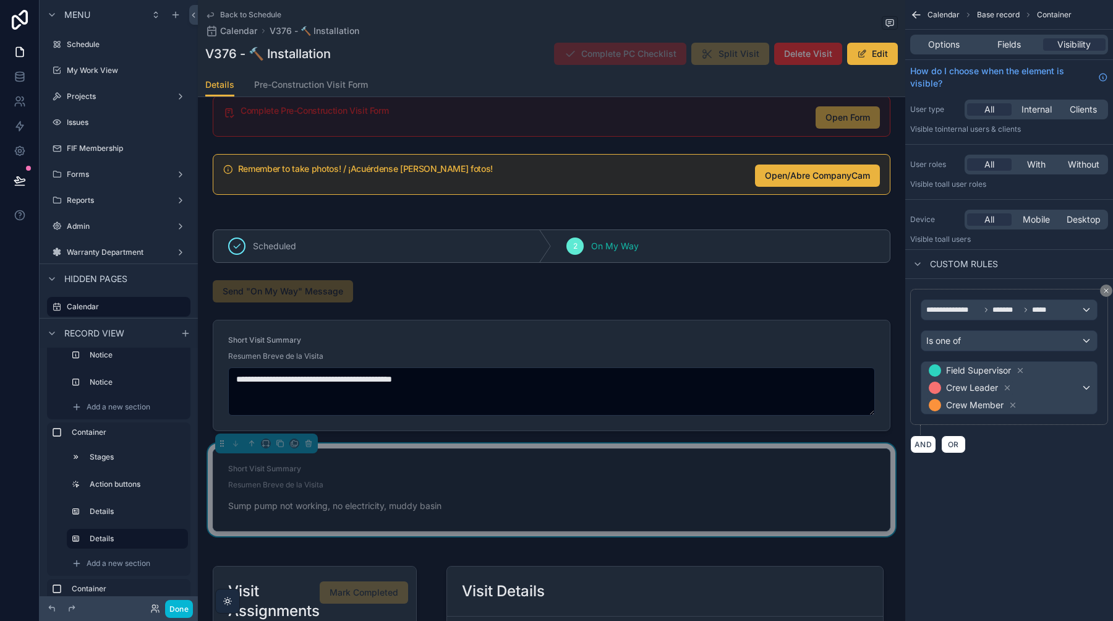
click at [969, 497] on div "**********" at bounding box center [1010, 310] width 208 height 621
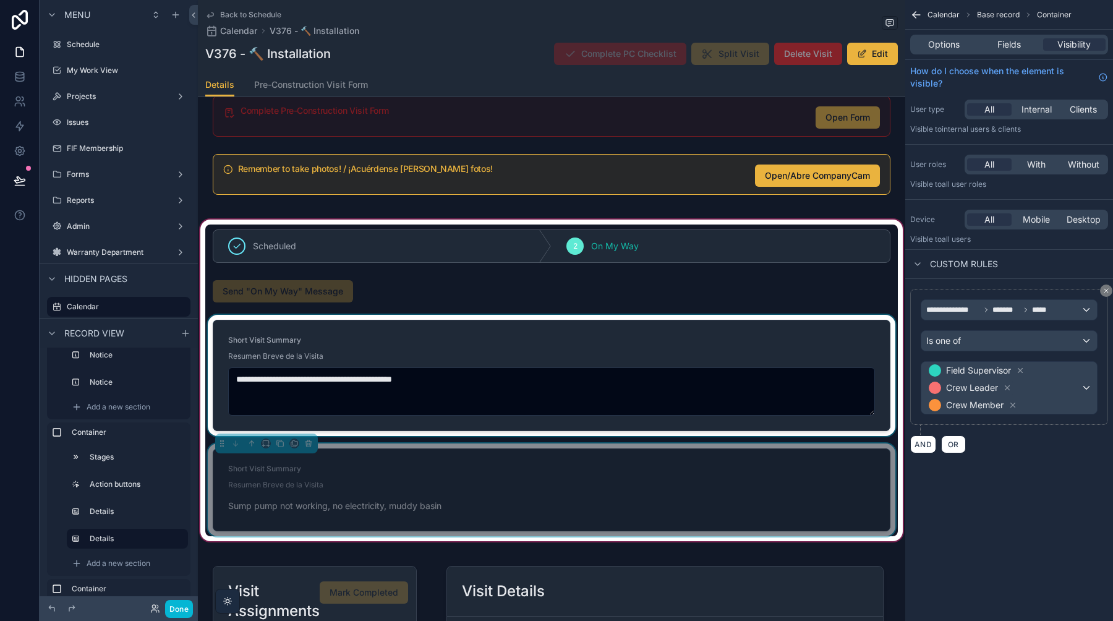
click at [858, 345] on div at bounding box center [551, 375] width 693 height 121
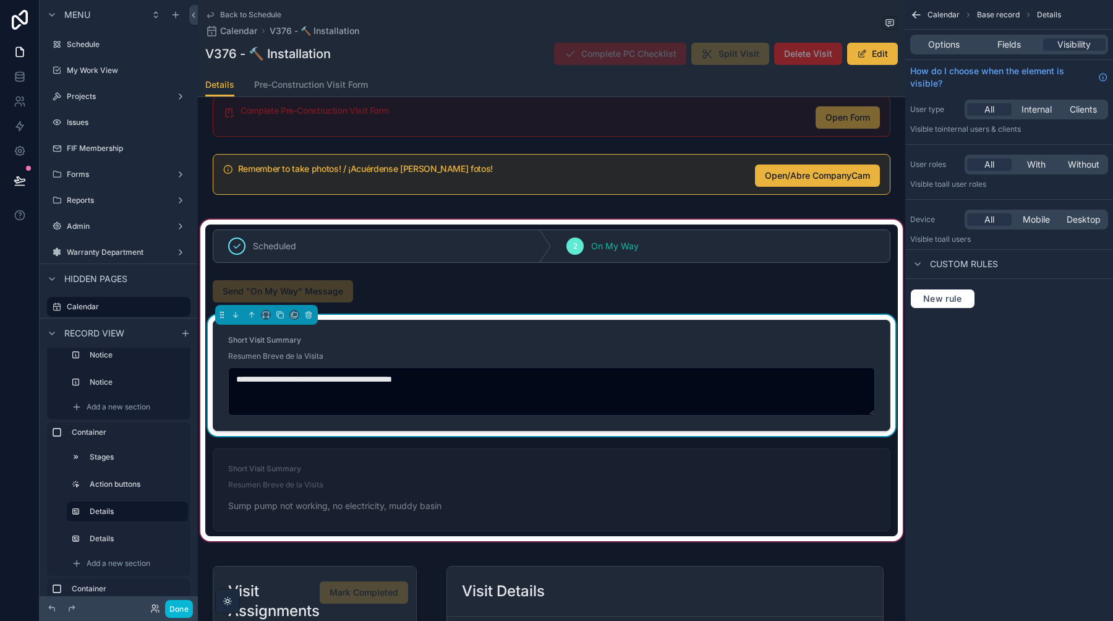
click at [858, 345] on div "Short Visit Summary" at bounding box center [551, 342] width 647 height 15
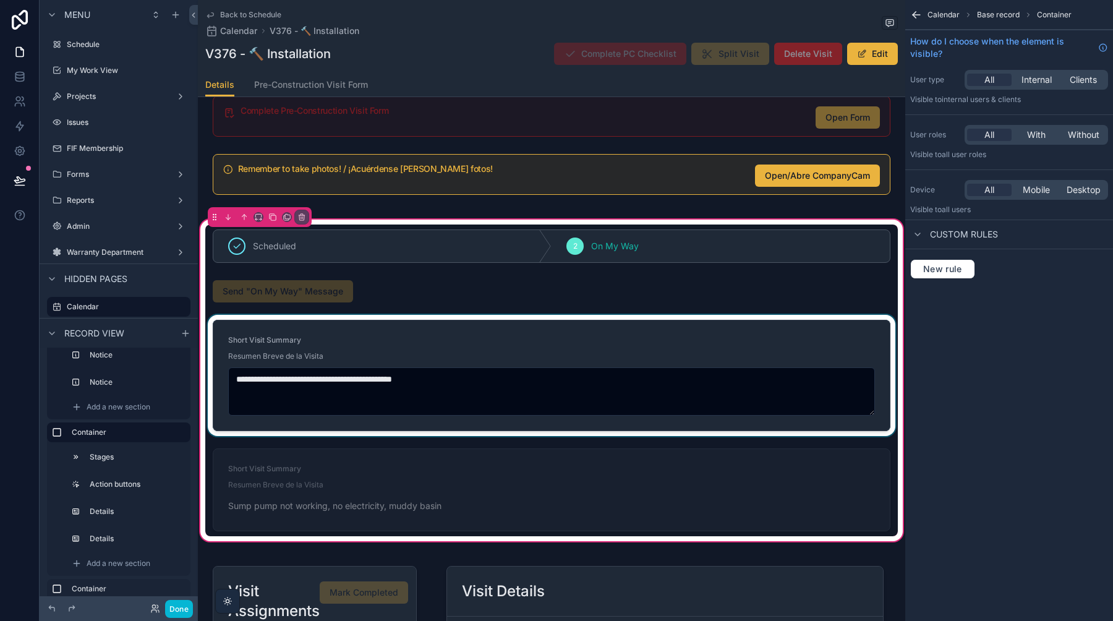
click at [858, 345] on div at bounding box center [551, 375] width 693 height 121
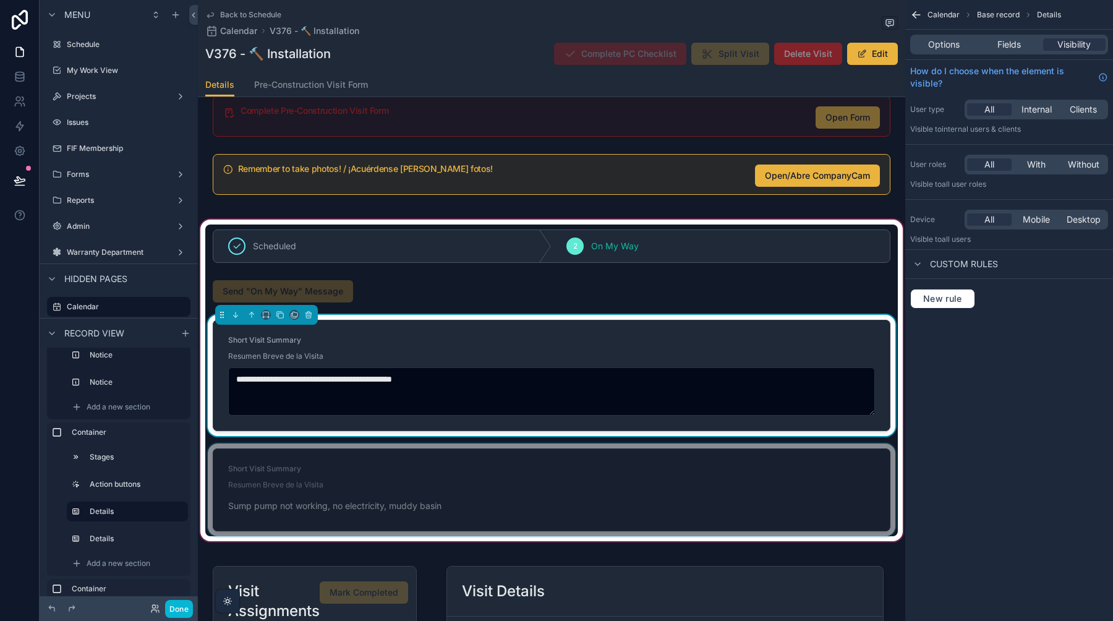
click at [811, 471] on div at bounding box center [551, 490] width 693 height 93
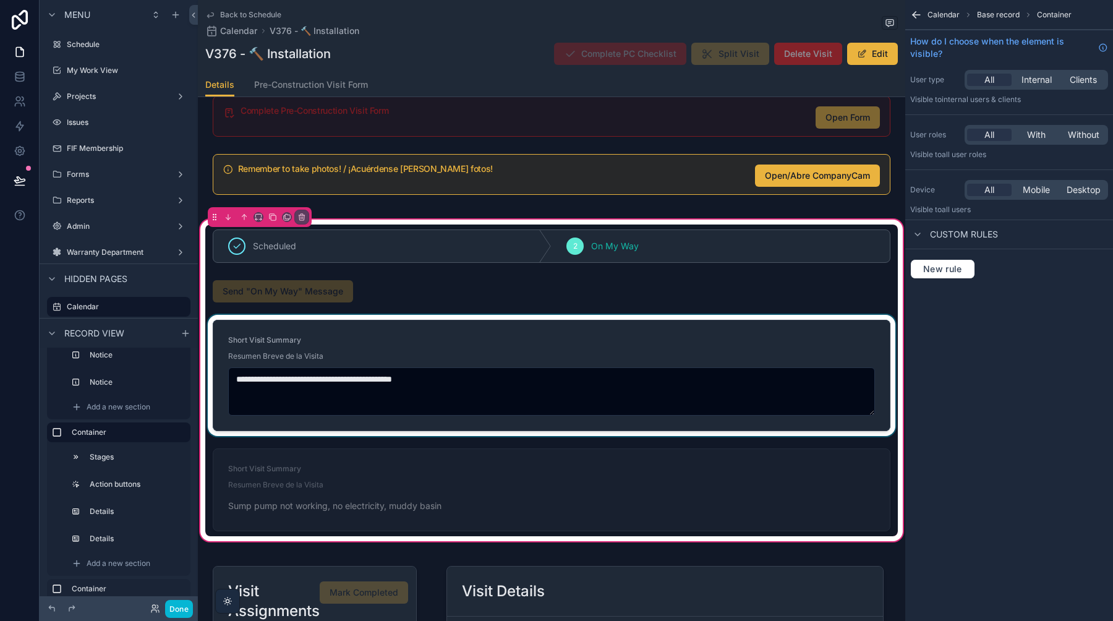
click at [840, 361] on div at bounding box center [551, 375] width 693 height 121
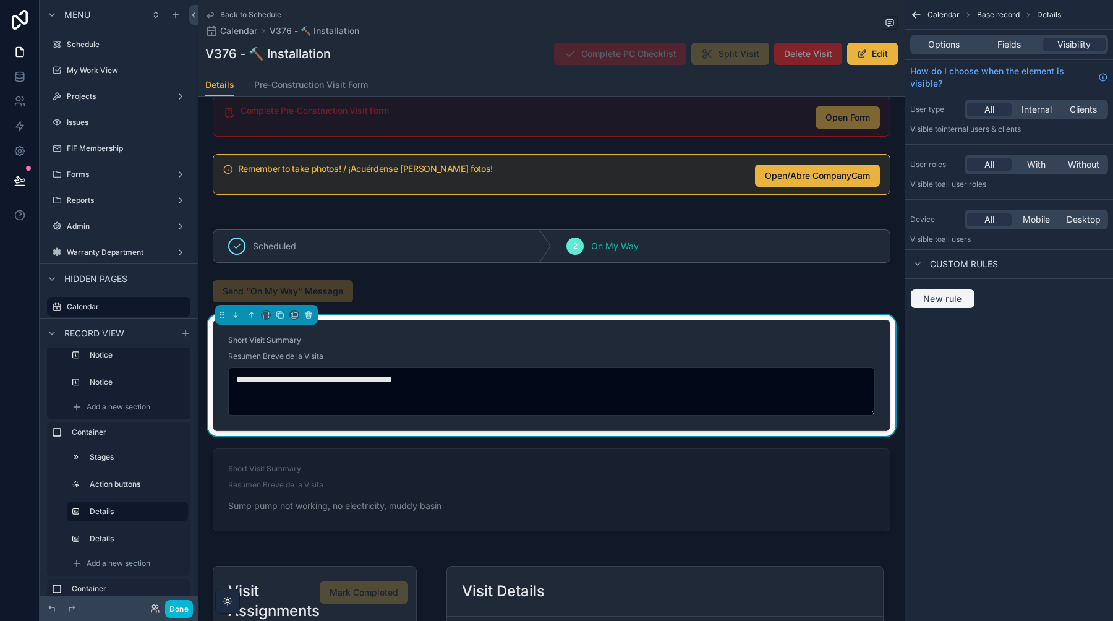
click at [965, 298] on span "New rule" at bounding box center [943, 298] width 49 height 11
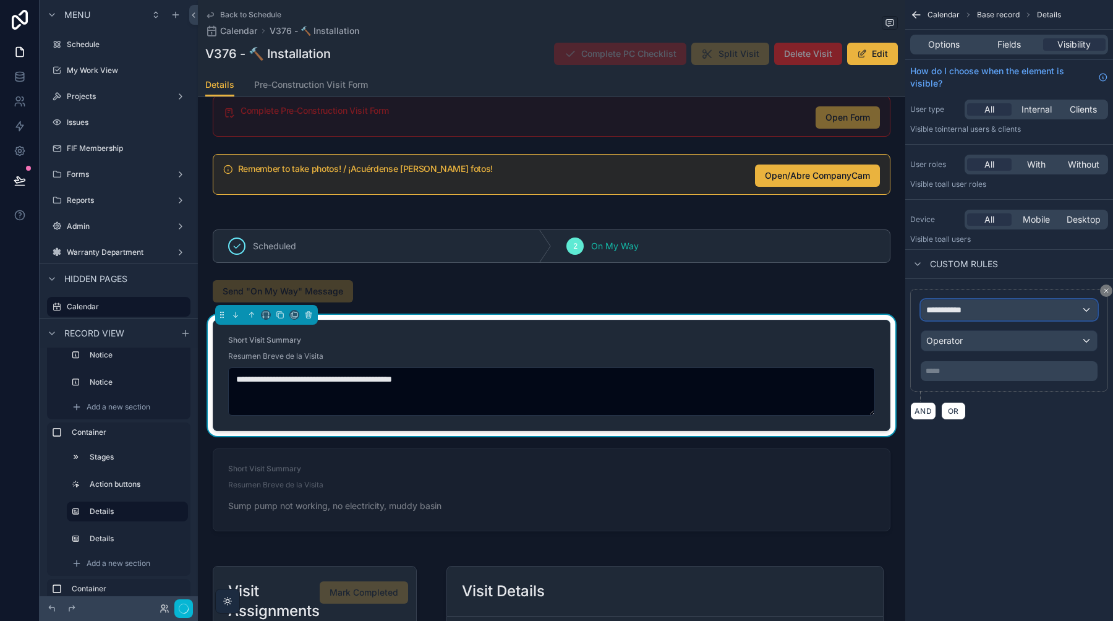
click at [961, 317] on div "**********" at bounding box center [1010, 310] width 176 height 20
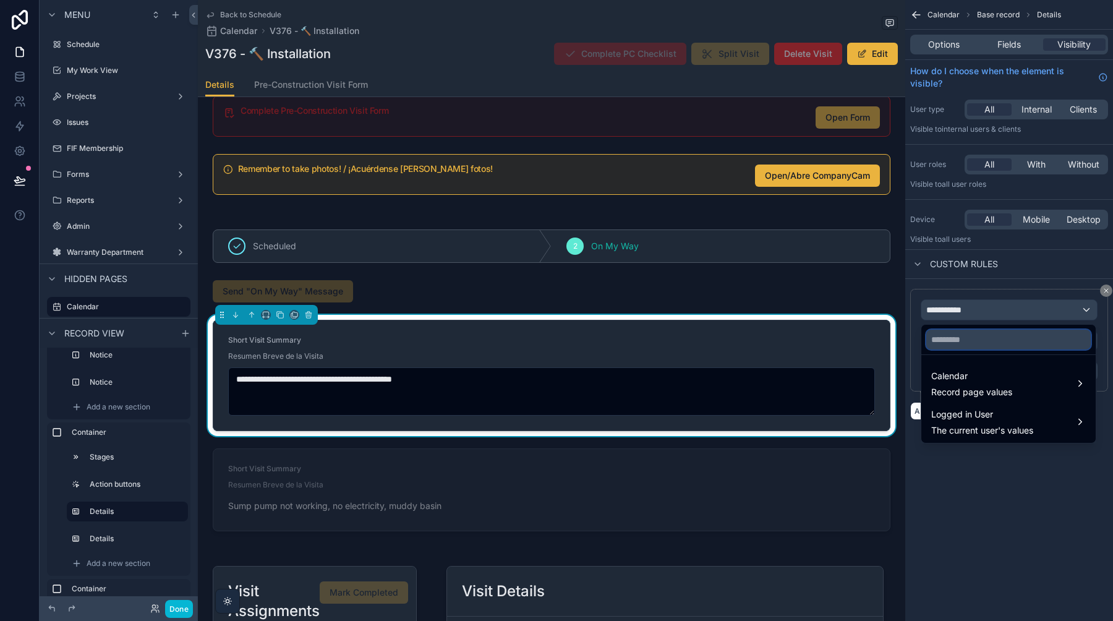
click at [957, 341] on input "text" at bounding box center [1009, 340] width 165 height 20
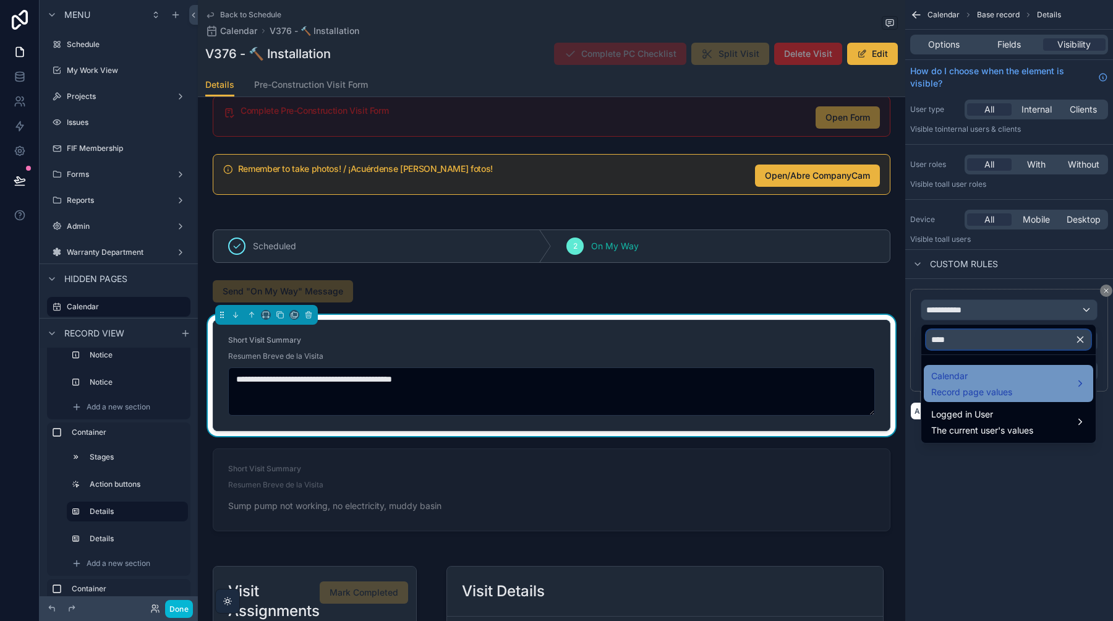
type input "****"
click at [969, 386] on span "Record page values" at bounding box center [972, 392] width 81 height 12
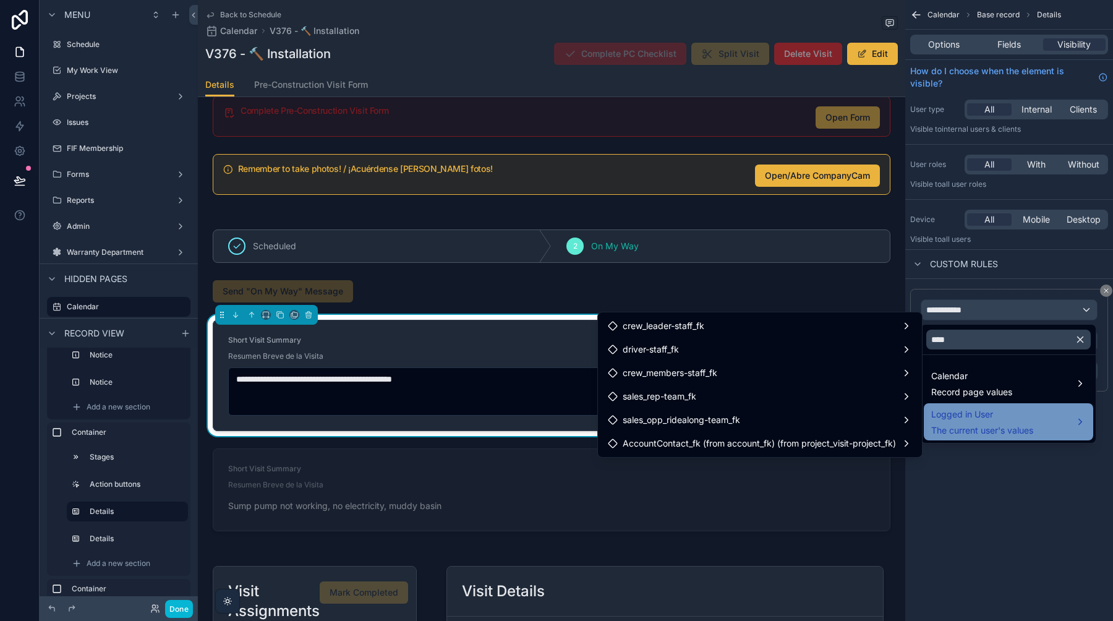
click at [961, 429] on span "The current user's values" at bounding box center [983, 430] width 102 height 12
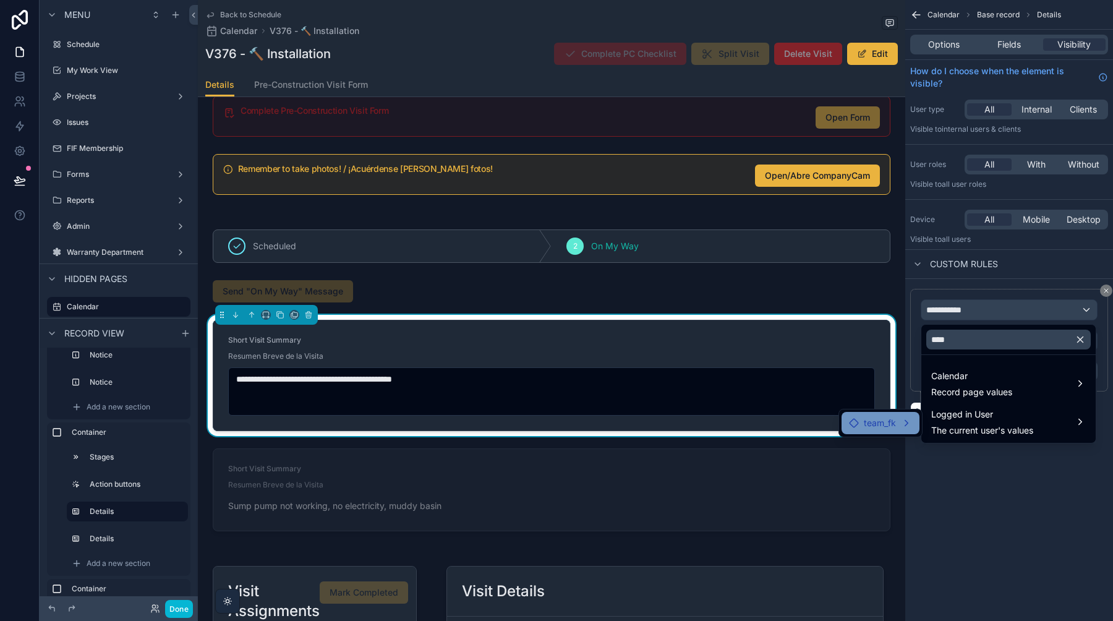
click at [906, 423] on div "team_fk" at bounding box center [880, 423] width 63 height 15
click at [951, 434] on span "roles" at bounding box center [955, 436] width 19 height 15
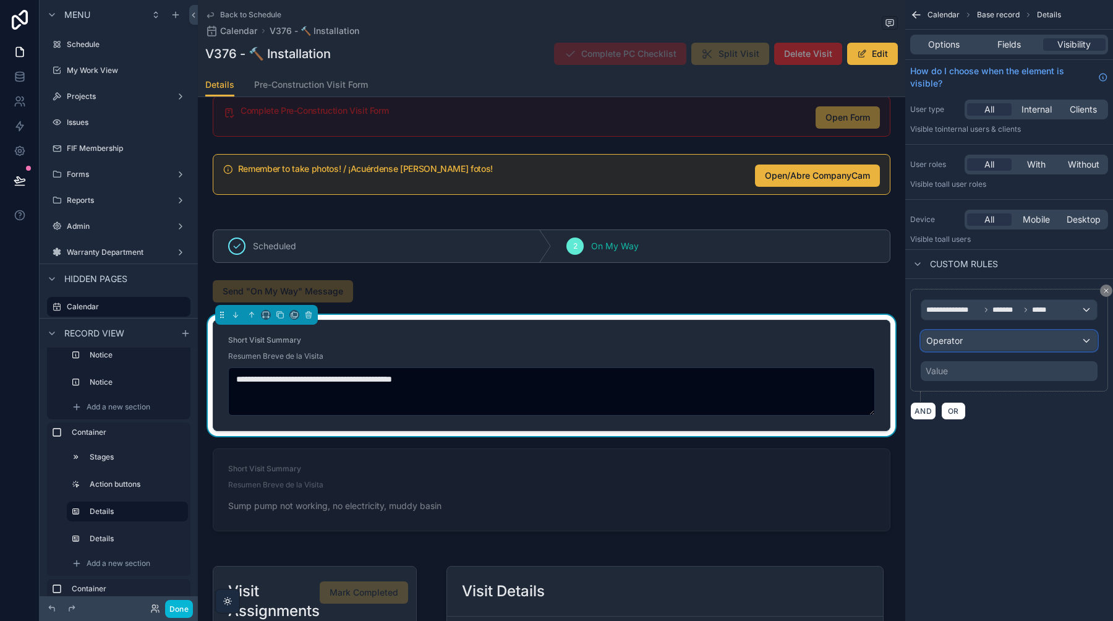
click at [956, 340] on span "Operator" at bounding box center [945, 340] width 36 height 11
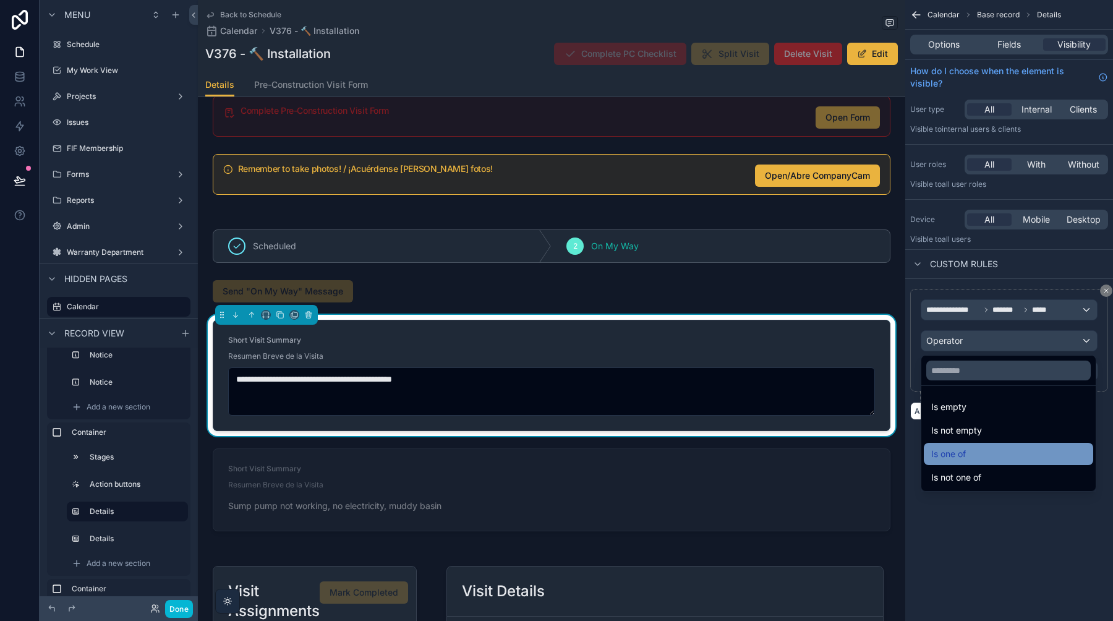
click at [957, 458] on span "Is one of" at bounding box center [949, 454] width 35 height 15
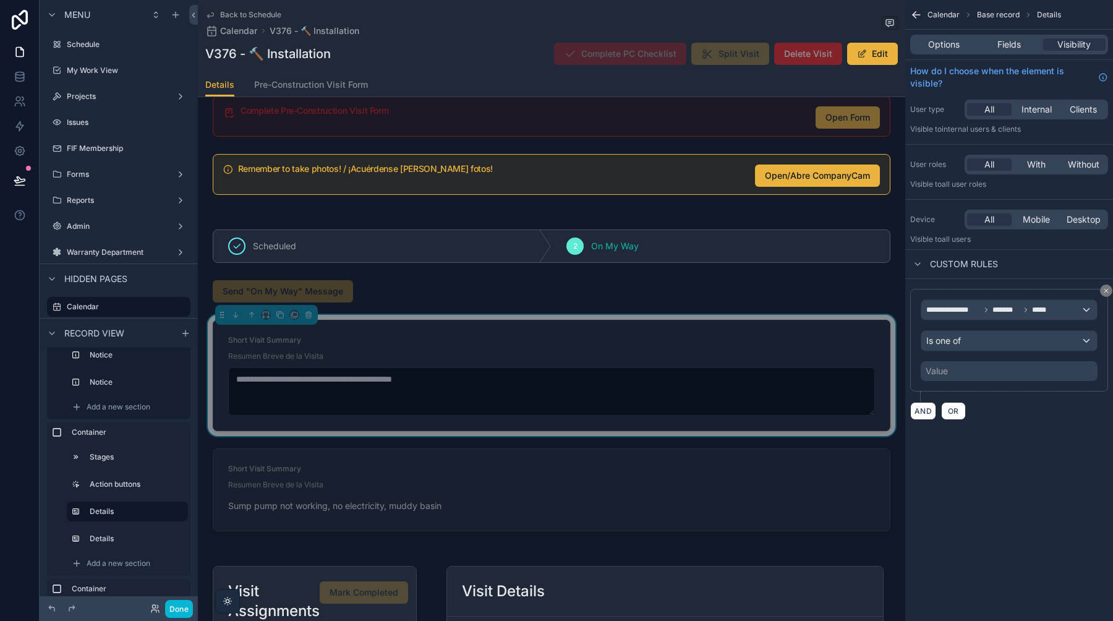
click at [961, 377] on div "Value" at bounding box center [1009, 371] width 177 height 20
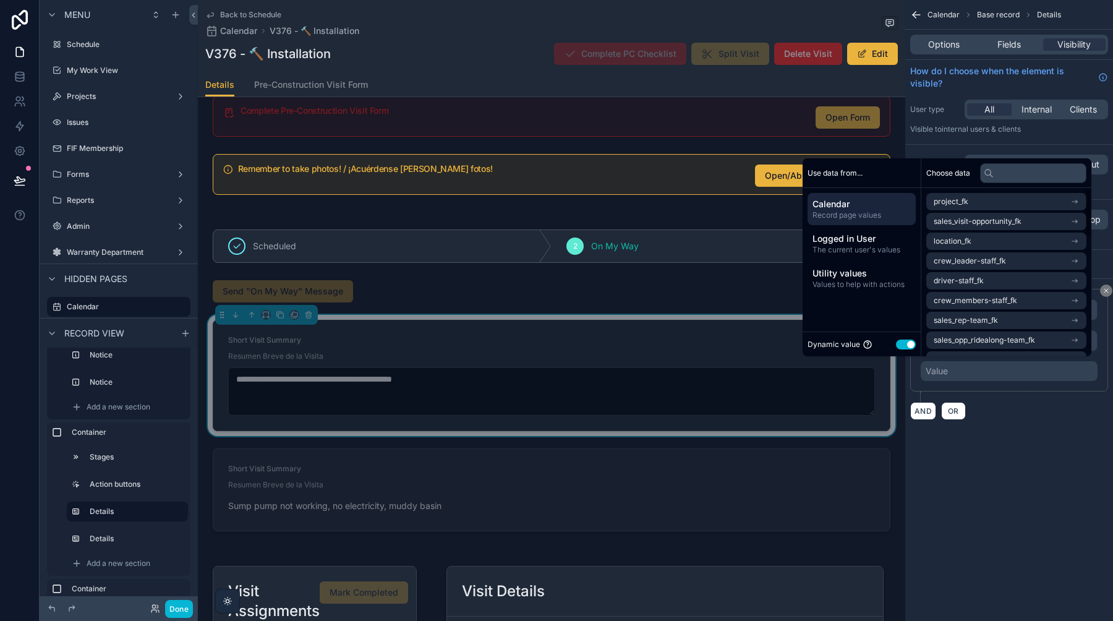
click at [896, 346] on button "Use setting" at bounding box center [906, 345] width 20 height 10
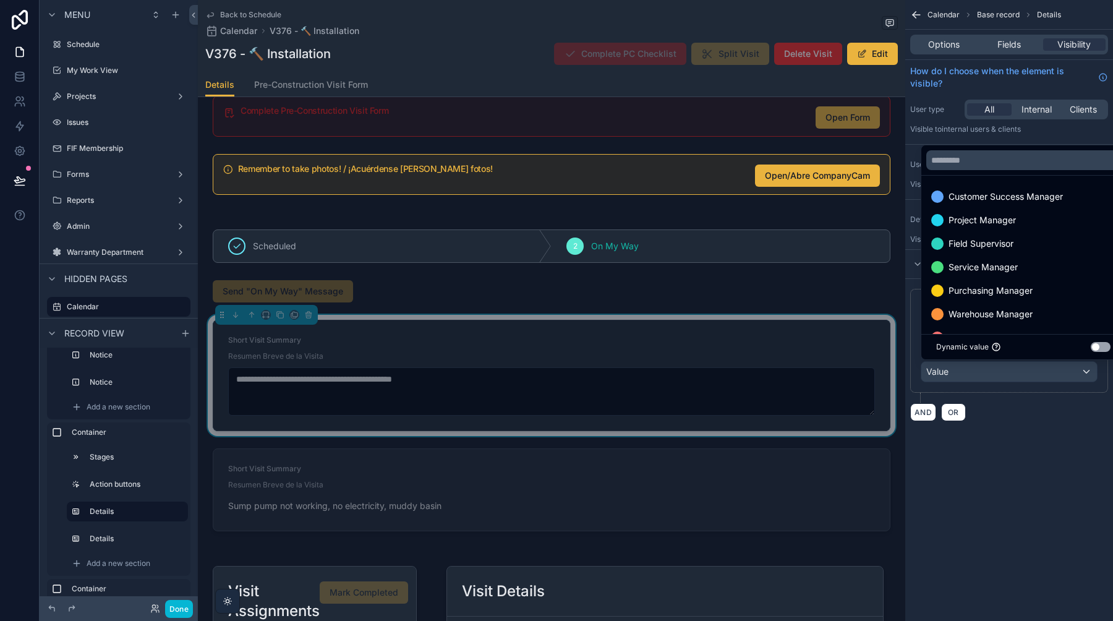
click at [988, 397] on div "scrollable content" at bounding box center [556, 310] width 1113 height 621
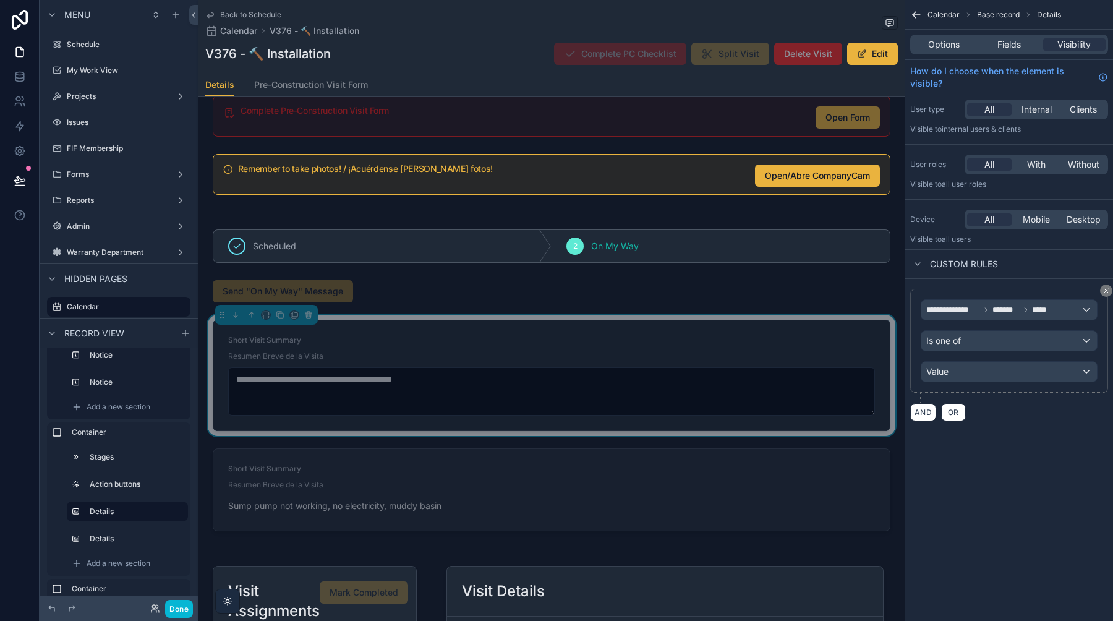
click at [971, 330] on div "**********" at bounding box center [1009, 340] width 177 height 83
click at [971, 337] on div "Is one of" at bounding box center [1010, 341] width 176 height 20
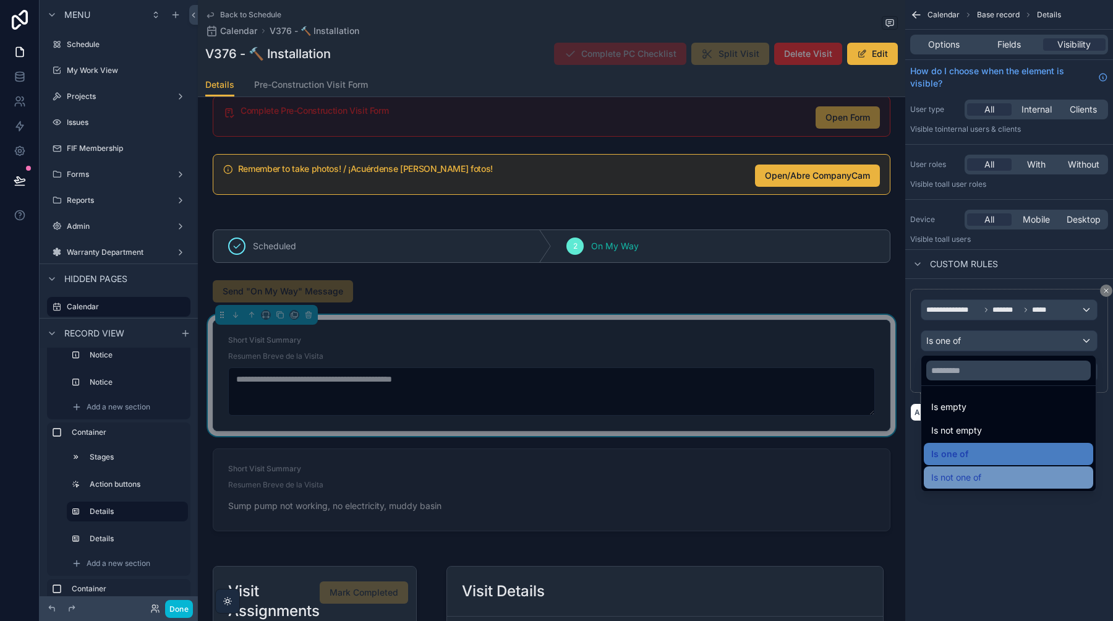
click at [979, 478] on span "Is not one of" at bounding box center [957, 477] width 50 height 15
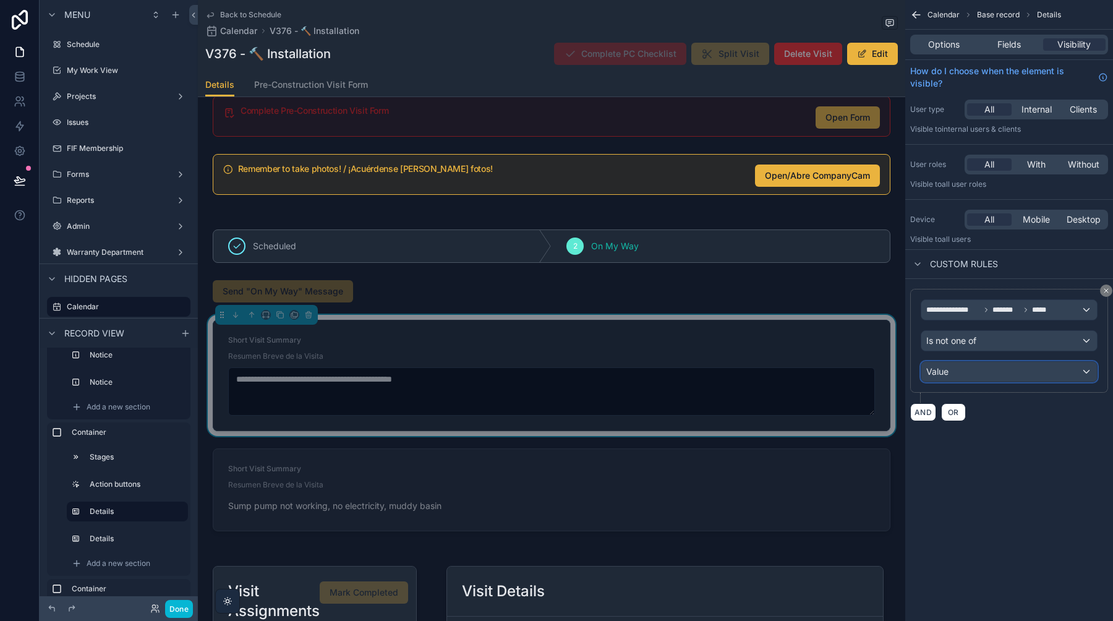
click at [974, 374] on div "Value" at bounding box center [1010, 372] width 176 height 20
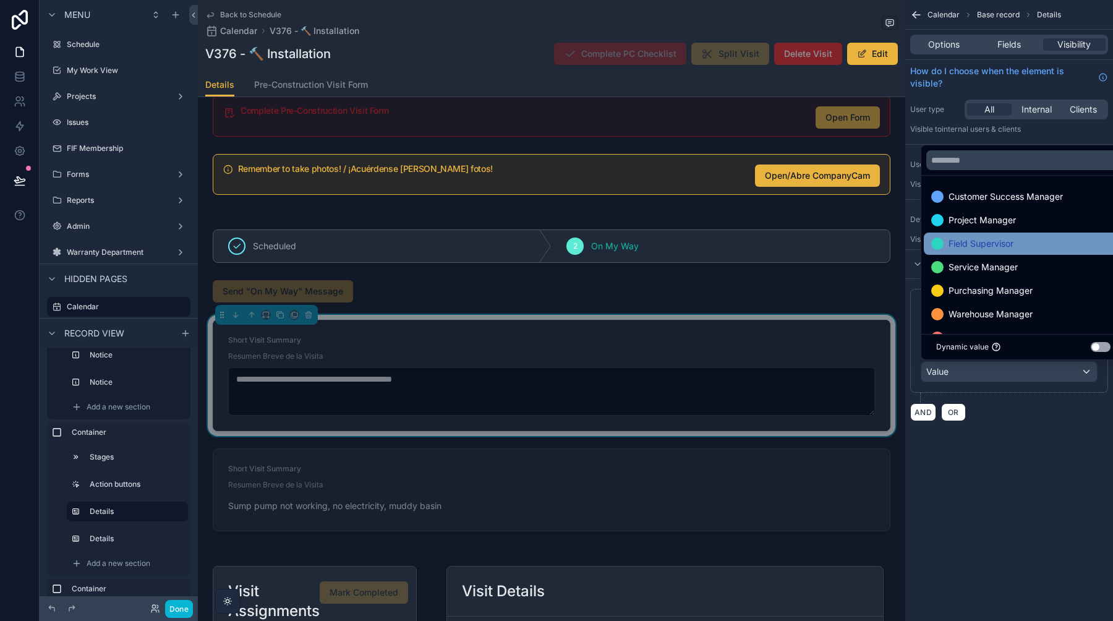
click at [988, 241] on span "Field Supervisor" at bounding box center [981, 243] width 65 height 15
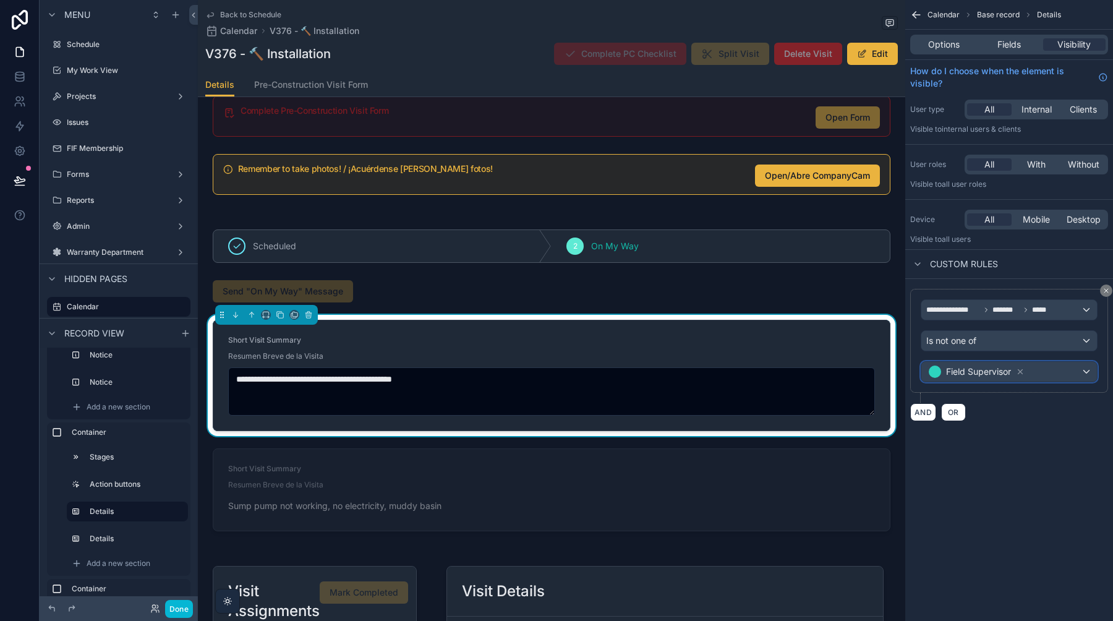
click at [971, 375] on span "Field Supervisor" at bounding box center [978, 372] width 65 height 12
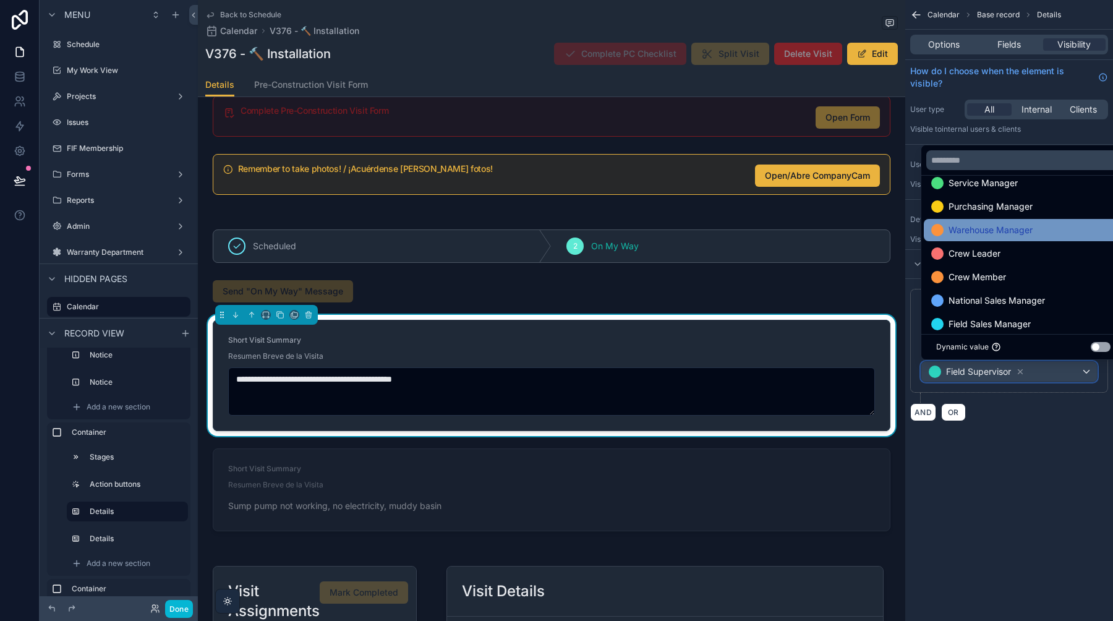
scroll to position [66, 0]
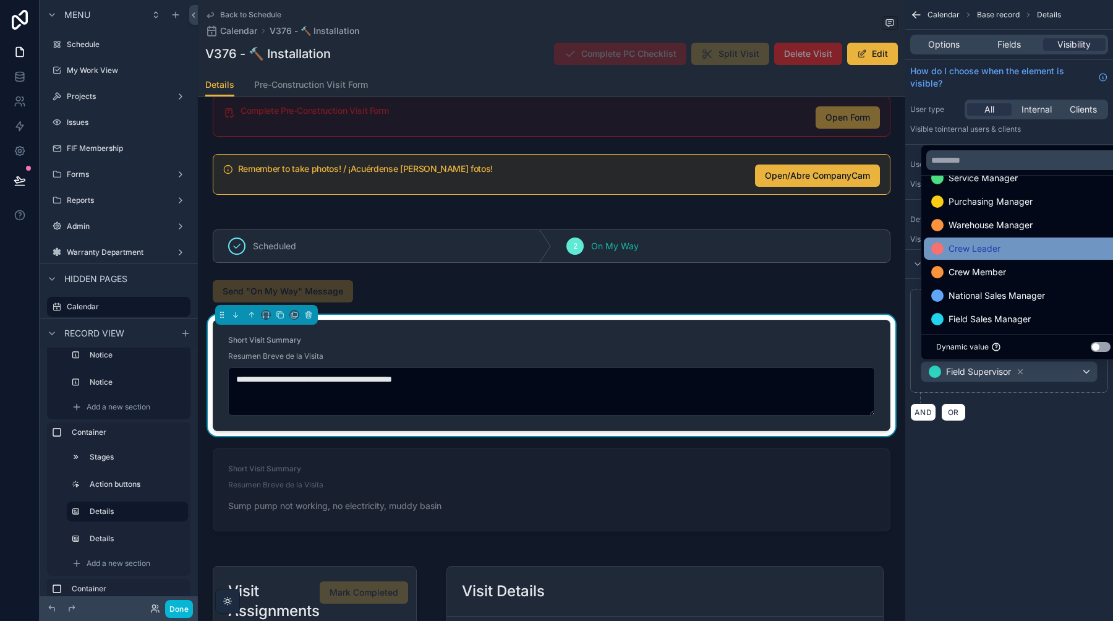
click at [995, 244] on span "Crew Leader" at bounding box center [975, 248] width 52 height 15
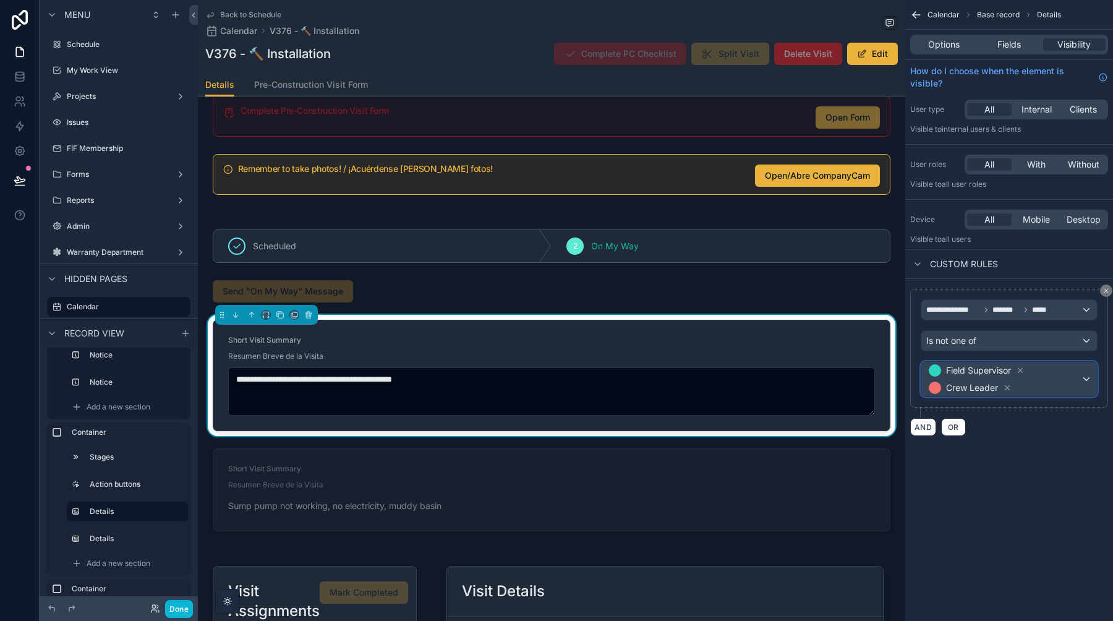
click at [1061, 369] on span "Field Supervisor Crew Leader" at bounding box center [1004, 379] width 155 height 35
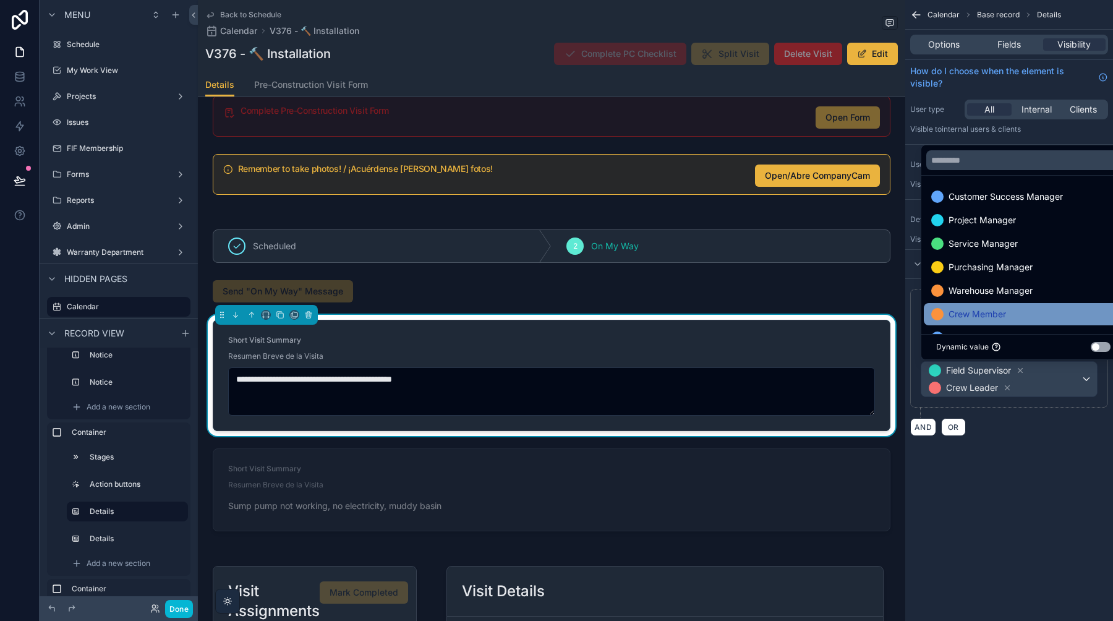
click at [998, 307] on span "Crew Member" at bounding box center [978, 314] width 58 height 15
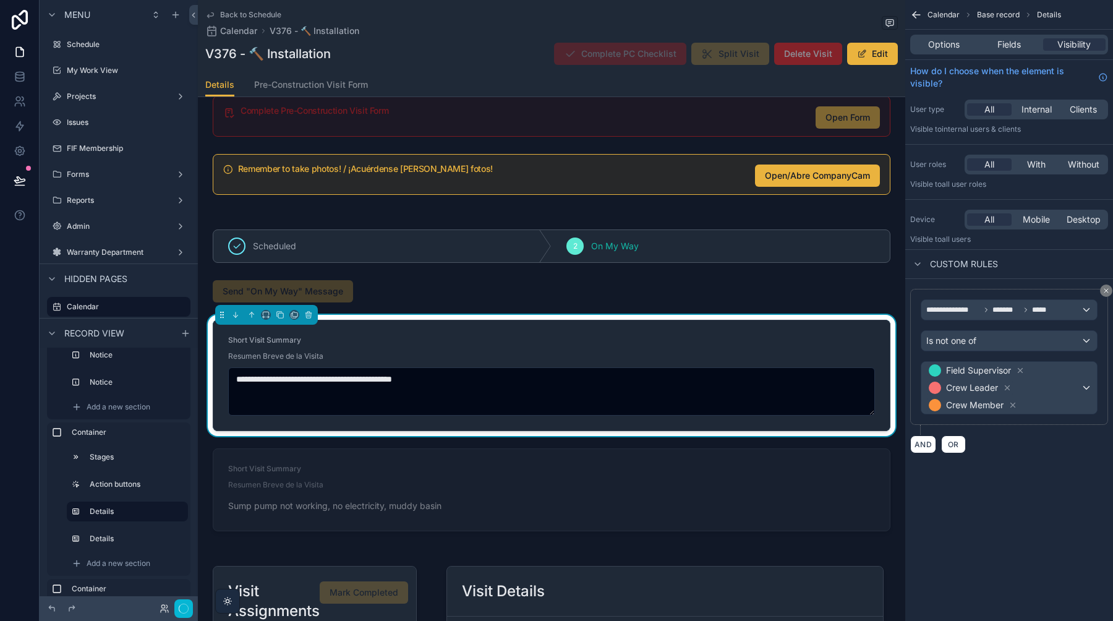
click at [999, 469] on div "**********" at bounding box center [1010, 241] width 208 height 483
click at [184, 606] on button "Done" at bounding box center [179, 609] width 28 height 18
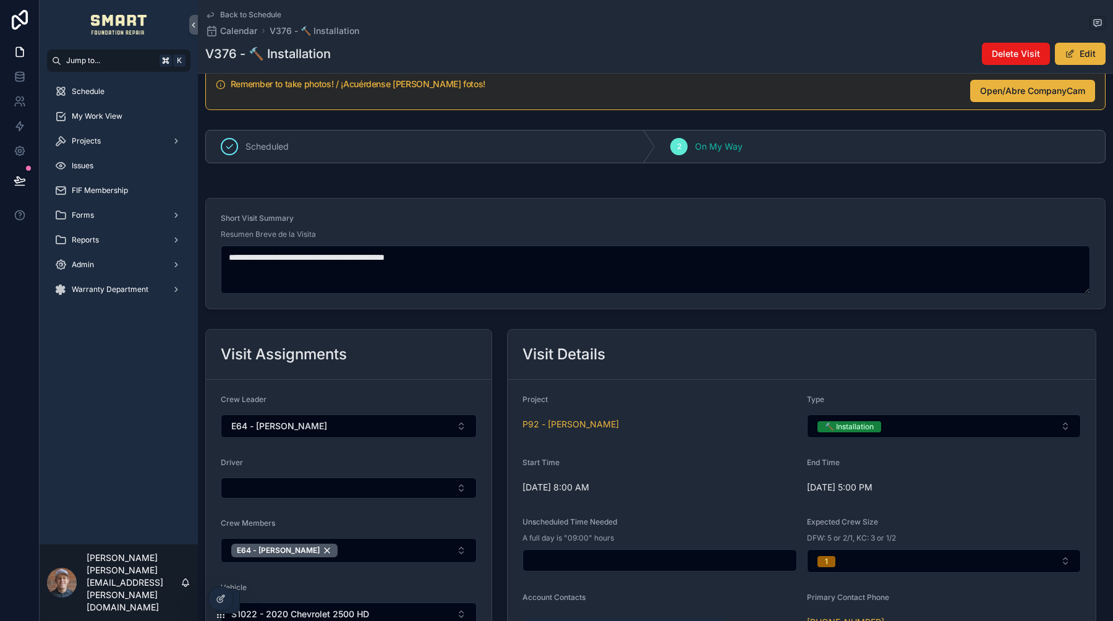
scroll to position [0, 0]
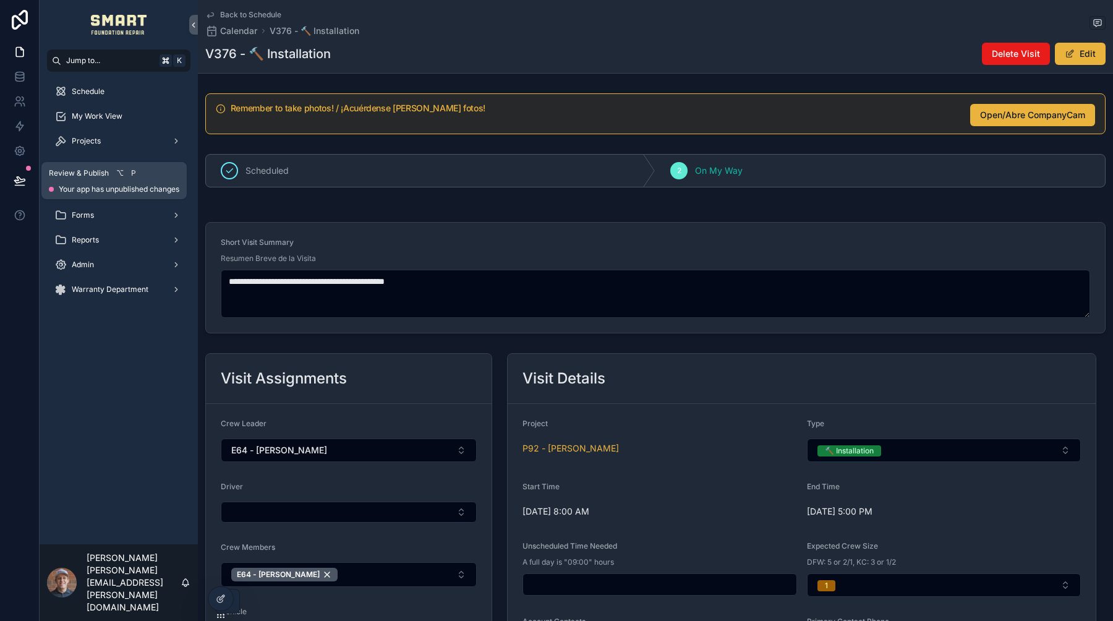
click at [22, 176] on icon at bounding box center [20, 180] width 12 height 12
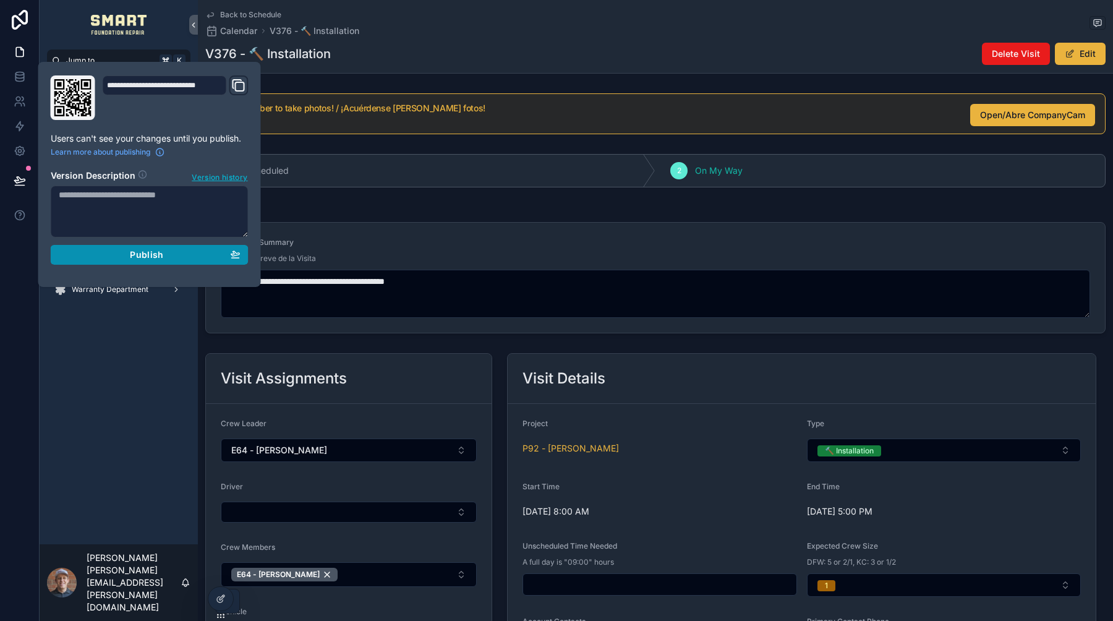
click at [134, 254] on span "Publish" at bounding box center [146, 254] width 33 height 11
